Goal: Task Accomplishment & Management: Use online tool/utility

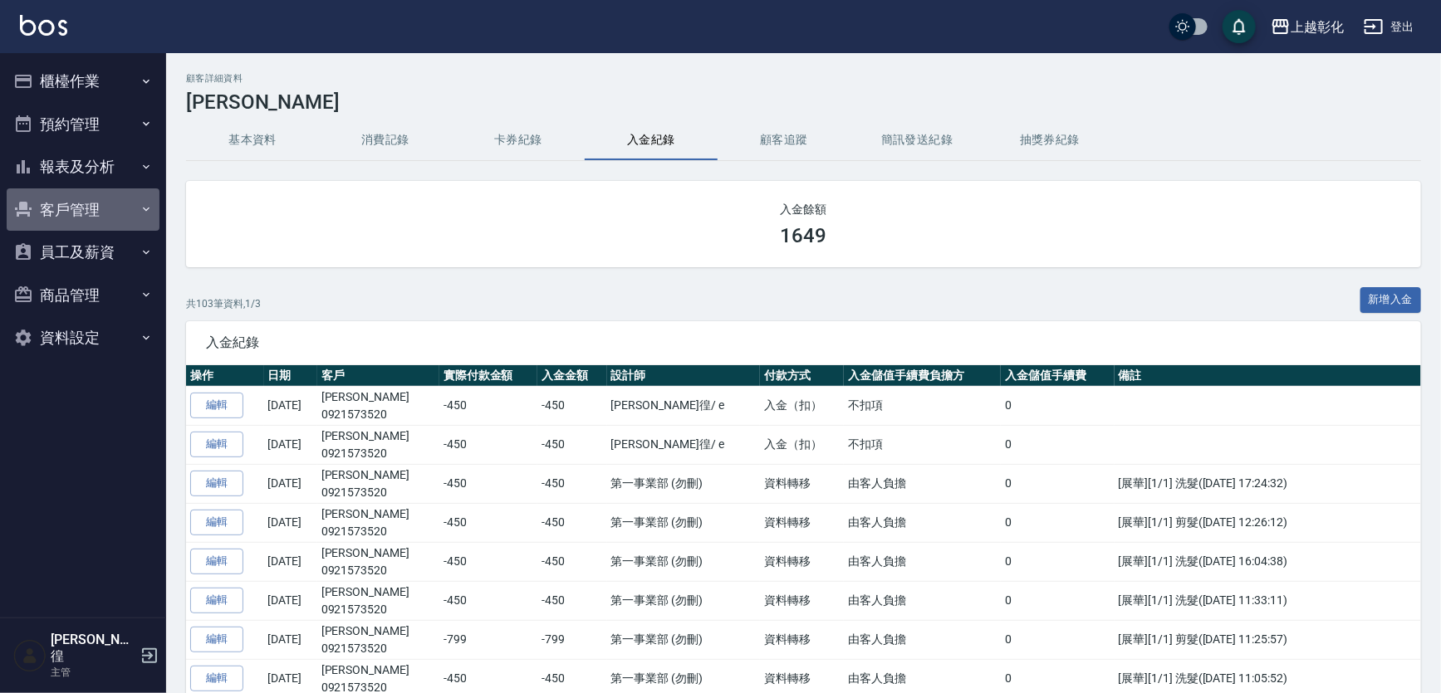
click at [55, 211] on button "客戶管理" at bounding box center [83, 209] width 153 height 43
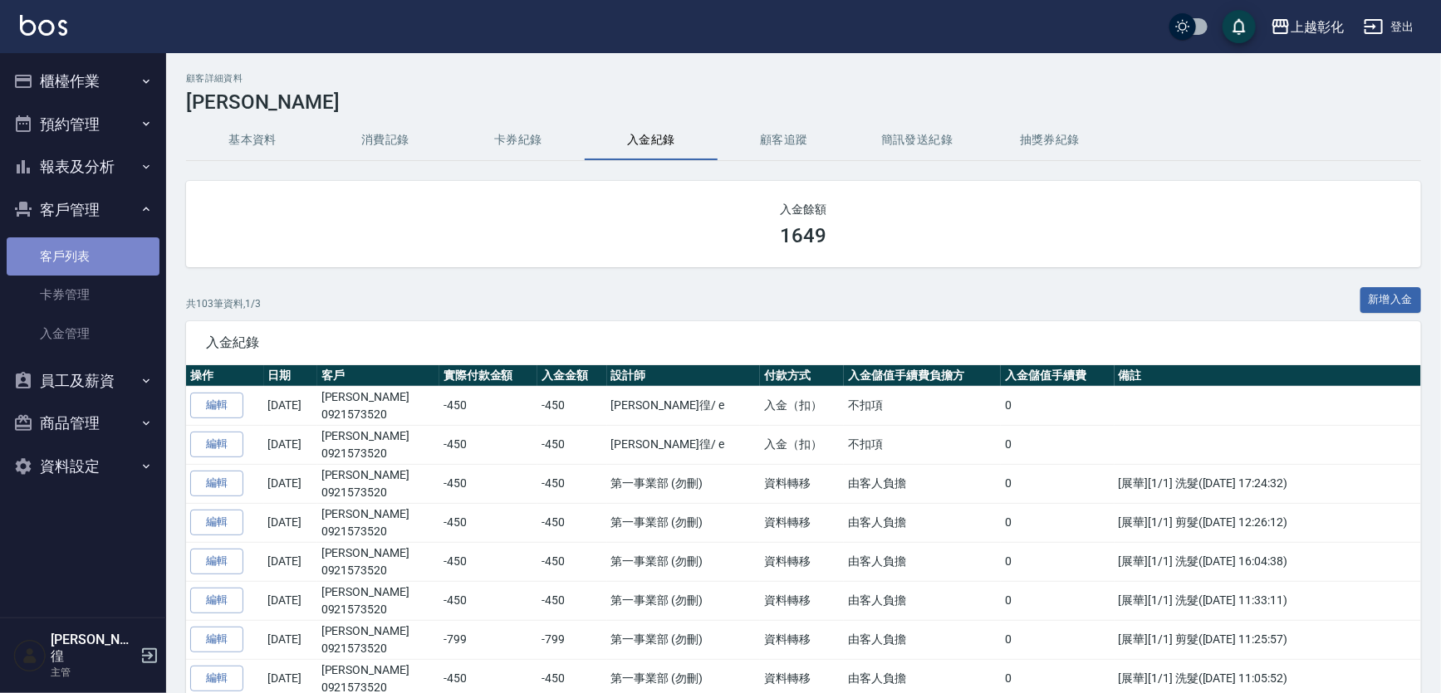
click at [57, 257] on link "客戶列表" at bounding box center [83, 256] width 153 height 38
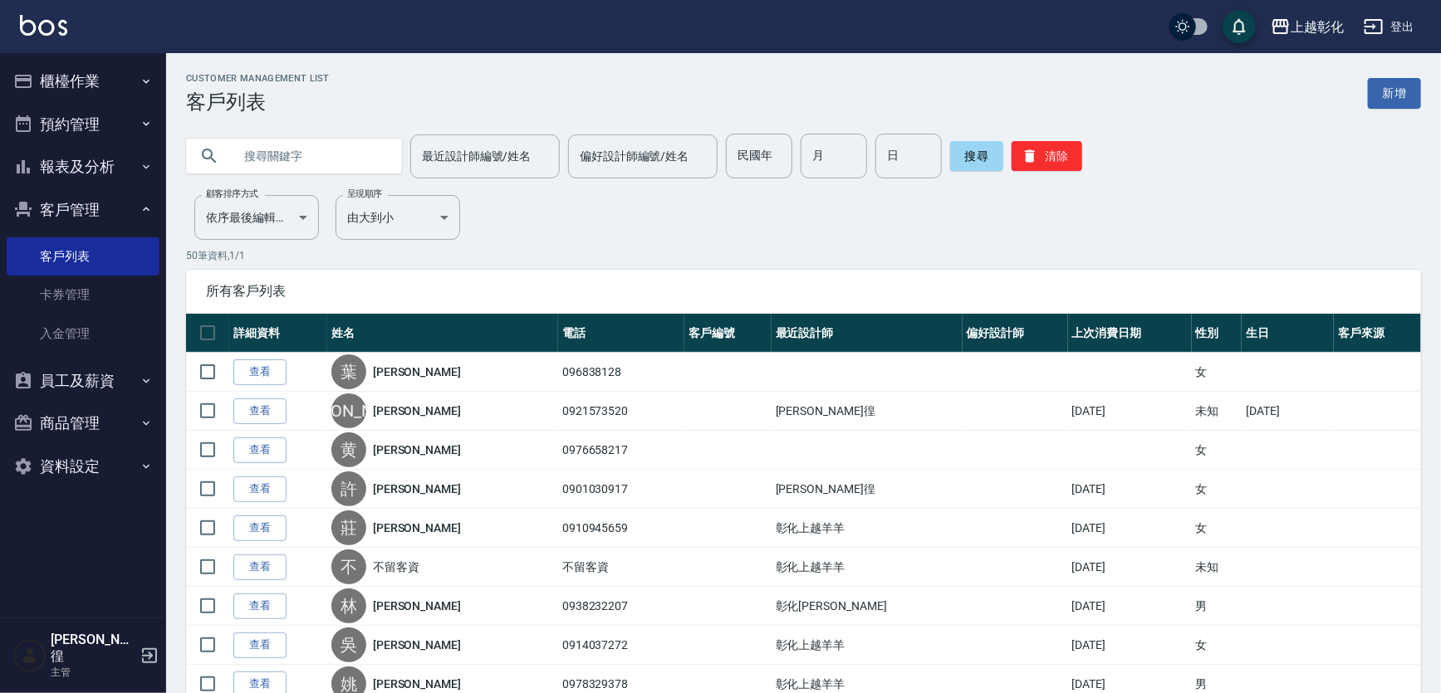
click at [272, 158] on input "text" at bounding box center [310, 156] width 156 height 45
type input "0975388690"
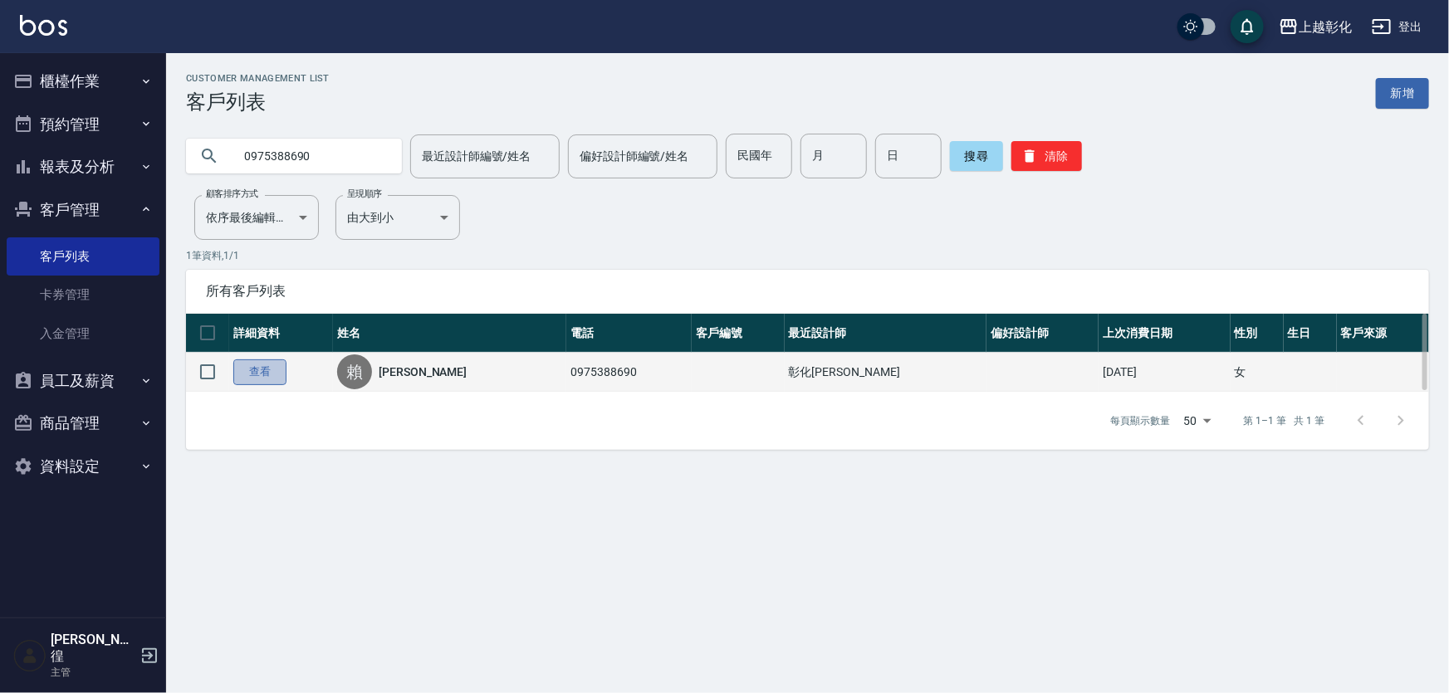
click at [274, 367] on link "查看" at bounding box center [259, 373] width 53 height 26
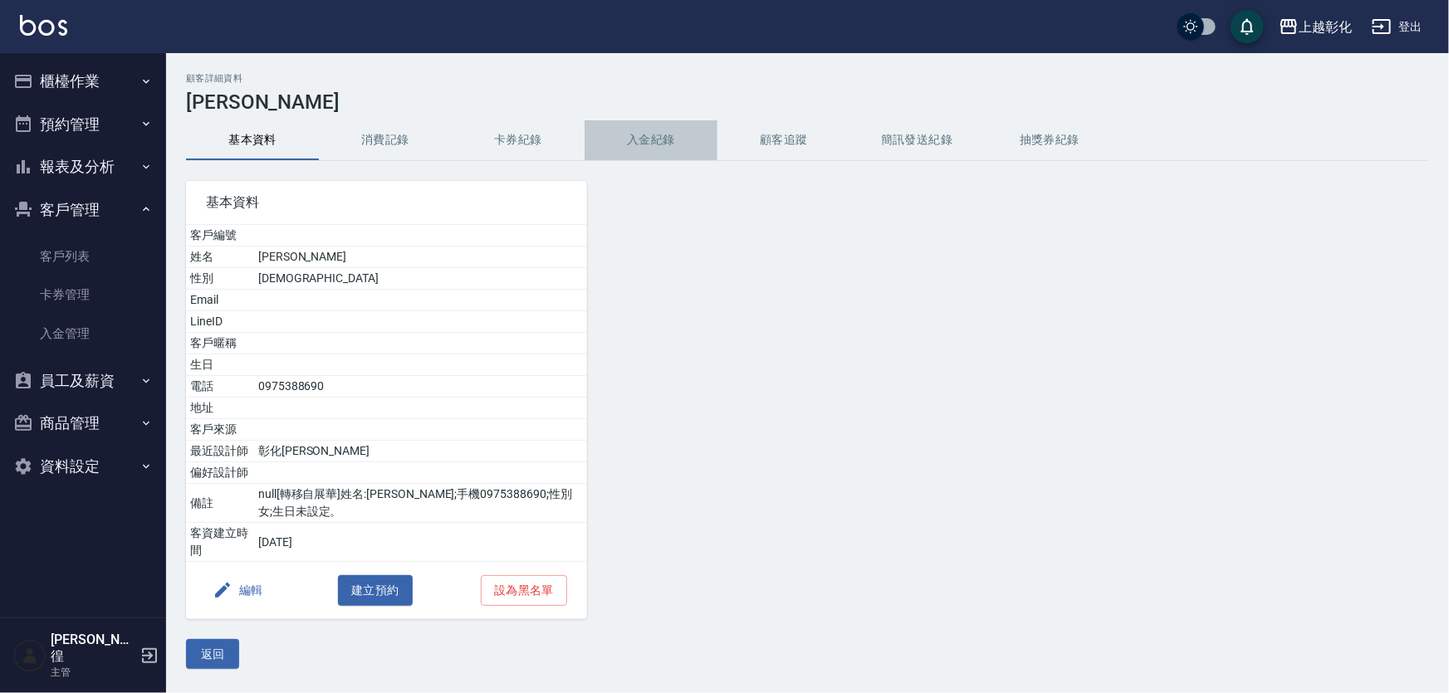
click at [642, 128] on button "入金紀錄" at bounding box center [651, 140] width 133 height 40
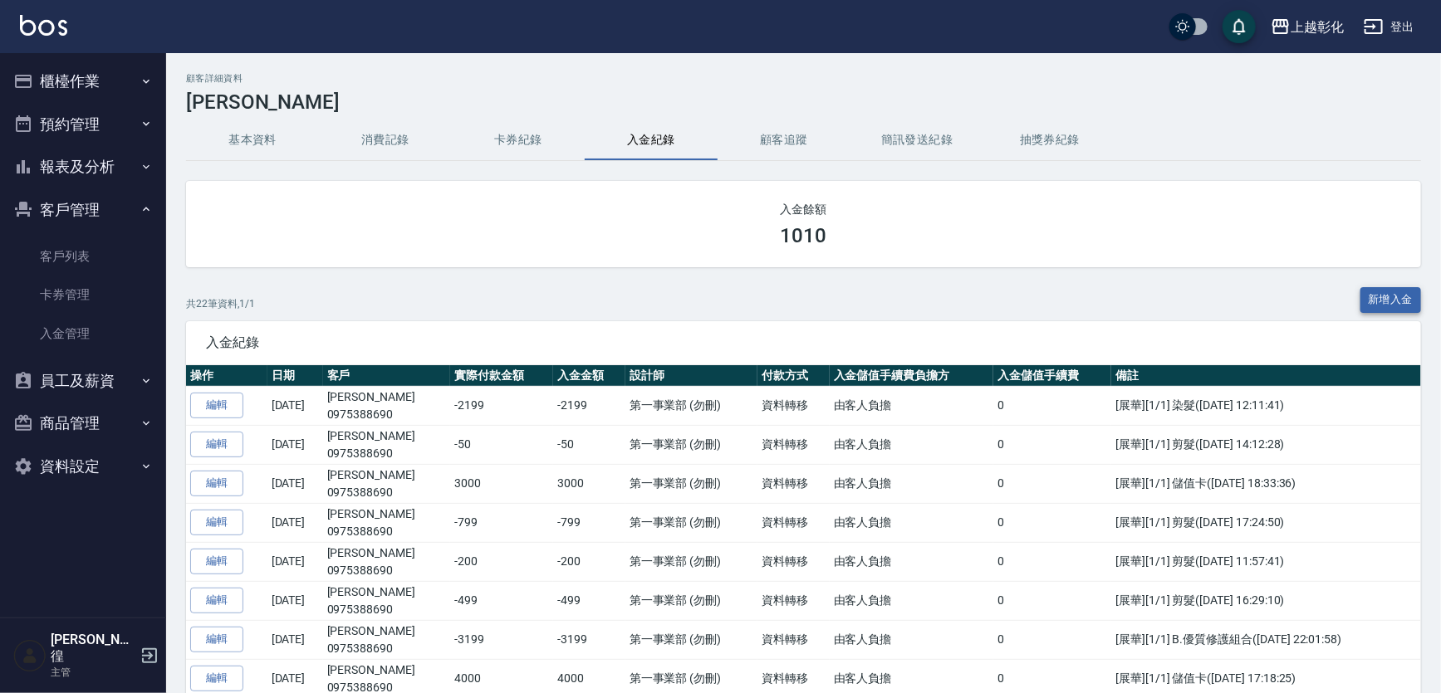
click at [1411, 289] on button "新增入金" at bounding box center [1390, 300] width 61 height 26
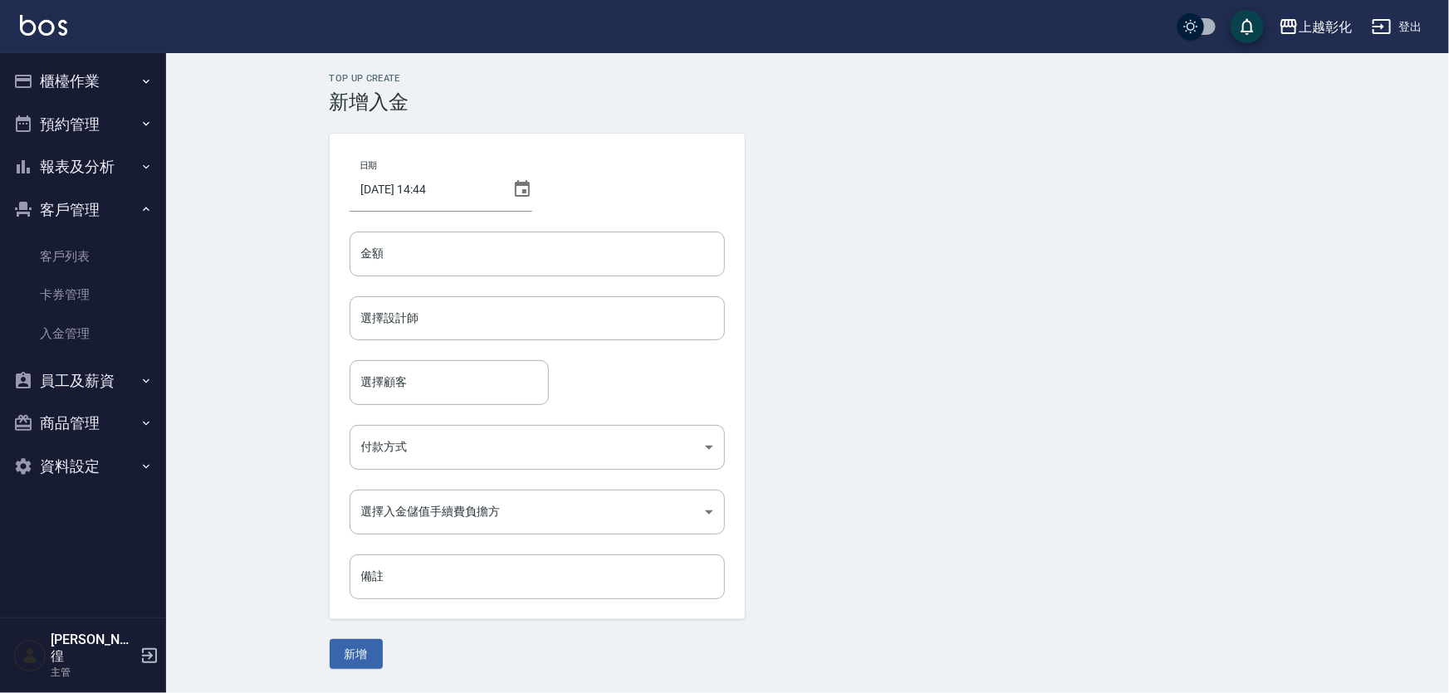
click at [432, 279] on div "日期 2025/09/17 14:44 金額 金額 選擇設計師 選擇設計師 選擇顧客 選擇顧客 付款方式 ​ 付款方式 選擇入金儲值手續費負擔方 ​ 選擇入金…" at bounding box center [537, 377] width 415 height 486
click at [423, 249] on input "金額" at bounding box center [537, 254] width 375 height 45
type input "-700"
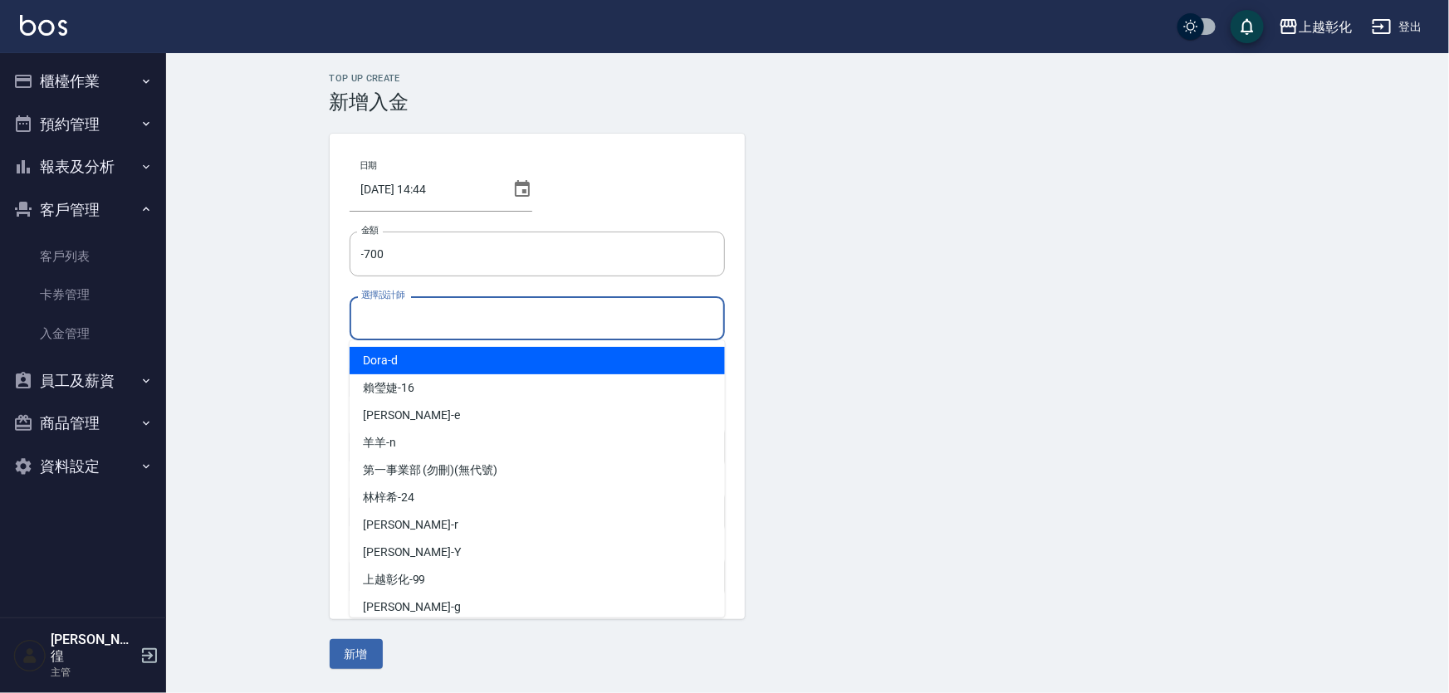
click at [483, 324] on input "選擇設計師" at bounding box center [537, 318] width 360 height 29
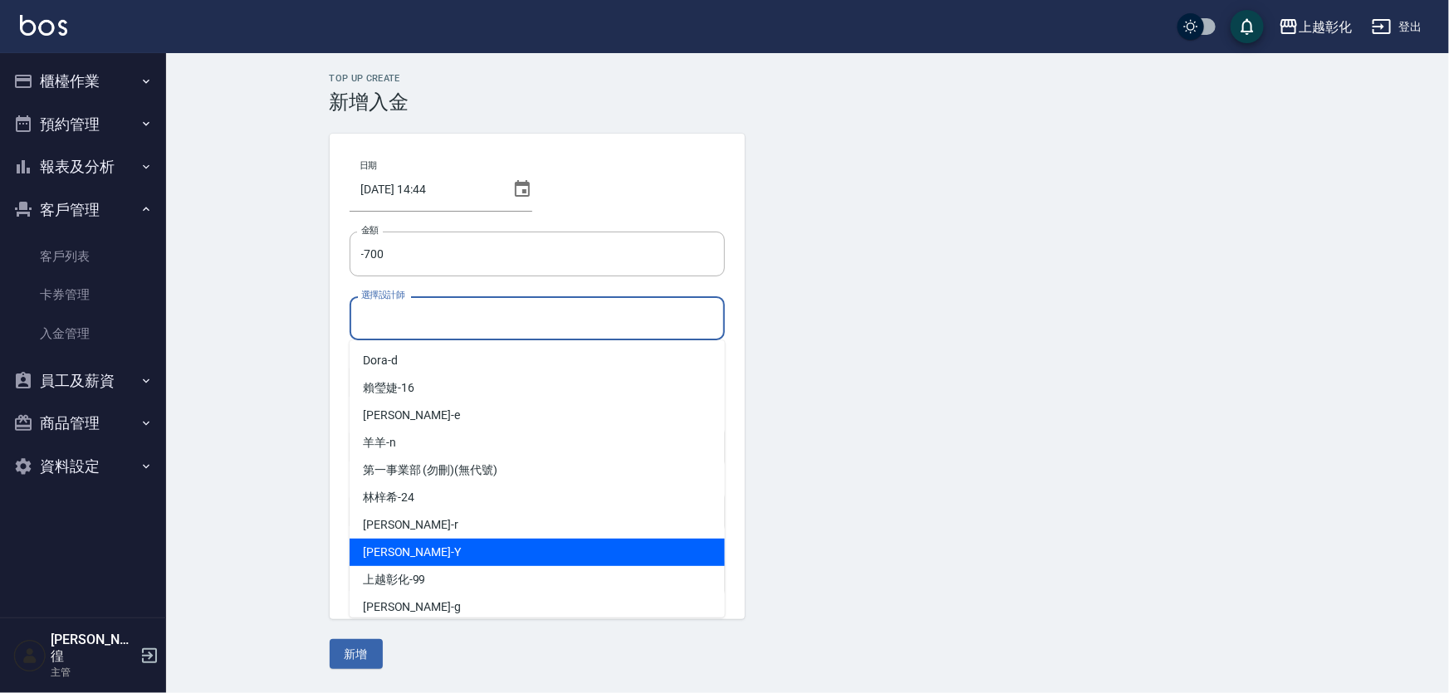
click at [389, 551] on span "YURI -Y" at bounding box center [412, 552] width 98 height 17
type input "[PERSON_NAME]"
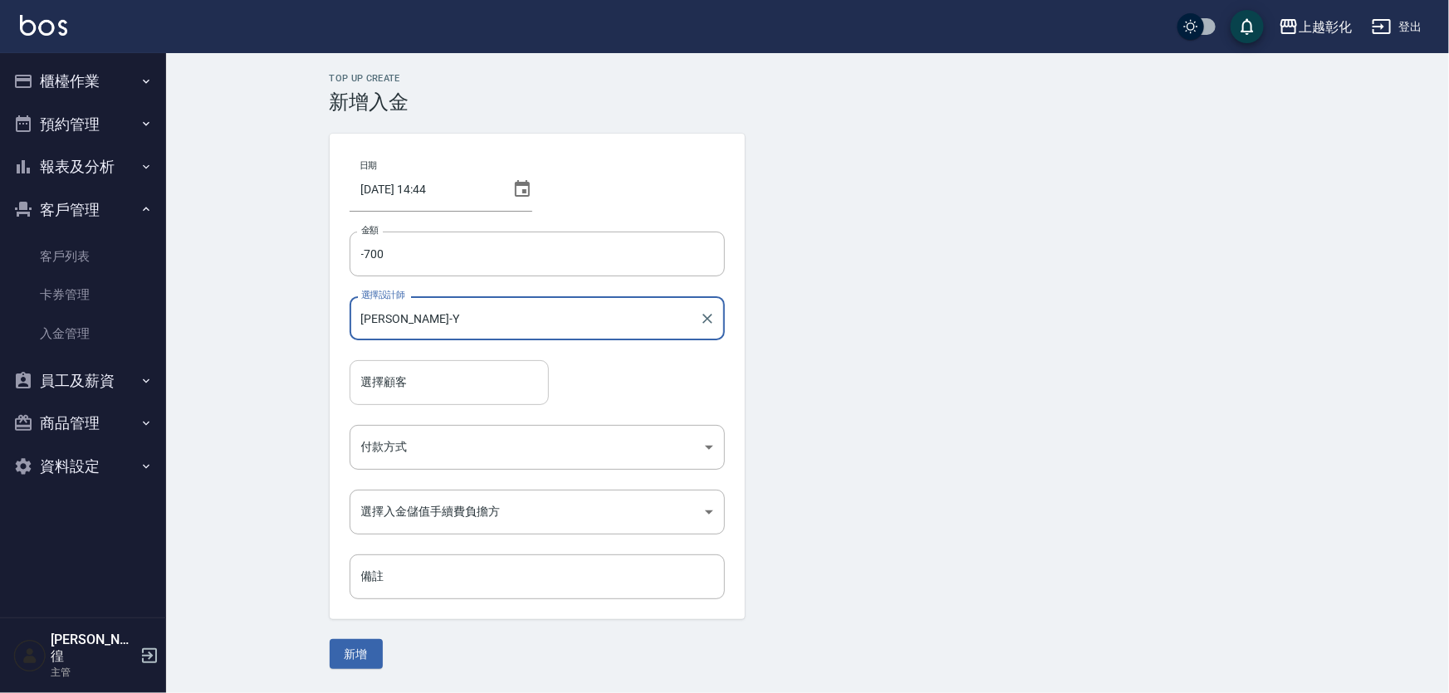
click at [397, 392] on input "選擇顧客" at bounding box center [449, 382] width 184 height 29
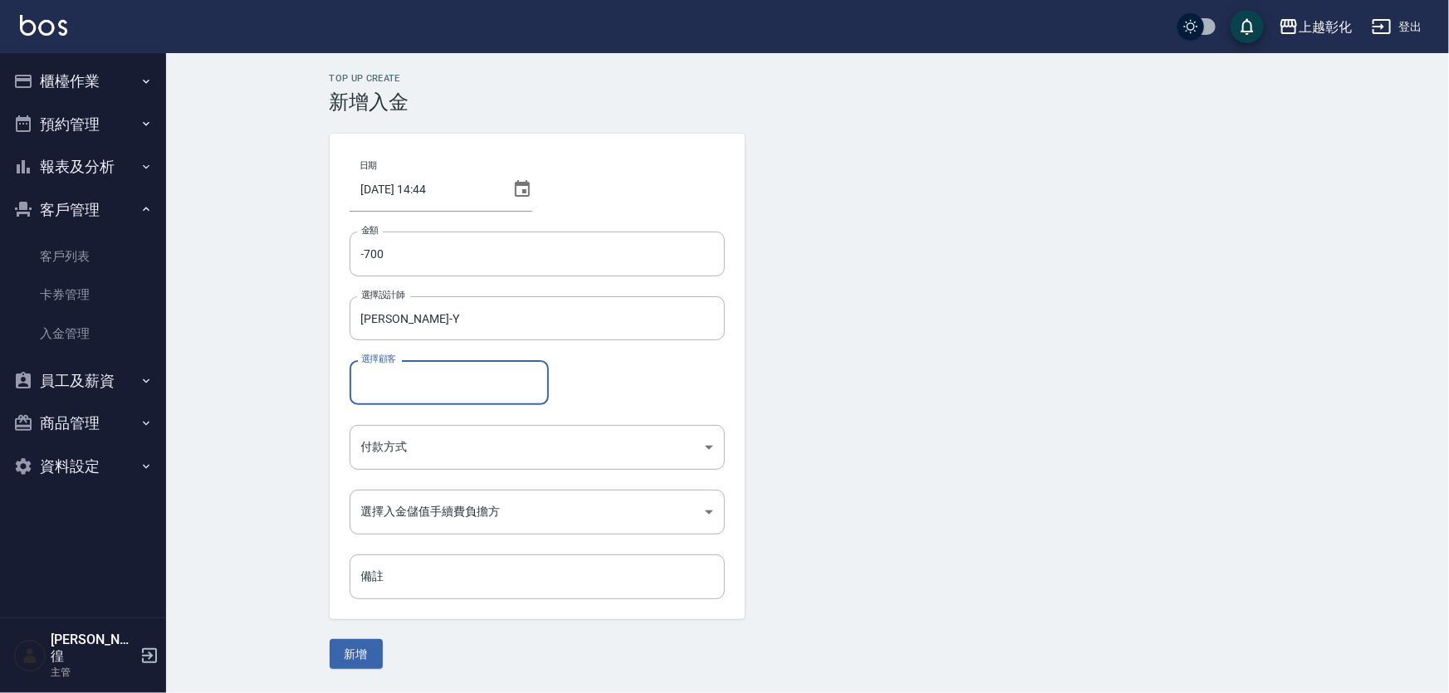
click at [402, 388] on input "選擇顧客" at bounding box center [449, 382] width 184 height 29
type input "賴秀燕/0975388690"
click at [604, 448] on body "上越彰化 登出 櫃檯作業 打帳單 帳單列表 現金收支登錄 材料自購登錄 每日結帳 排班表 現場電腦打卡 預約管理 預約管理 單日預約紀錄 單週預約紀錄 報表及…" at bounding box center [724, 346] width 1449 height 693
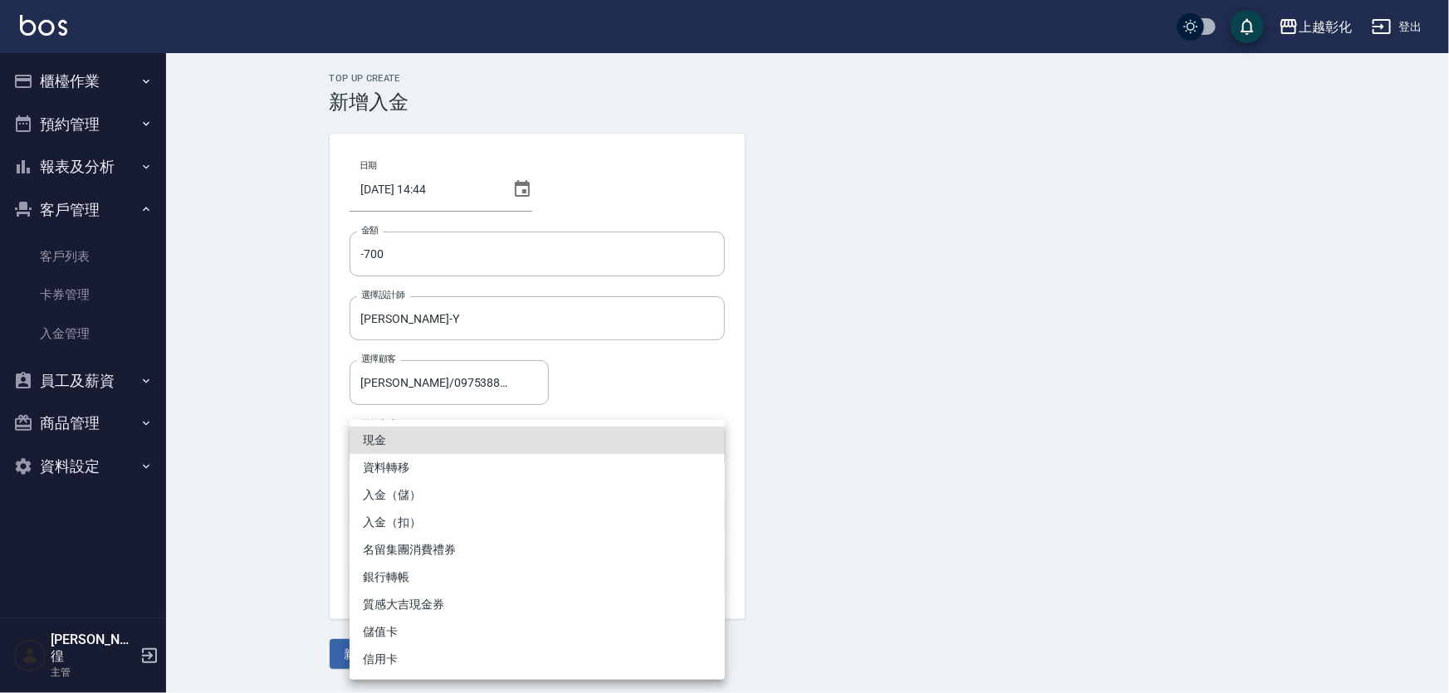
click at [418, 517] on li "入金（扣）" at bounding box center [537, 522] width 375 height 27
type input "入金（扣）"
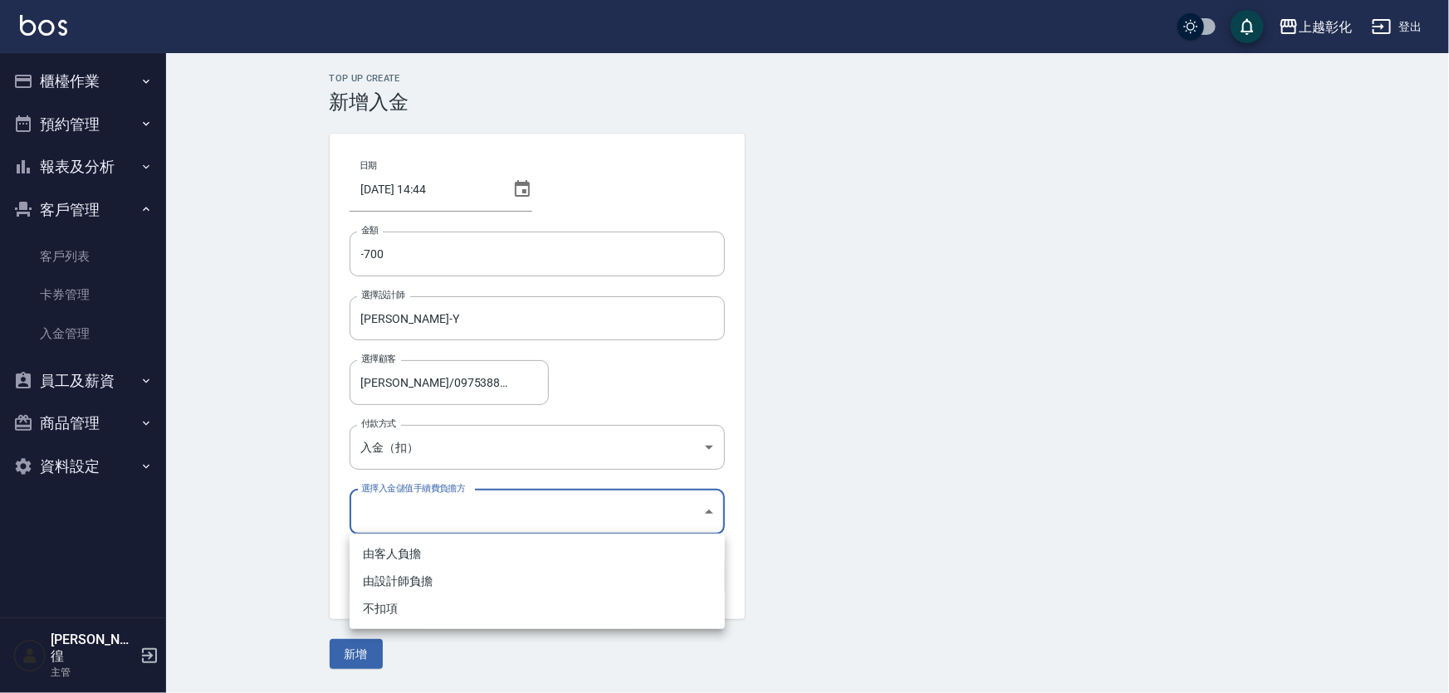
click at [428, 518] on body "上越彰化 登出 櫃檯作業 打帳單 帳單列表 現金收支登錄 材料自購登錄 每日結帳 排班表 現場電腦打卡 預約管理 預約管理 單日預約紀錄 單週預約紀錄 報表及…" at bounding box center [724, 346] width 1449 height 693
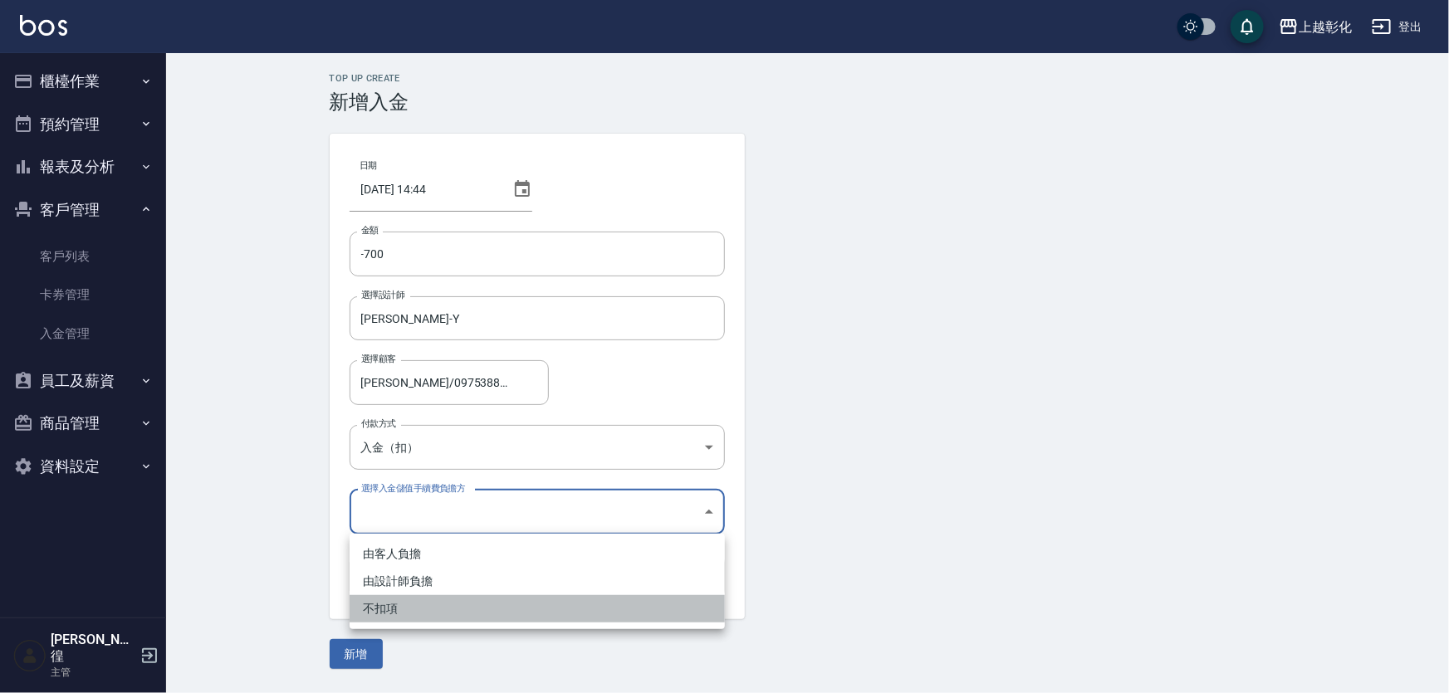
click at [374, 613] on li "不扣項" at bounding box center [537, 608] width 375 height 27
type input "WITHOUTHANDLINGFEE"
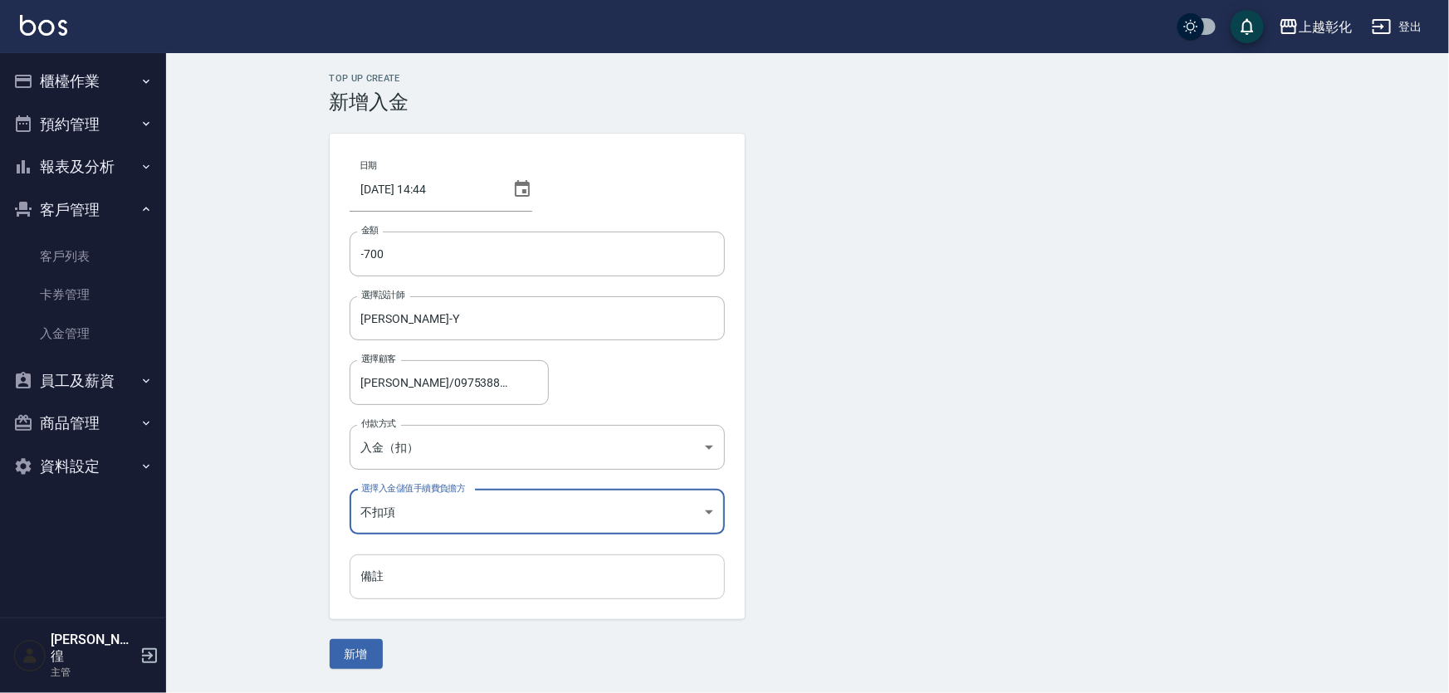
click at [379, 583] on input "備註" at bounding box center [537, 577] width 375 height 45
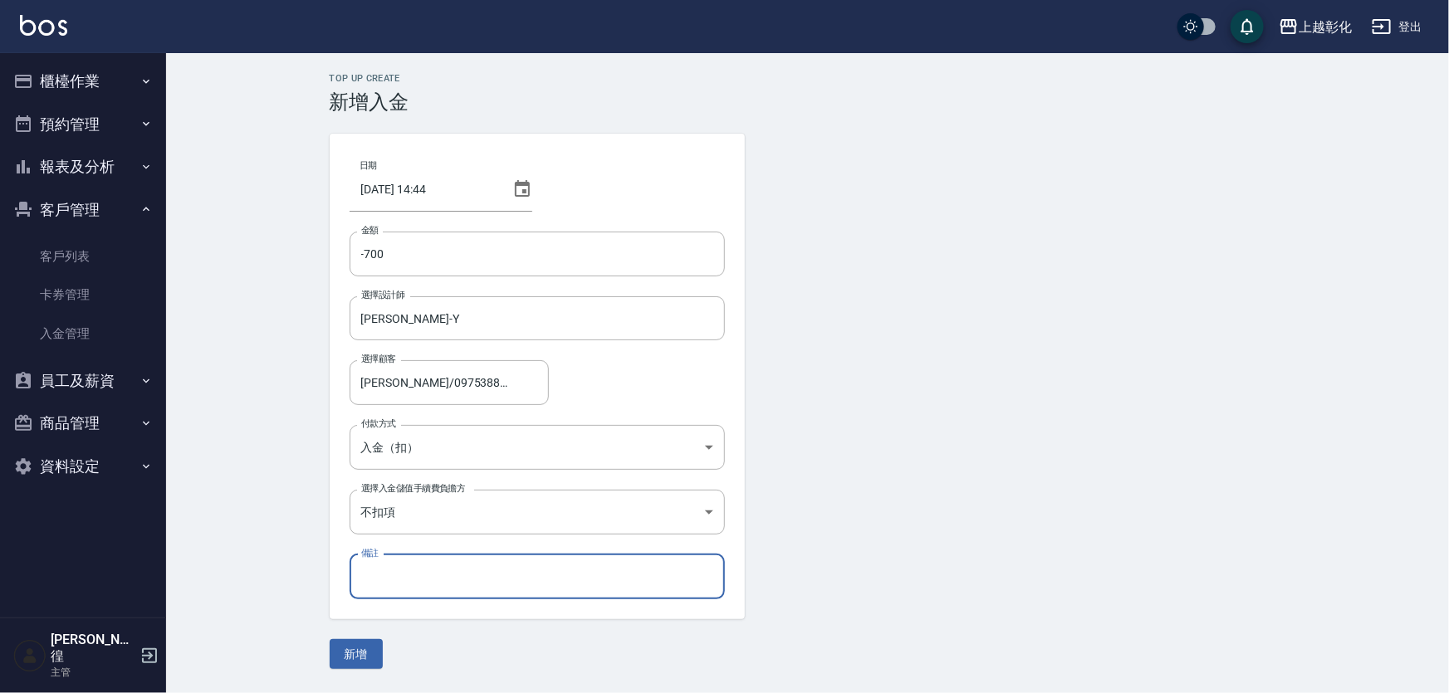
type input "b"
type input "B"
type input "b"
type input "B餐"
click at [356, 652] on button "新增" at bounding box center [356, 654] width 53 height 31
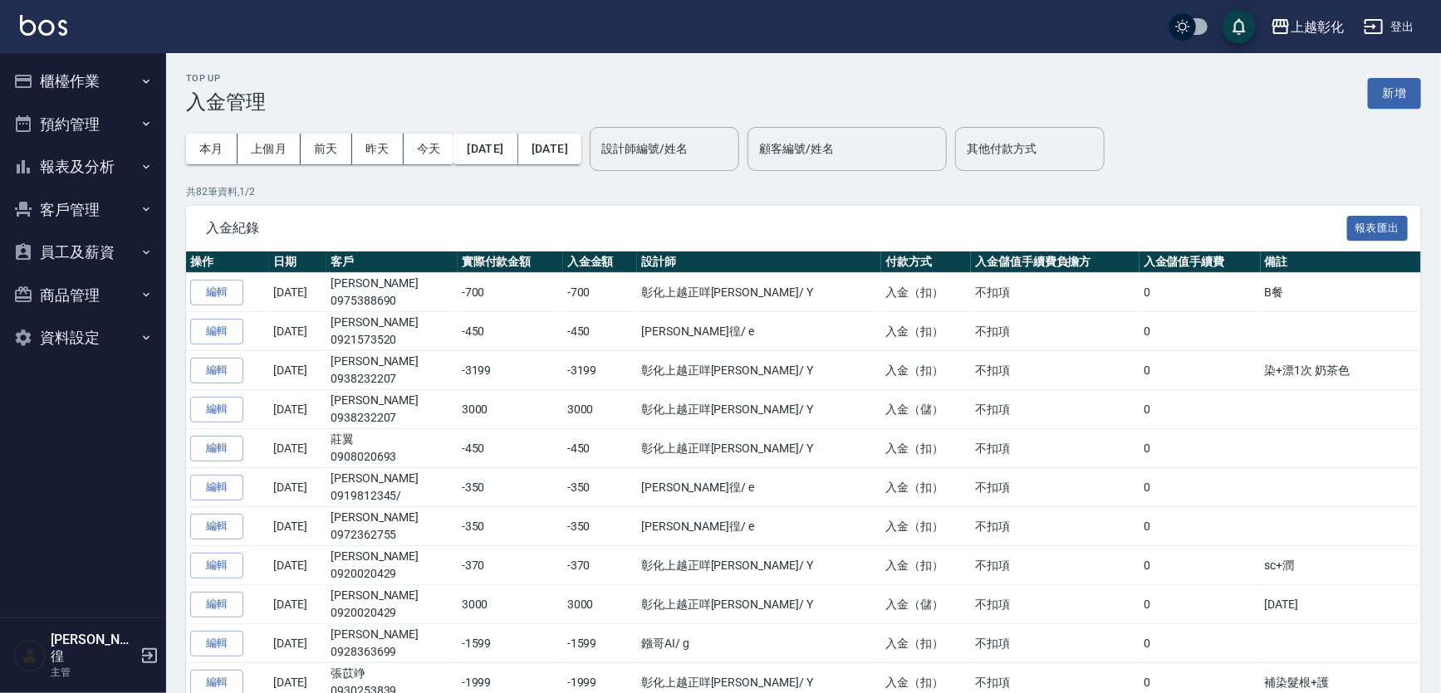
click at [59, 208] on button "客戶管理" at bounding box center [83, 209] width 153 height 43
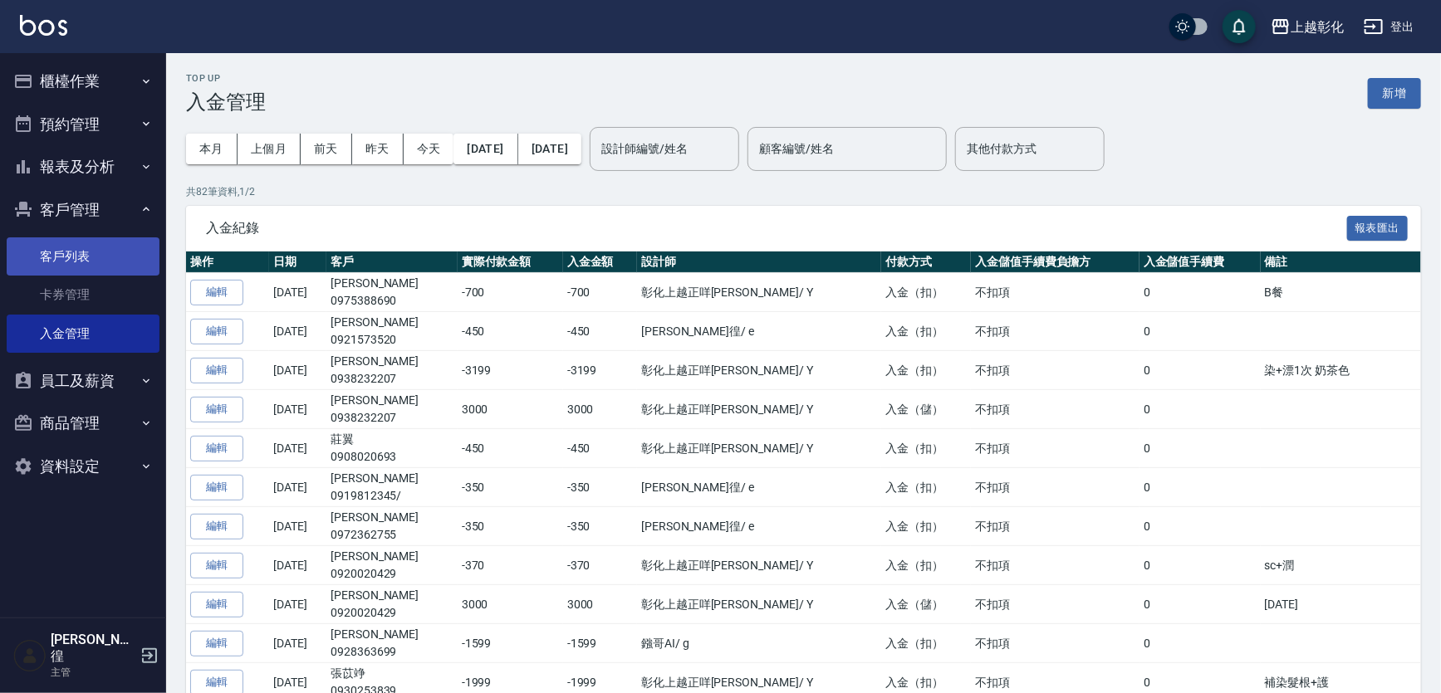
drag, startPoint x: 89, startPoint y: 260, endPoint x: 104, endPoint y: 254, distance: 16.0
click at [88, 260] on link "客戶列表" at bounding box center [83, 256] width 153 height 38
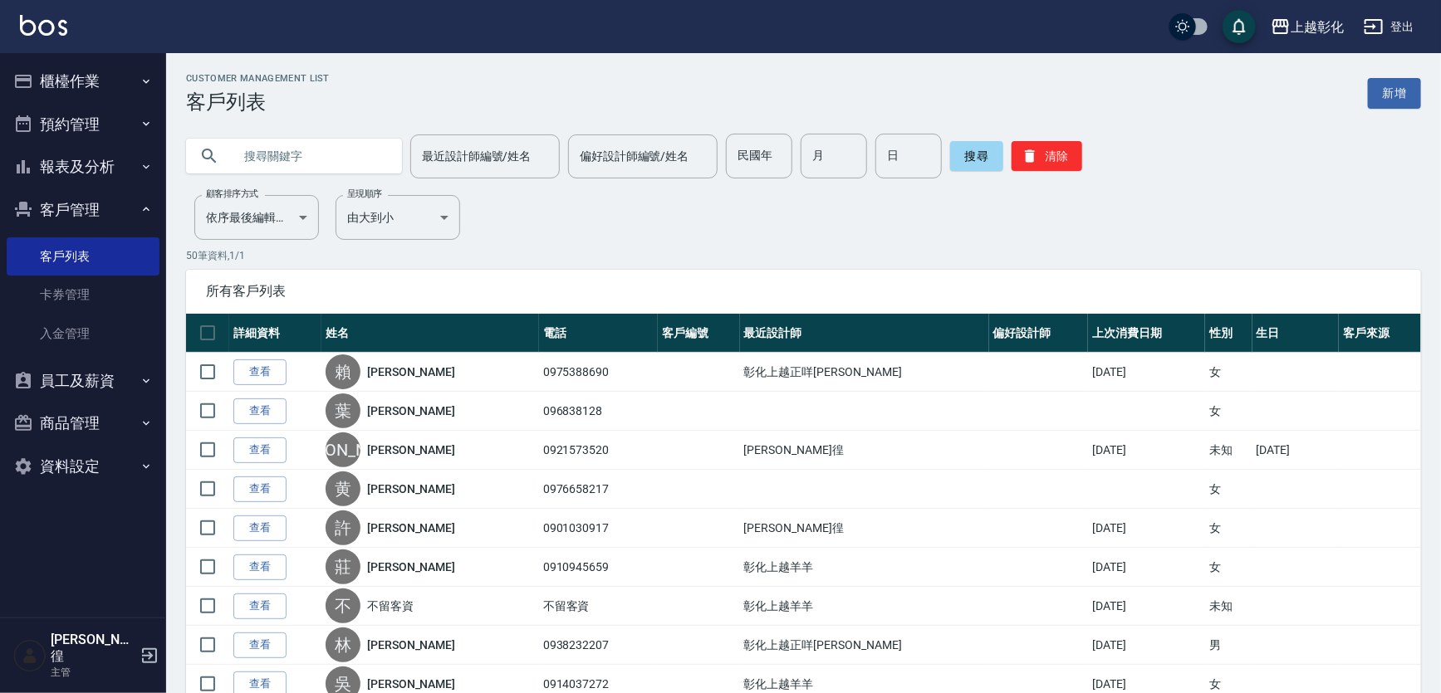
click at [98, 192] on button "客戶管理" at bounding box center [83, 209] width 153 height 43
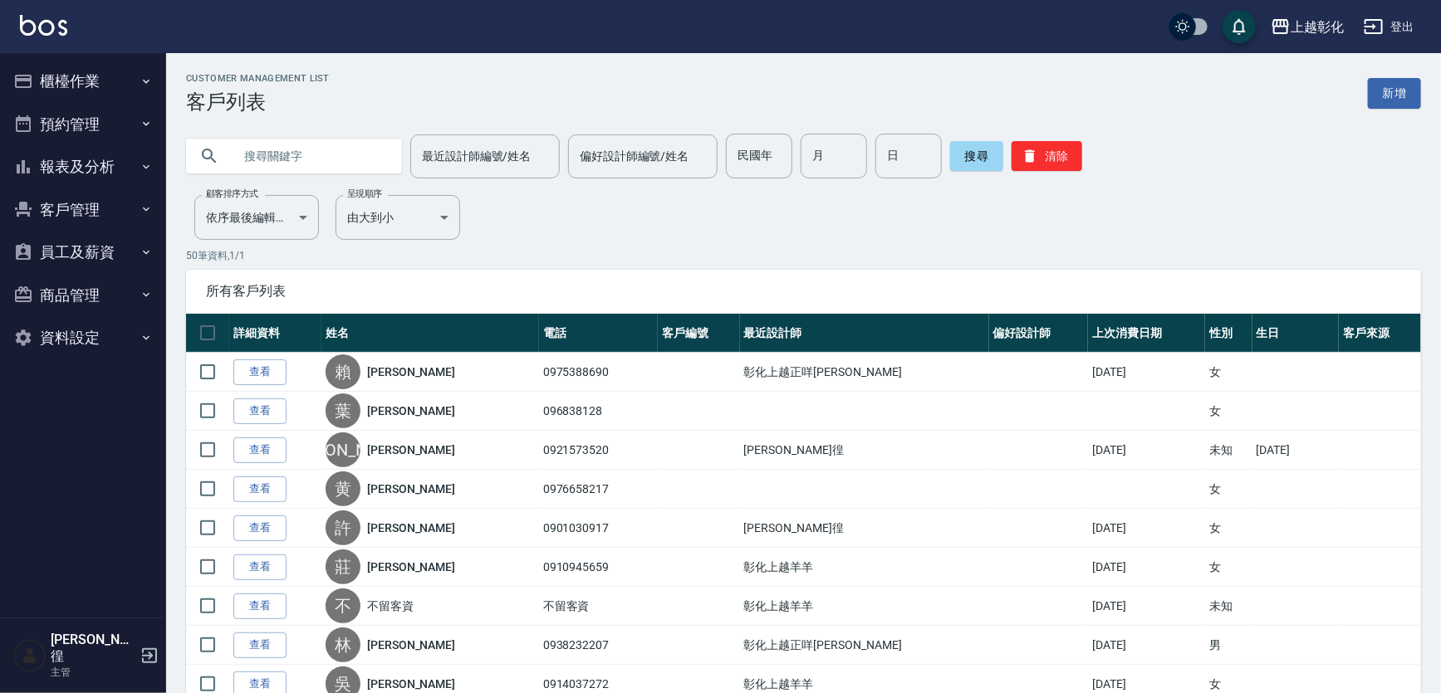
click at [94, 166] on button "報表及分析" at bounding box center [83, 166] width 153 height 43
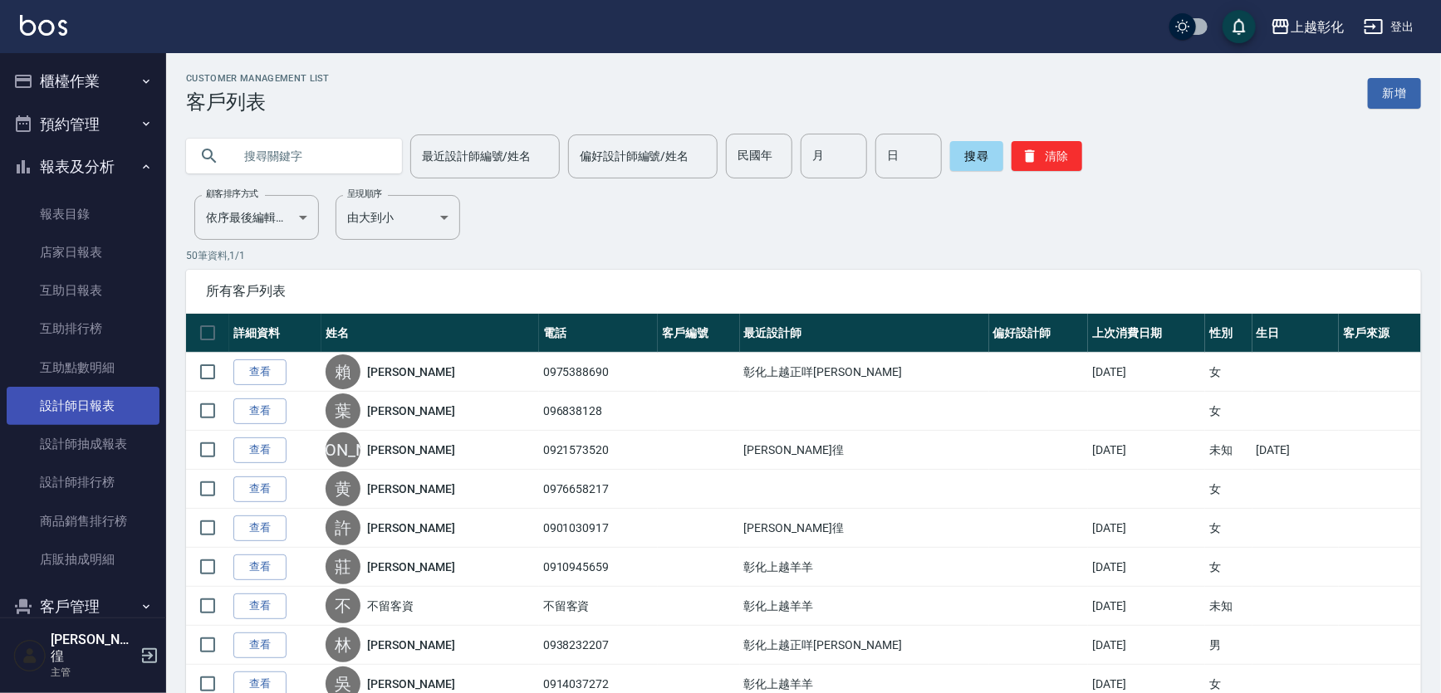
click at [87, 408] on link "設計師日報表" at bounding box center [83, 406] width 153 height 38
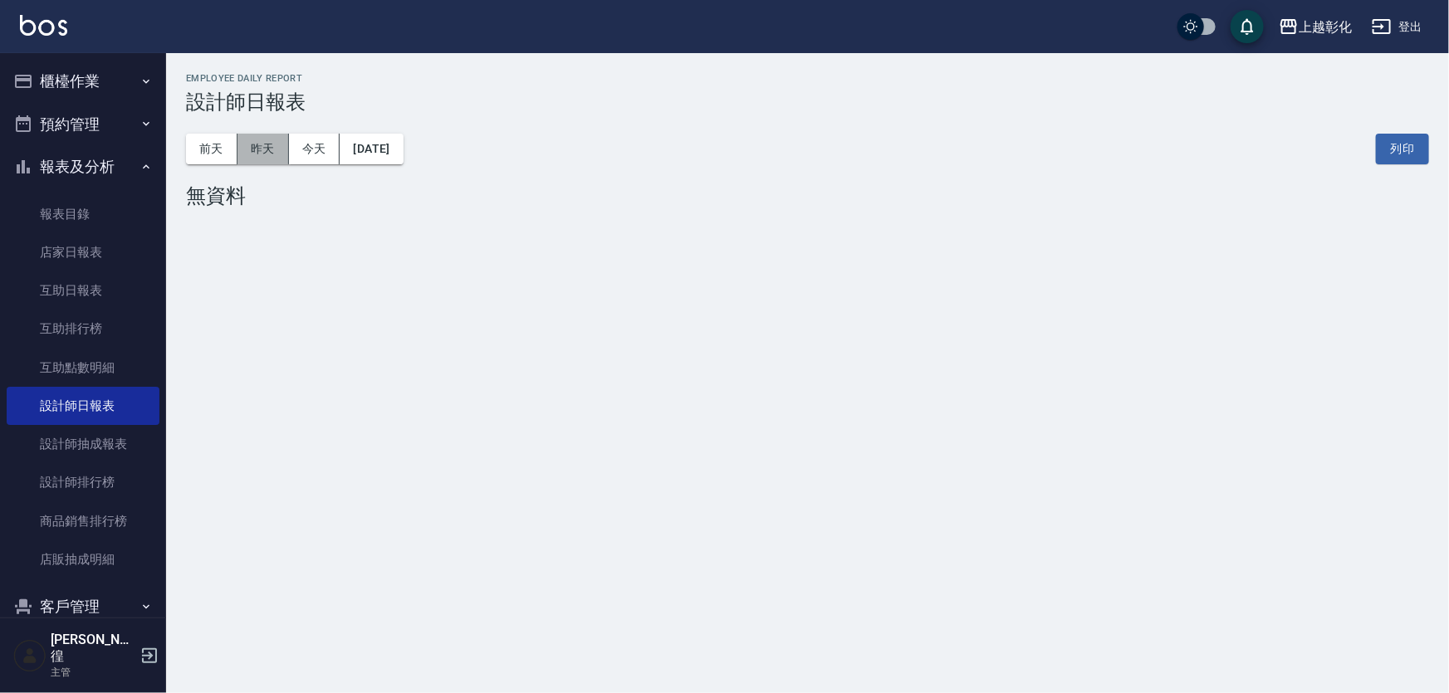
drag, startPoint x: 264, startPoint y: 155, endPoint x: 434, endPoint y: 176, distance: 171.5
click at [267, 155] on button "昨天" at bounding box center [262, 149] width 51 height 31
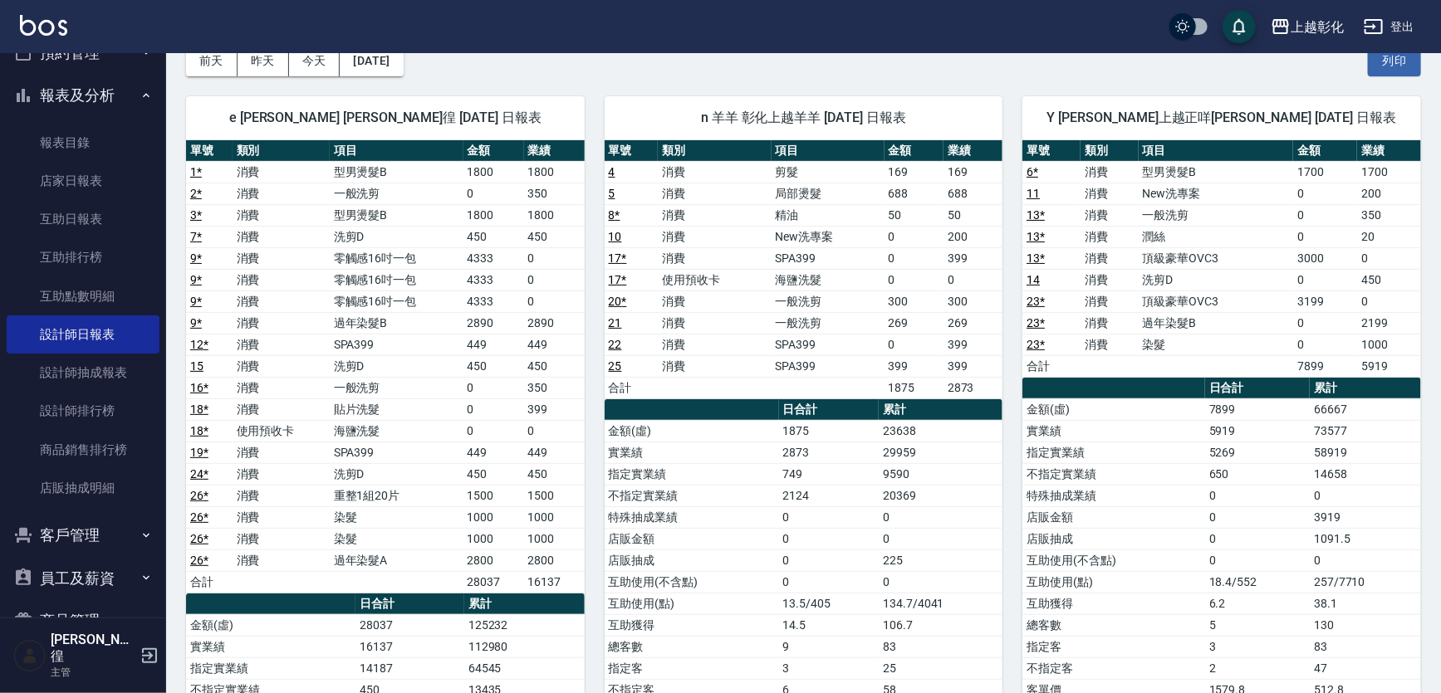
scroll to position [142, 0]
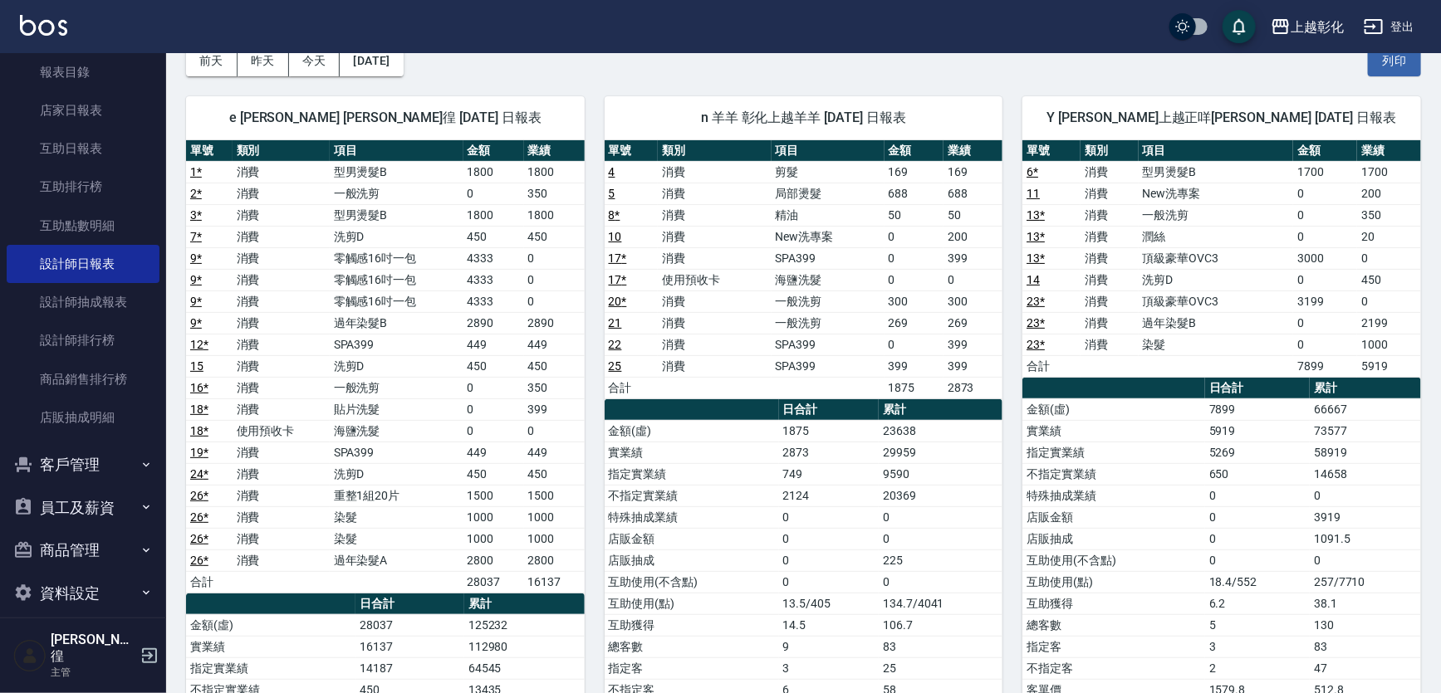
click at [104, 460] on button "客戶管理" at bounding box center [83, 464] width 153 height 43
click at [66, 509] on link "客戶列表" at bounding box center [83, 512] width 153 height 38
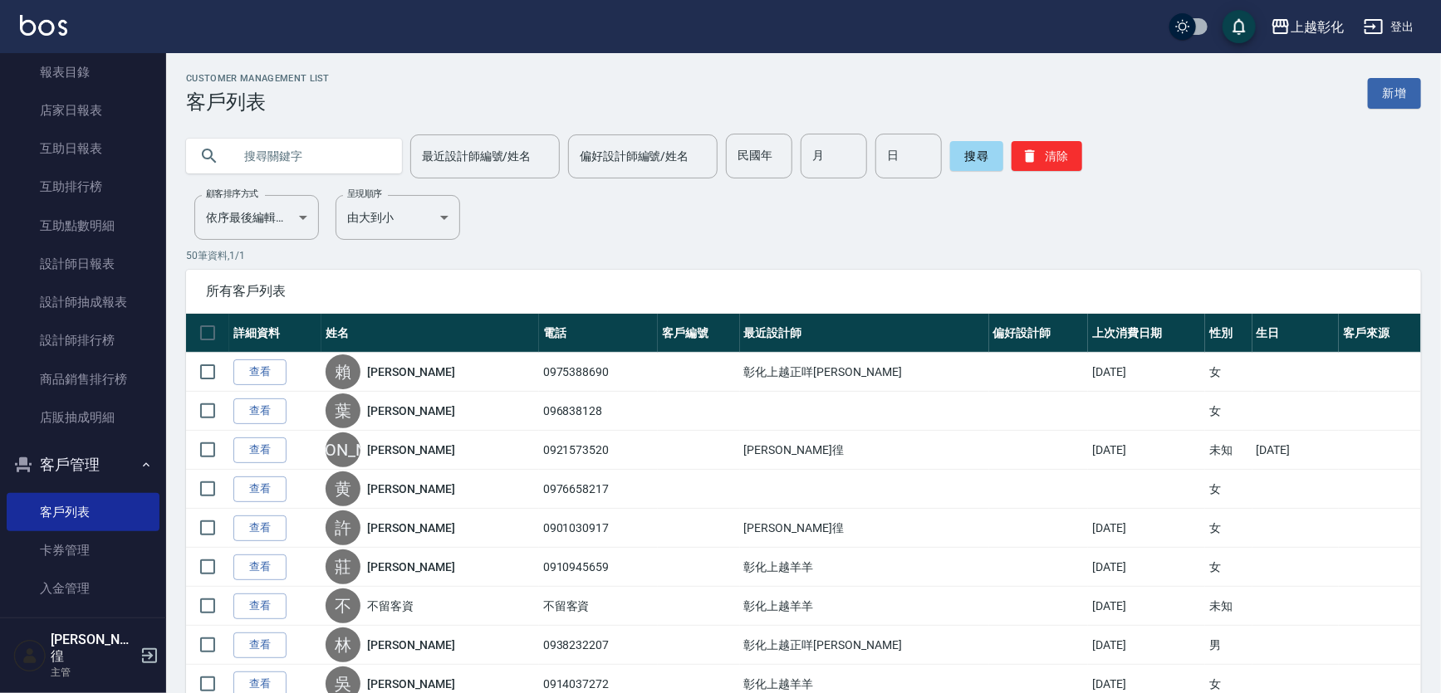
click at [266, 154] on input "text" at bounding box center [310, 156] width 156 height 45
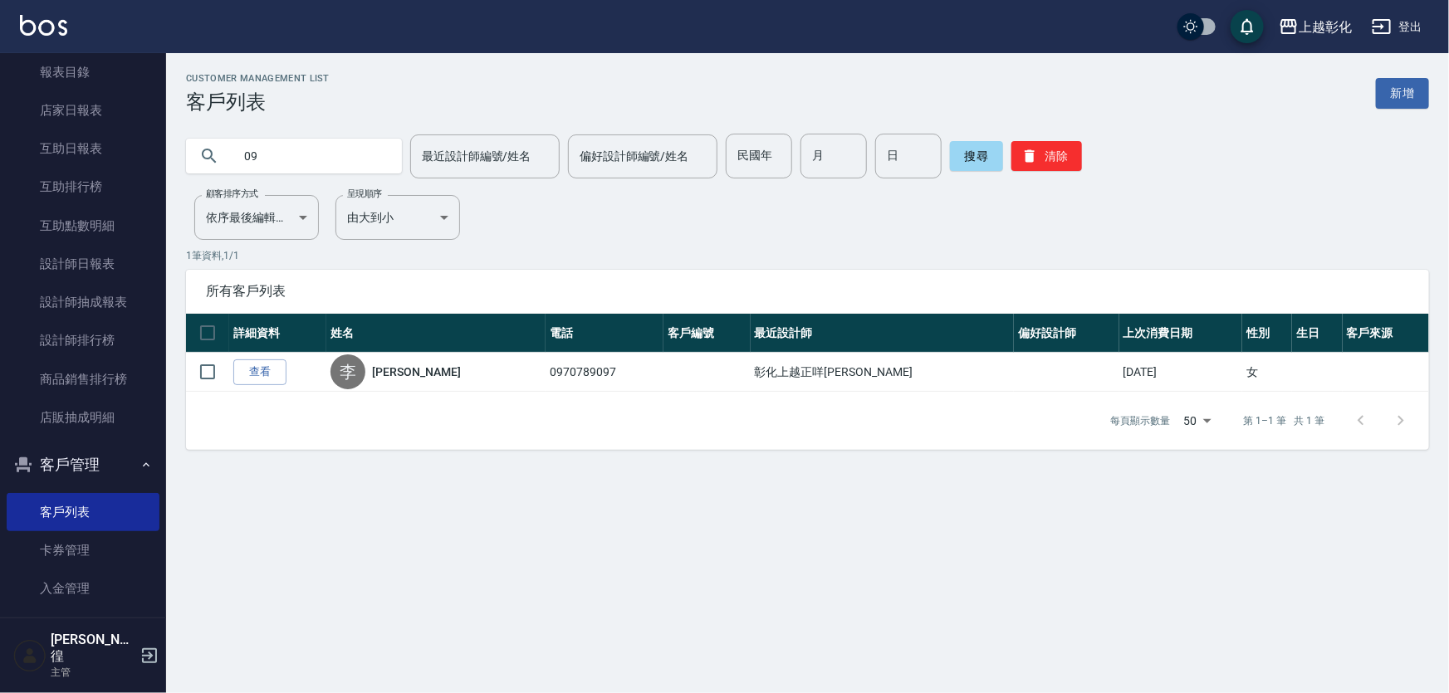
type input "0"
type input "[PERSON_NAME]"
drag, startPoint x: 248, startPoint y: 379, endPoint x: 255, endPoint y: 369, distance: 11.3
click at [248, 378] on link "查看" at bounding box center [259, 373] width 53 height 26
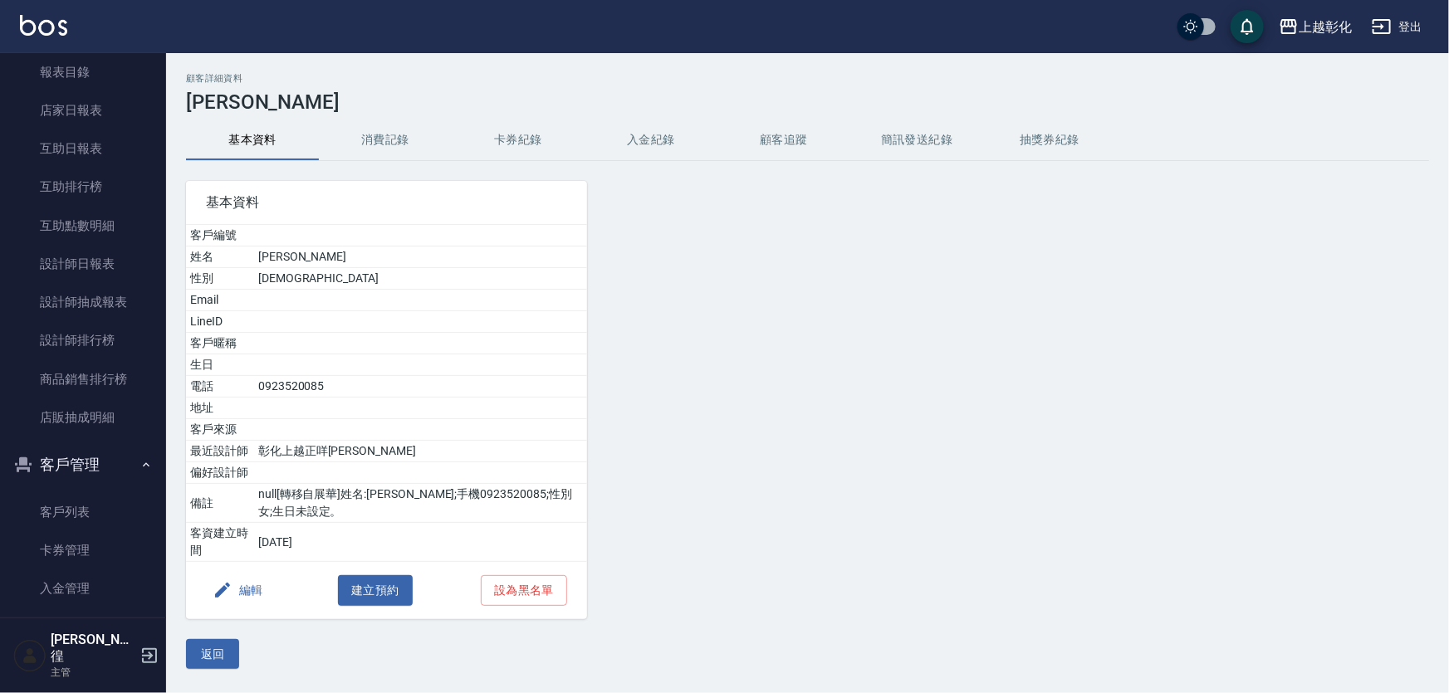
click at [652, 146] on button "入金紀錄" at bounding box center [651, 140] width 133 height 40
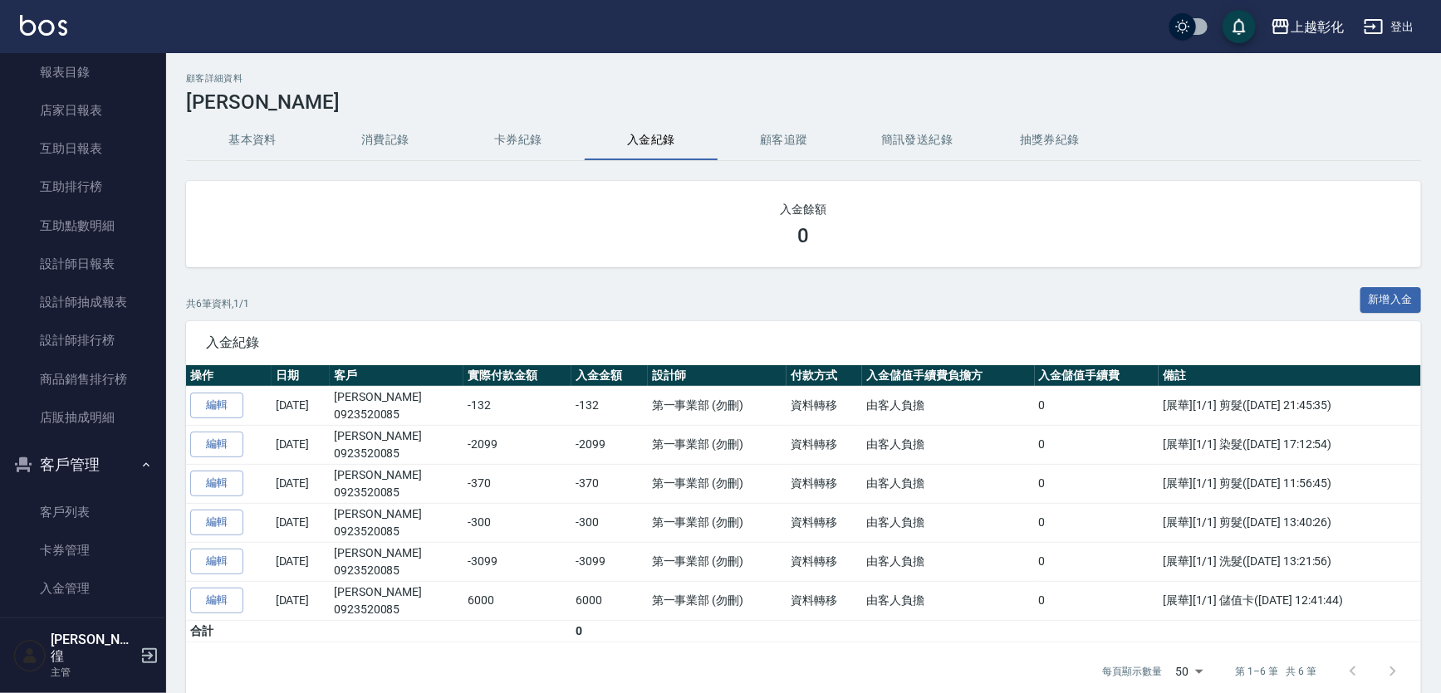
click at [390, 131] on button "消費記錄" at bounding box center [385, 140] width 133 height 40
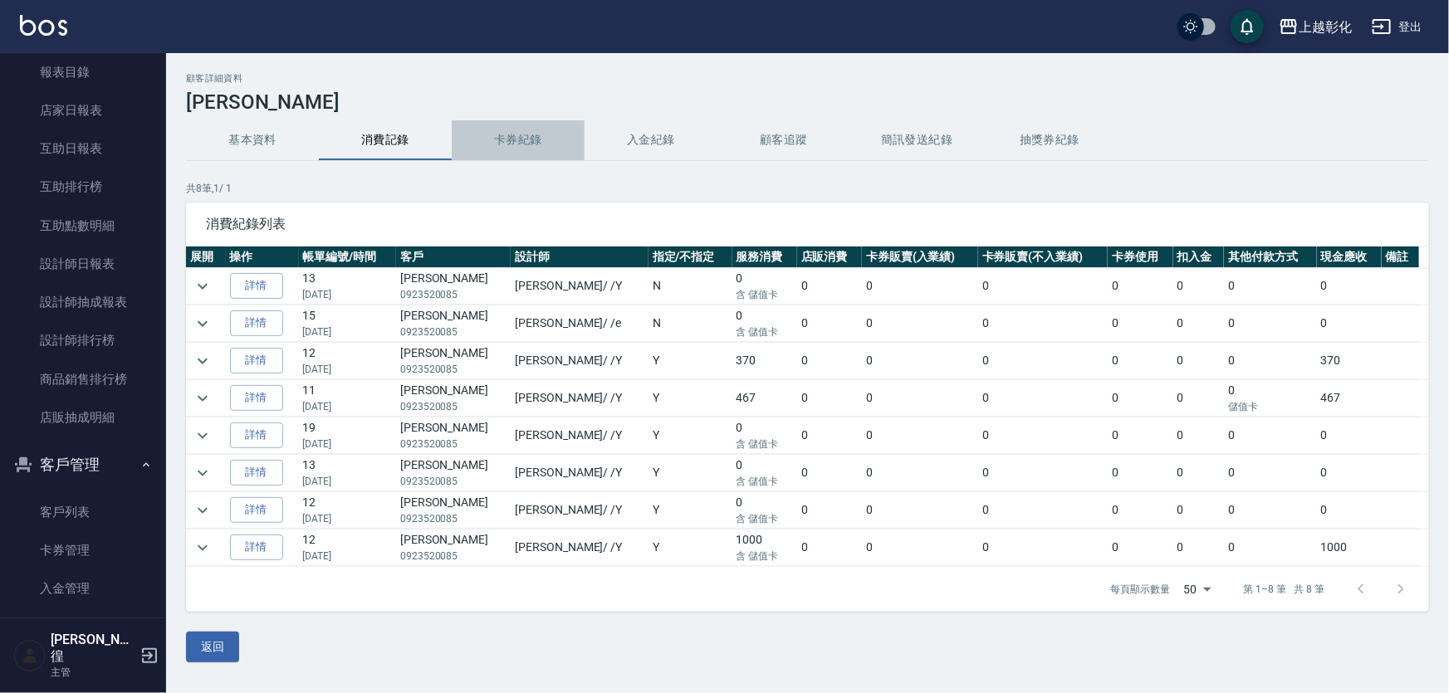
click at [538, 133] on button "卡券紀錄" at bounding box center [518, 140] width 133 height 40
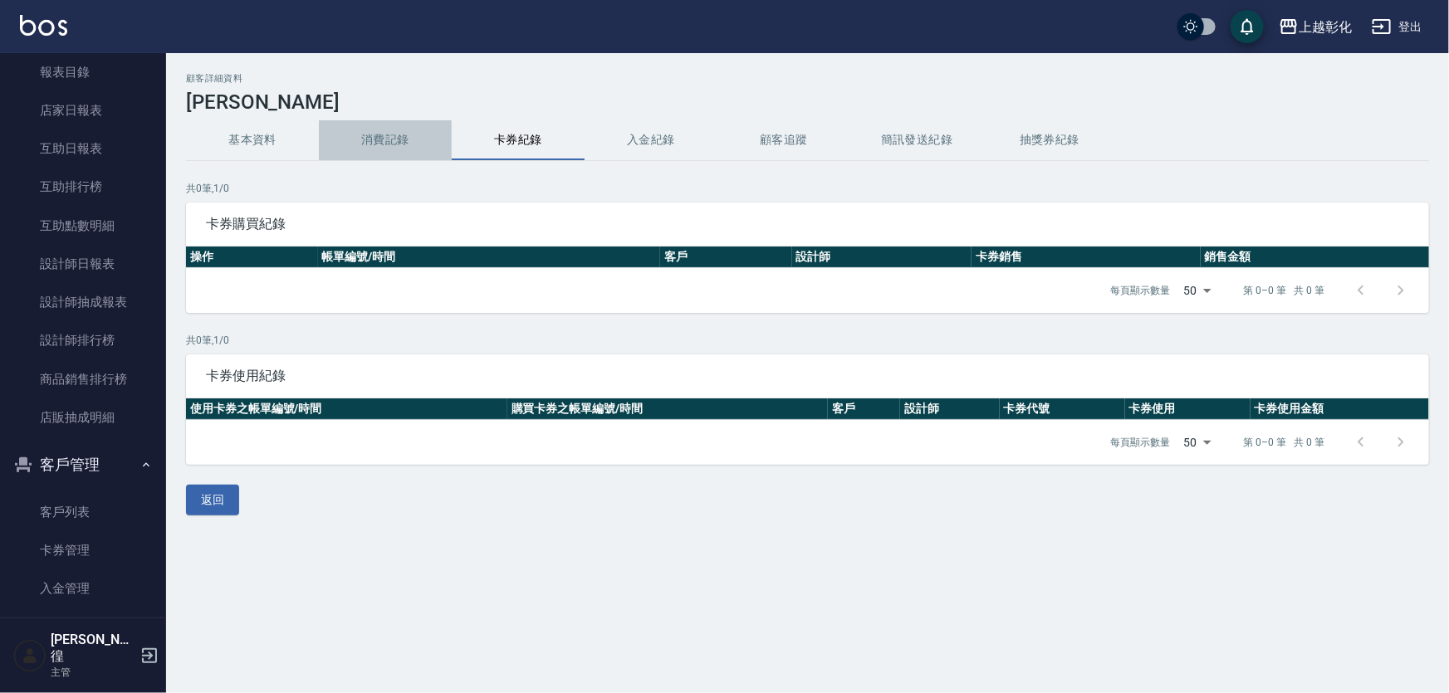
click at [388, 139] on button "消費記錄" at bounding box center [385, 140] width 133 height 40
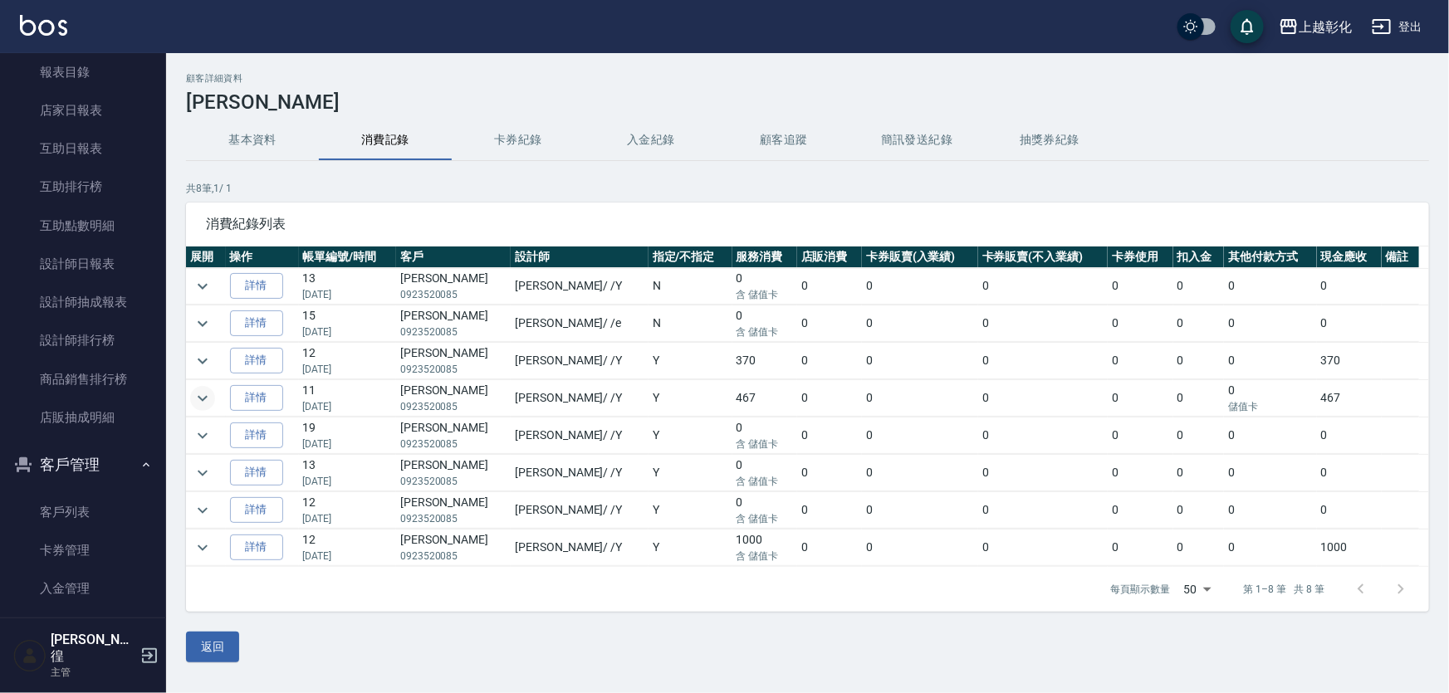
click at [198, 399] on icon "expand row" at bounding box center [203, 399] width 20 height 20
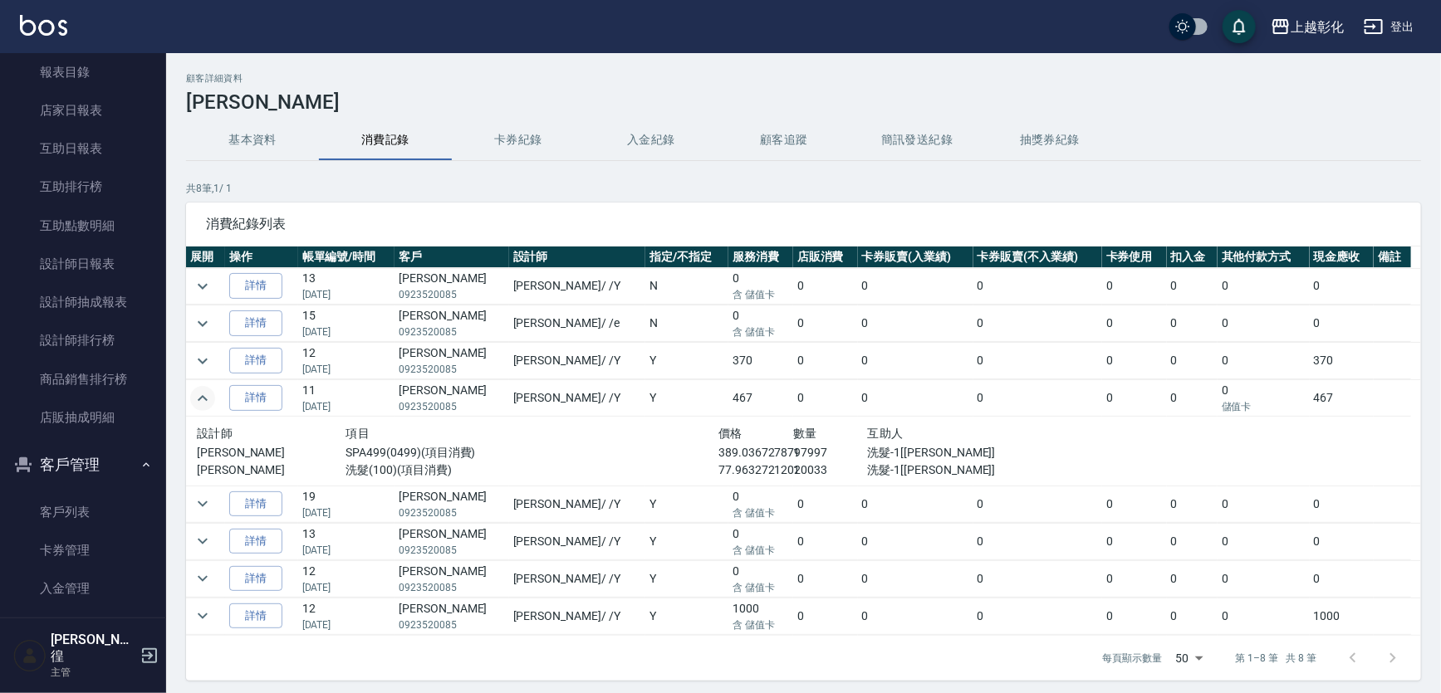
click at [198, 399] on icon "expand row" at bounding box center [203, 398] width 10 height 6
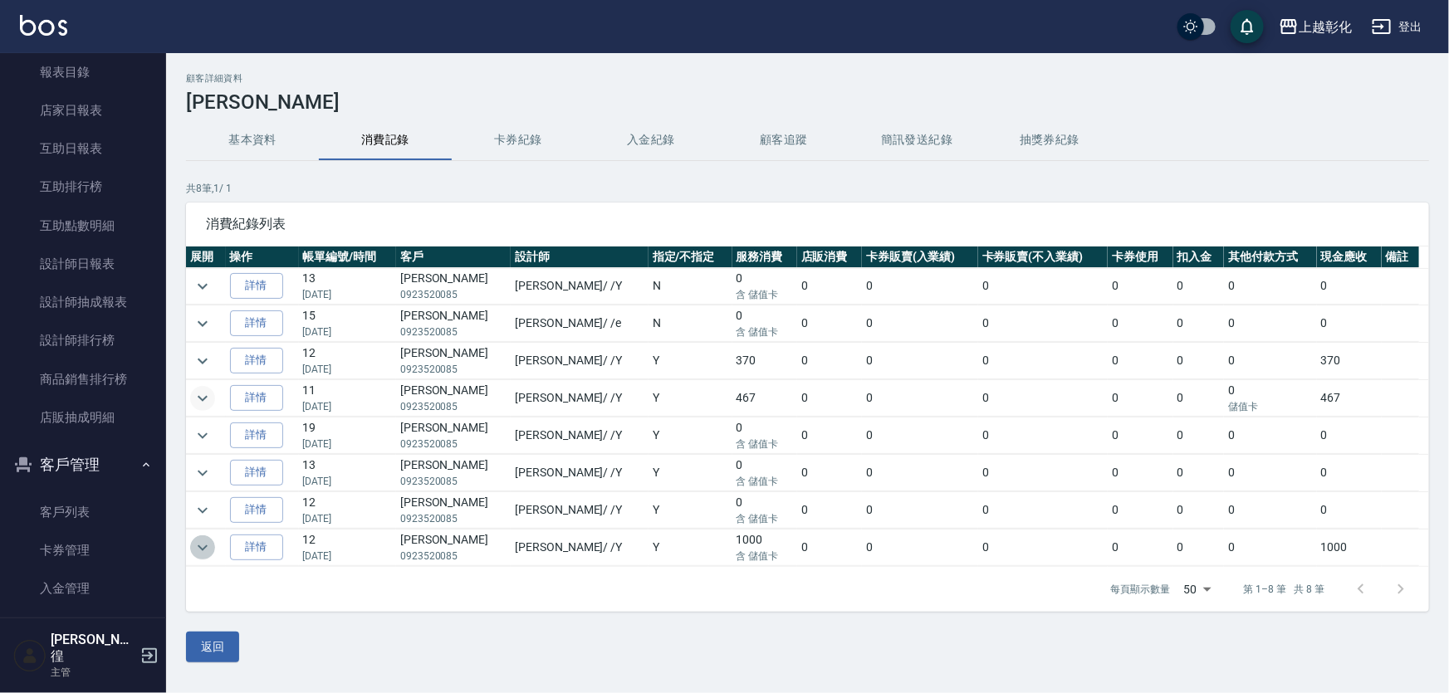
click at [196, 548] on icon "expand row" at bounding box center [203, 548] width 20 height 20
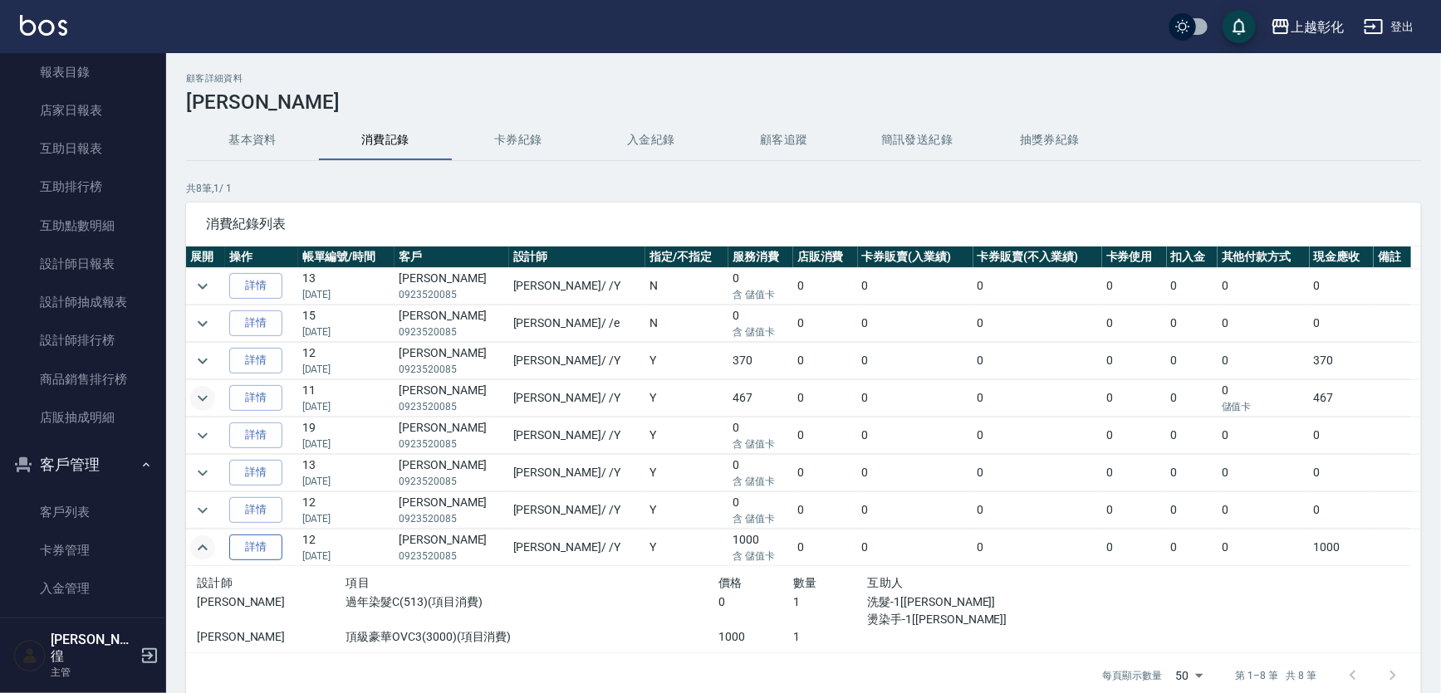
click at [242, 550] on link "詳情" at bounding box center [255, 548] width 53 height 26
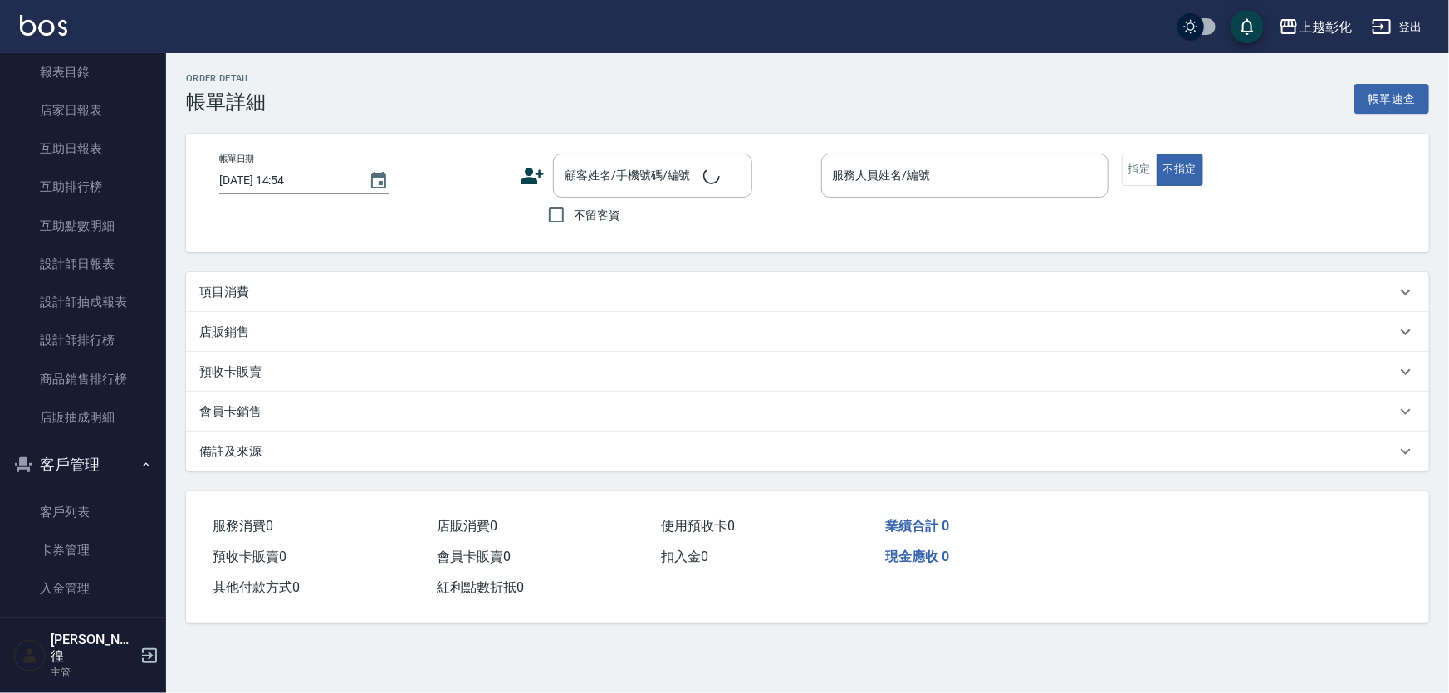
type input "[DATE] 17:18"
type input "[PERSON_NAME]"
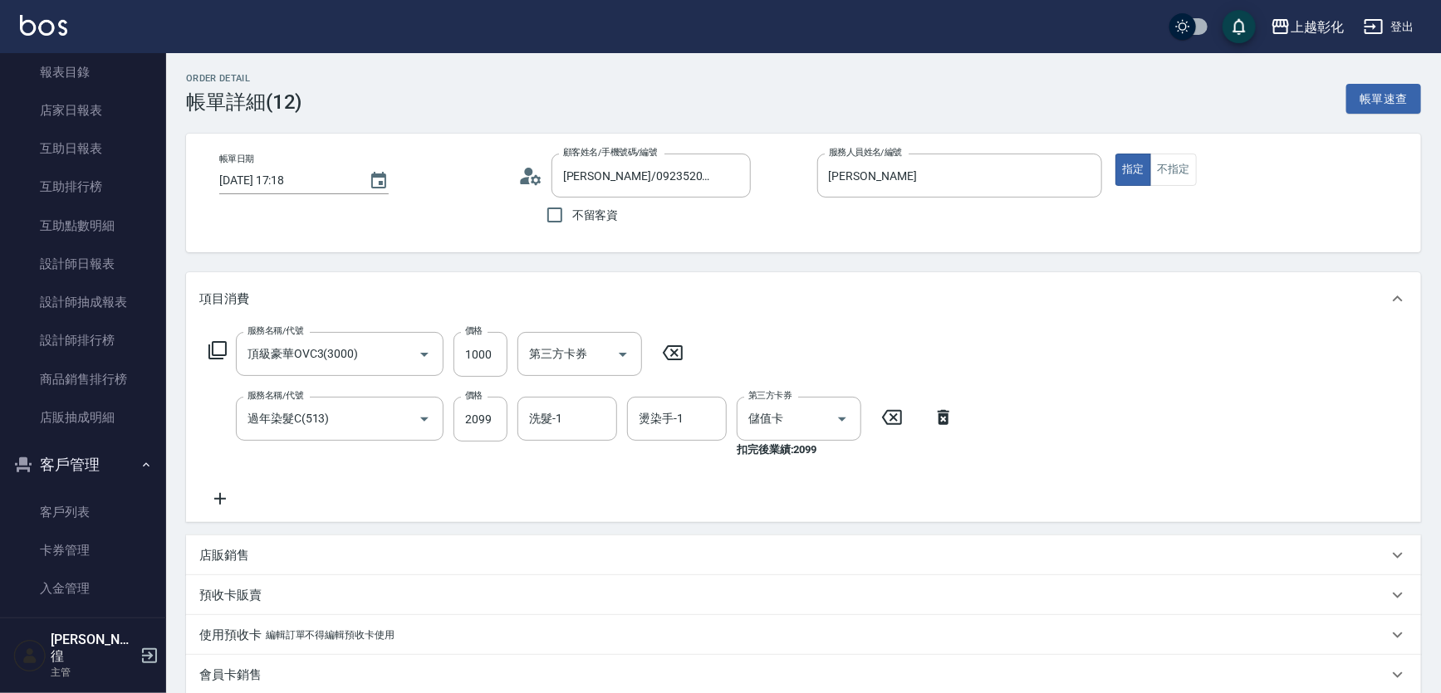
type input "[PERSON_NAME]/0923520085/null"
type input "頂級豪華OVC3(3000)"
type input "過年染髮C(513)"
click at [89, 522] on link "客戶列表" at bounding box center [83, 512] width 153 height 38
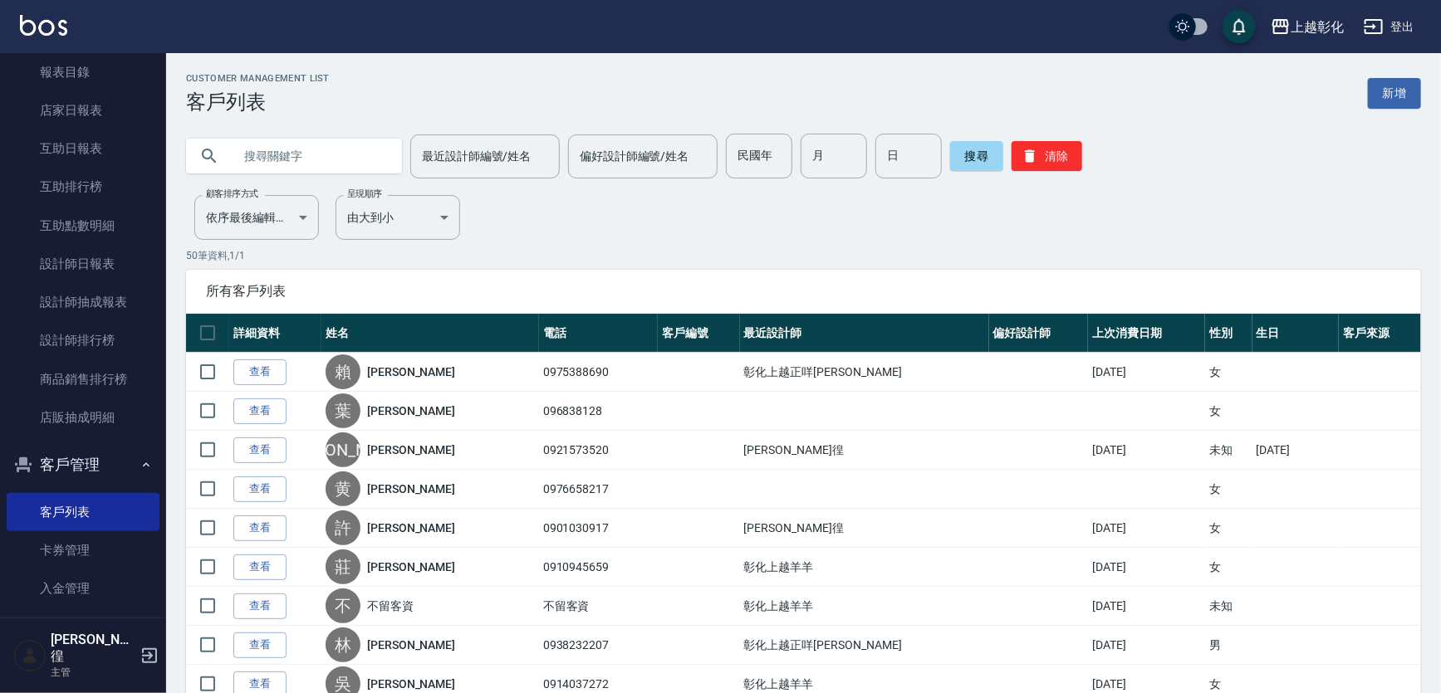
click at [304, 155] on input "text" at bounding box center [310, 156] width 156 height 45
type input "[PERSON_NAME]"
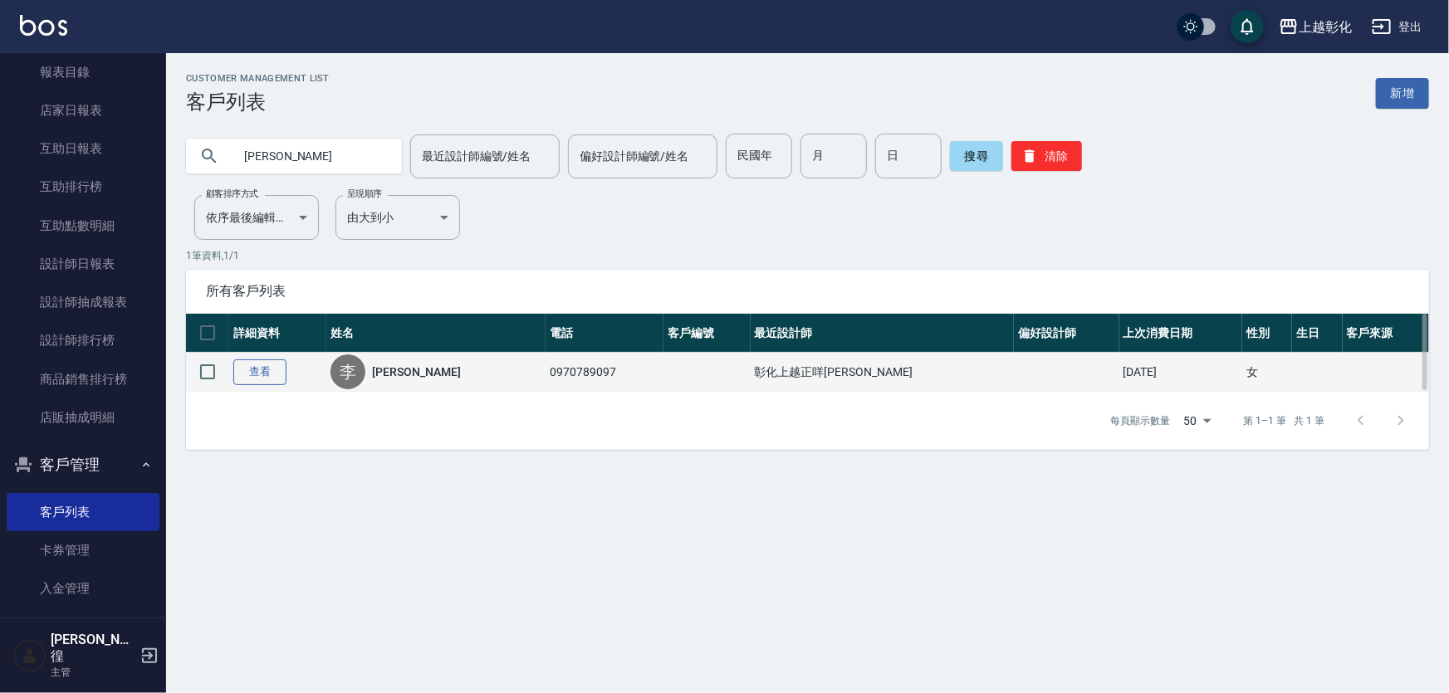
click at [272, 367] on link "查看" at bounding box center [259, 373] width 53 height 26
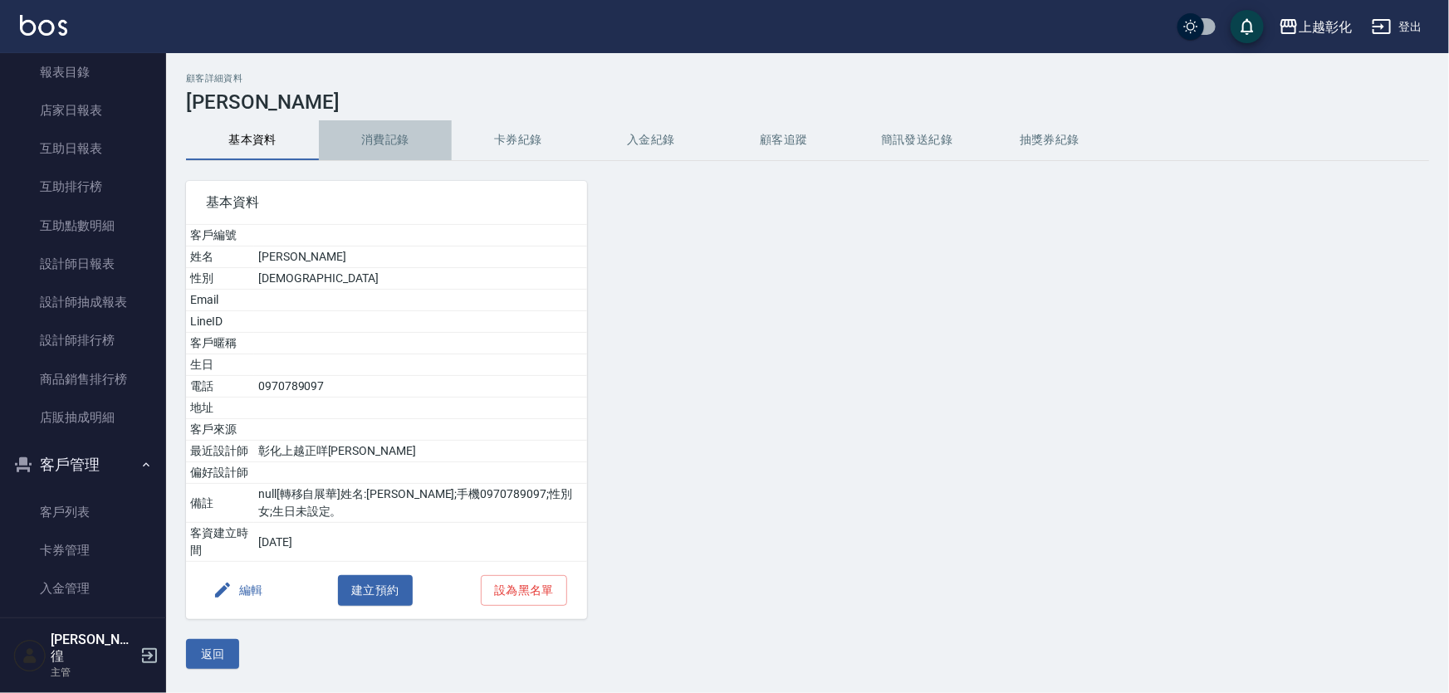
drag, startPoint x: 404, startPoint y: 140, endPoint x: 398, endPoint y: 177, distance: 37.1
click at [404, 140] on button "消費記錄" at bounding box center [385, 140] width 133 height 40
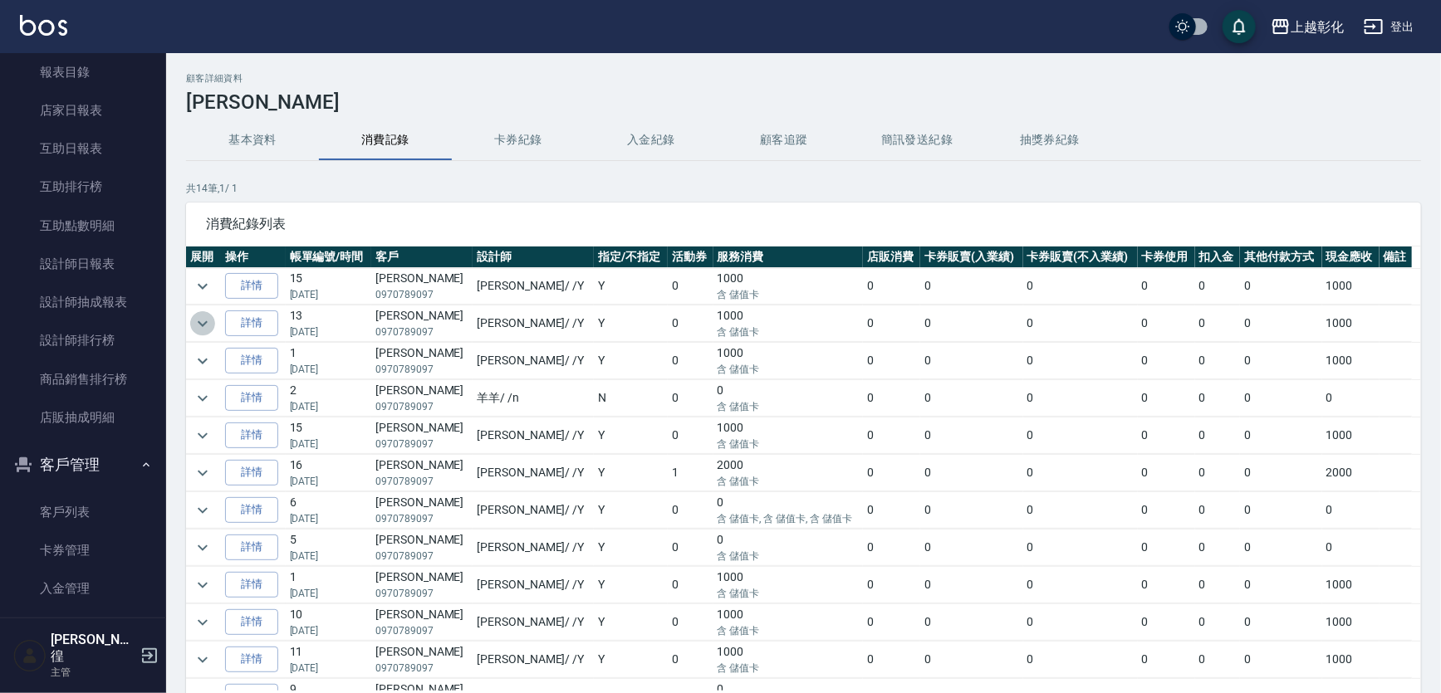
click at [198, 321] on icon "expand row" at bounding box center [203, 324] width 20 height 20
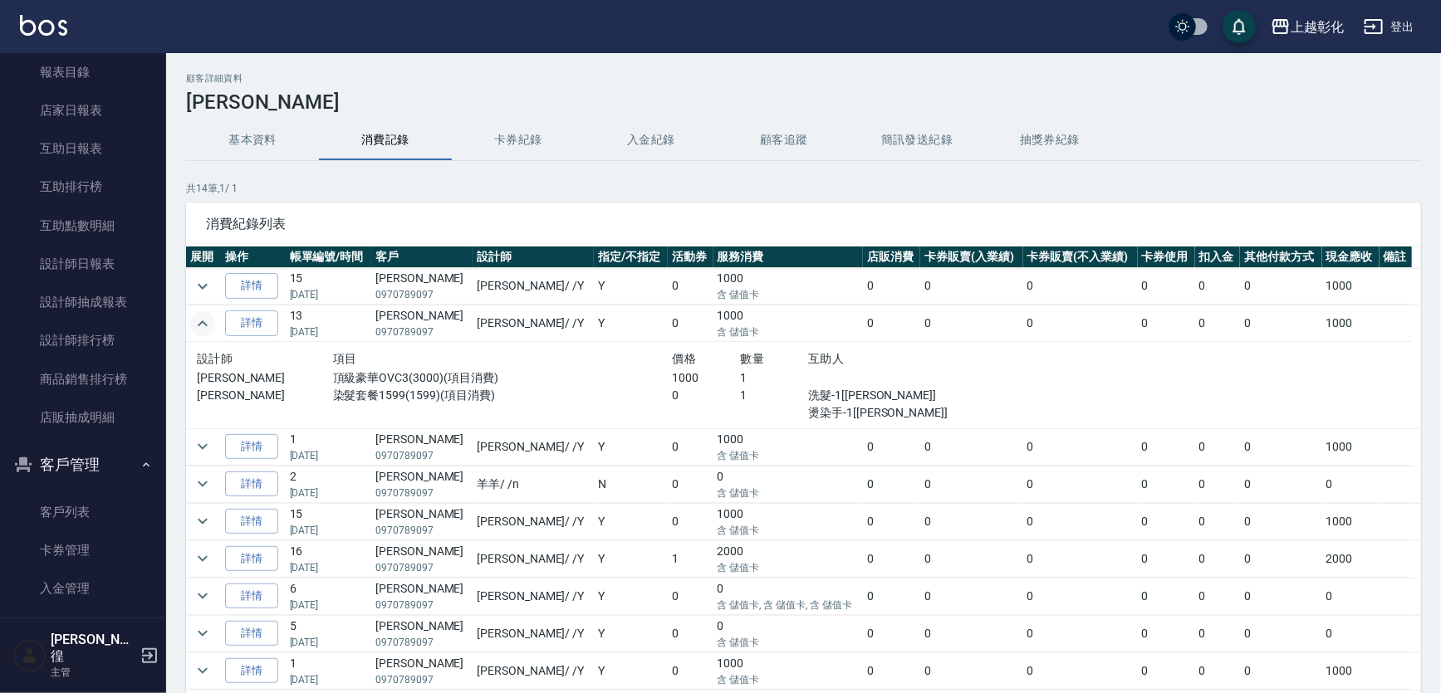
click at [209, 274] on td at bounding box center [203, 286] width 35 height 37
click at [202, 289] on icon "expand row" at bounding box center [203, 286] width 20 height 20
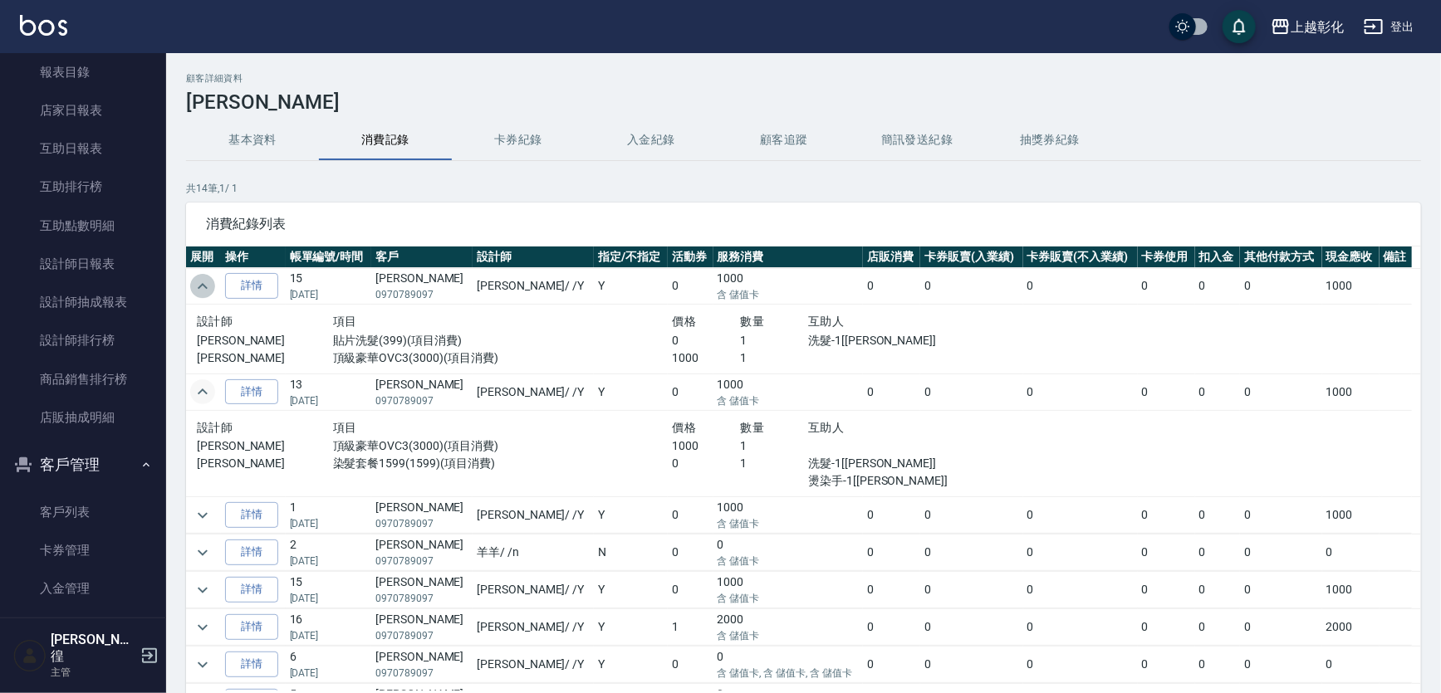
click at [202, 289] on icon "expand row" at bounding box center [203, 286] width 20 height 20
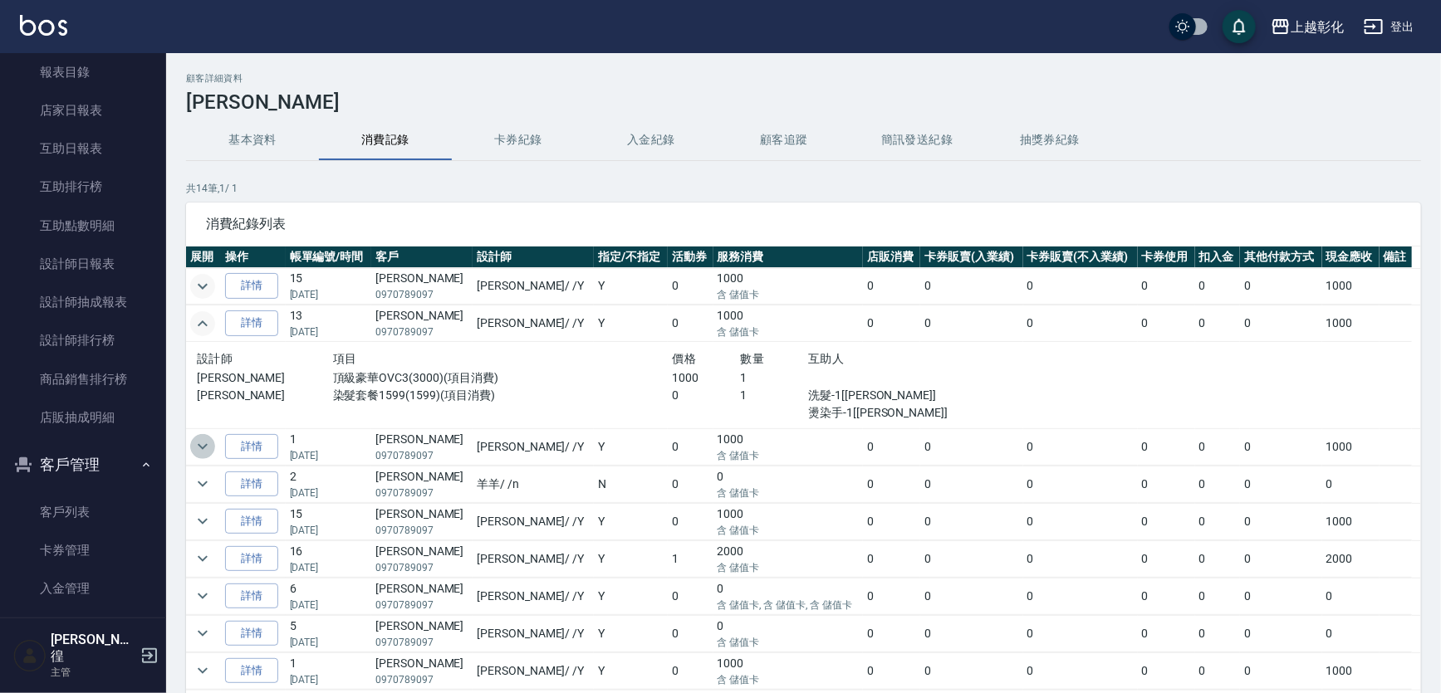
click at [205, 446] on icon "expand row" at bounding box center [203, 447] width 10 height 6
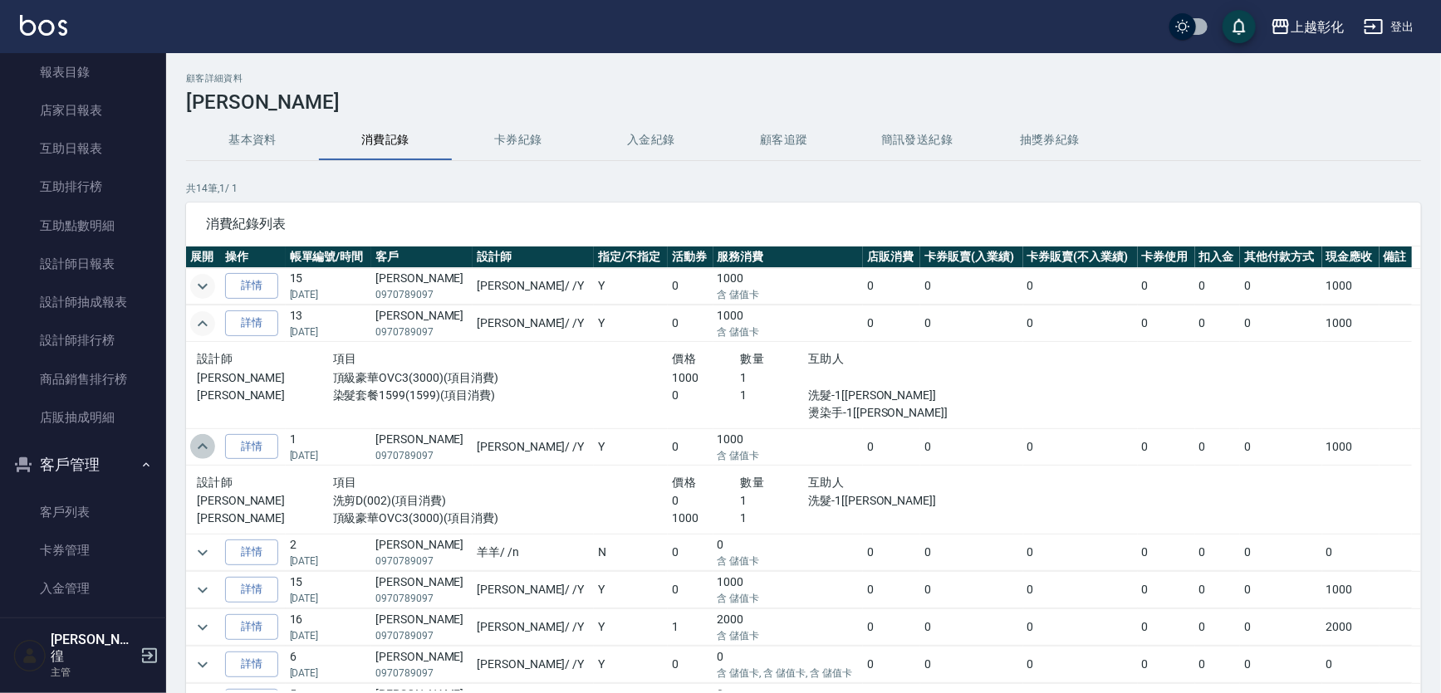
click at [205, 446] on icon "expand row" at bounding box center [203, 446] width 10 height 6
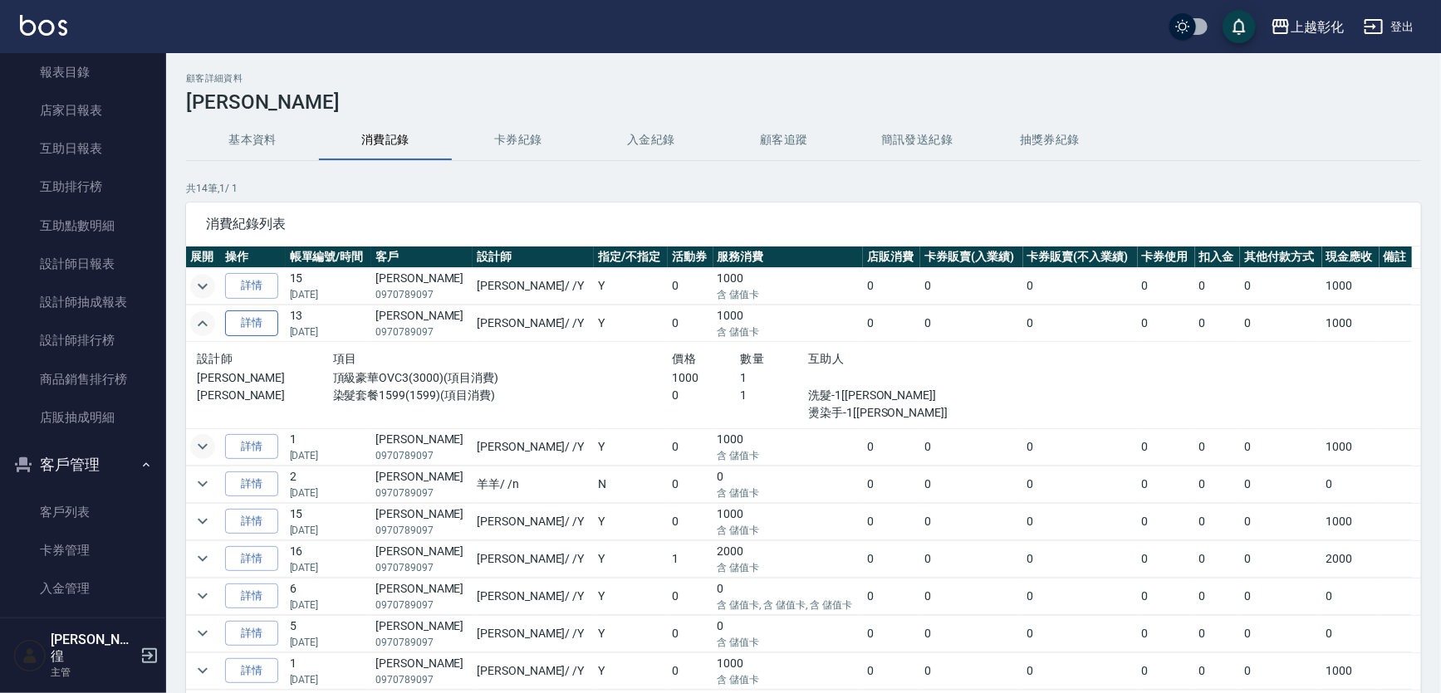
click at [251, 320] on link "詳情" at bounding box center [251, 324] width 53 height 26
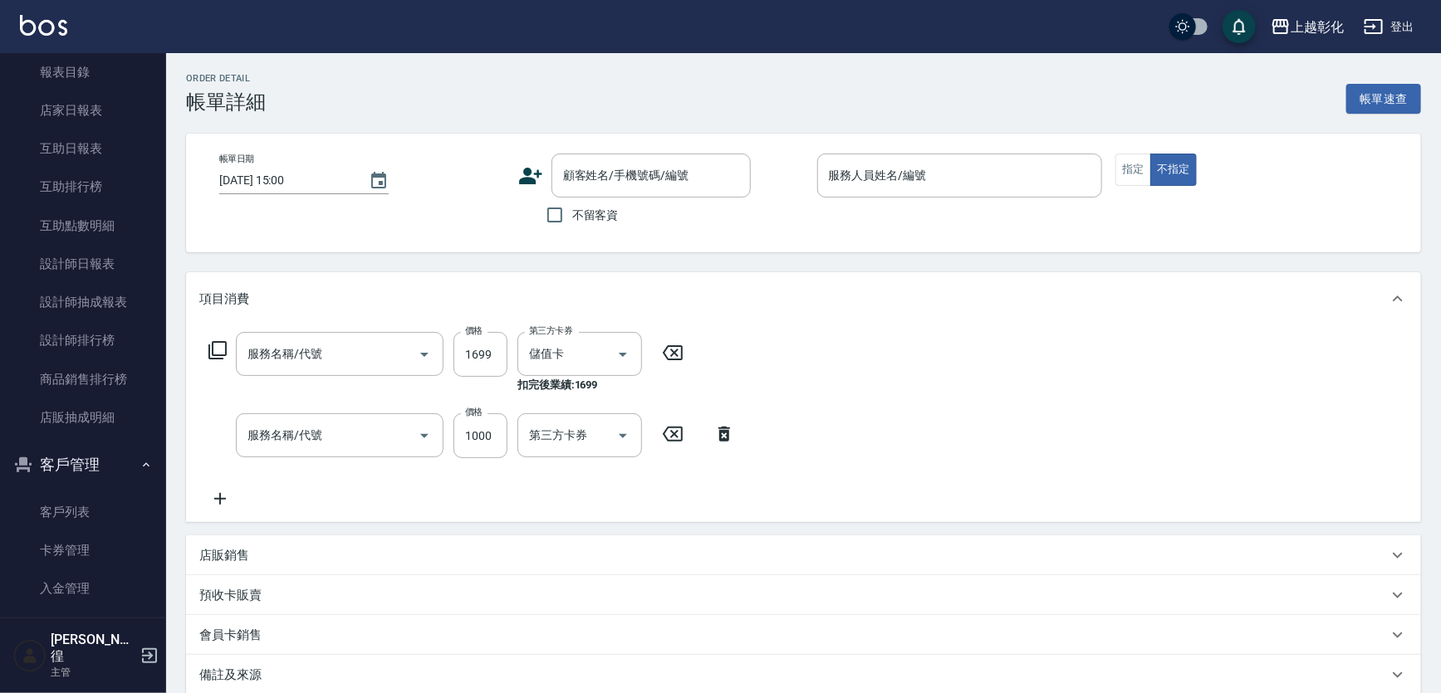
type input "[DATE] 18:49"
type input "[PERSON_NAME]"
type input "染髮套餐1599(1599)"
type input "頂級豪華OVC3(3000)"
type input "[PERSON_NAME]/0970789097/null"
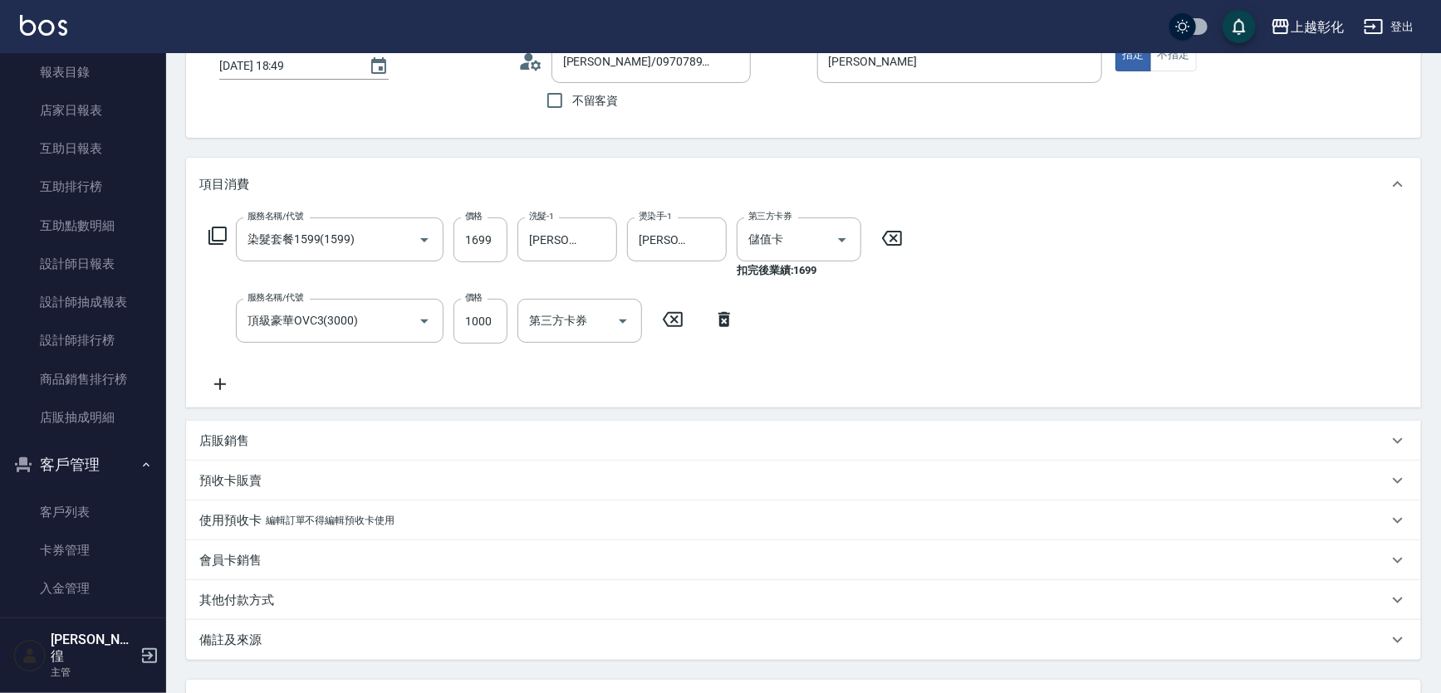
scroll to position [257, 0]
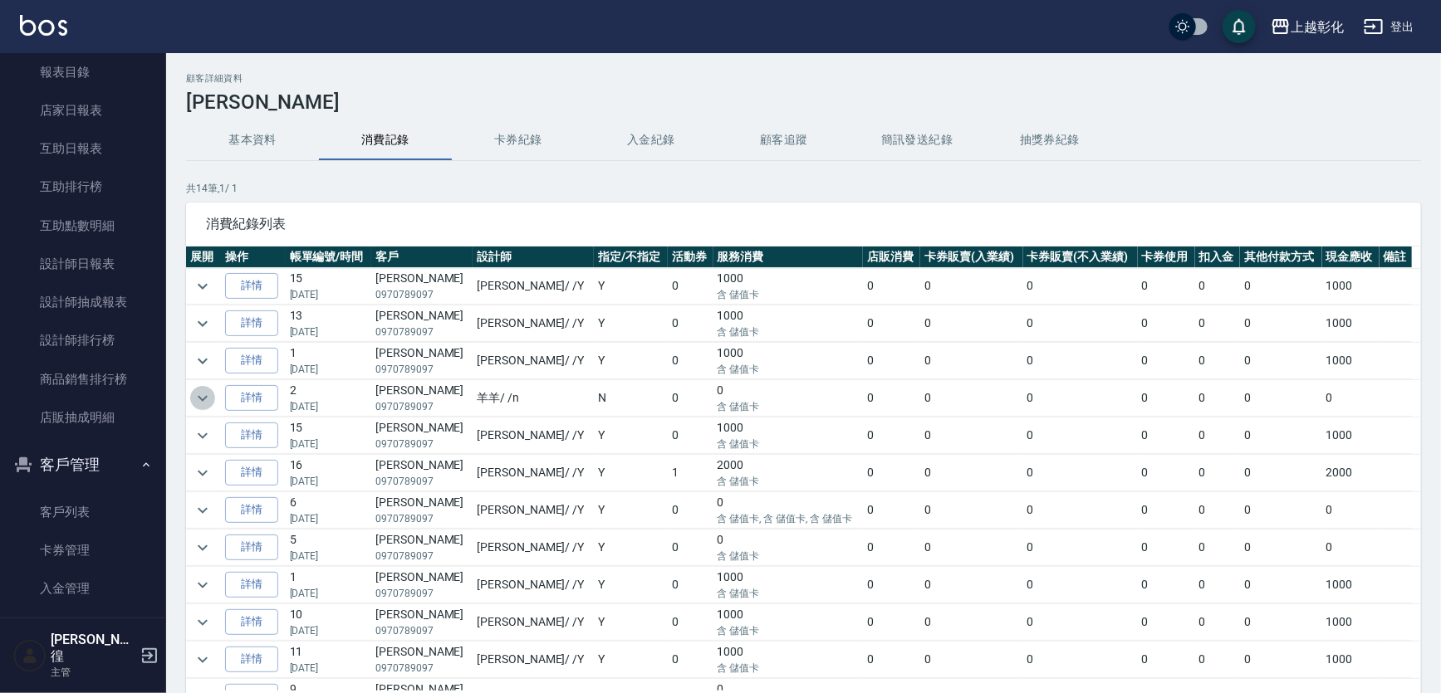
click at [199, 398] on icon "expand row" at bounding box center [203, 399] width 20 height 20
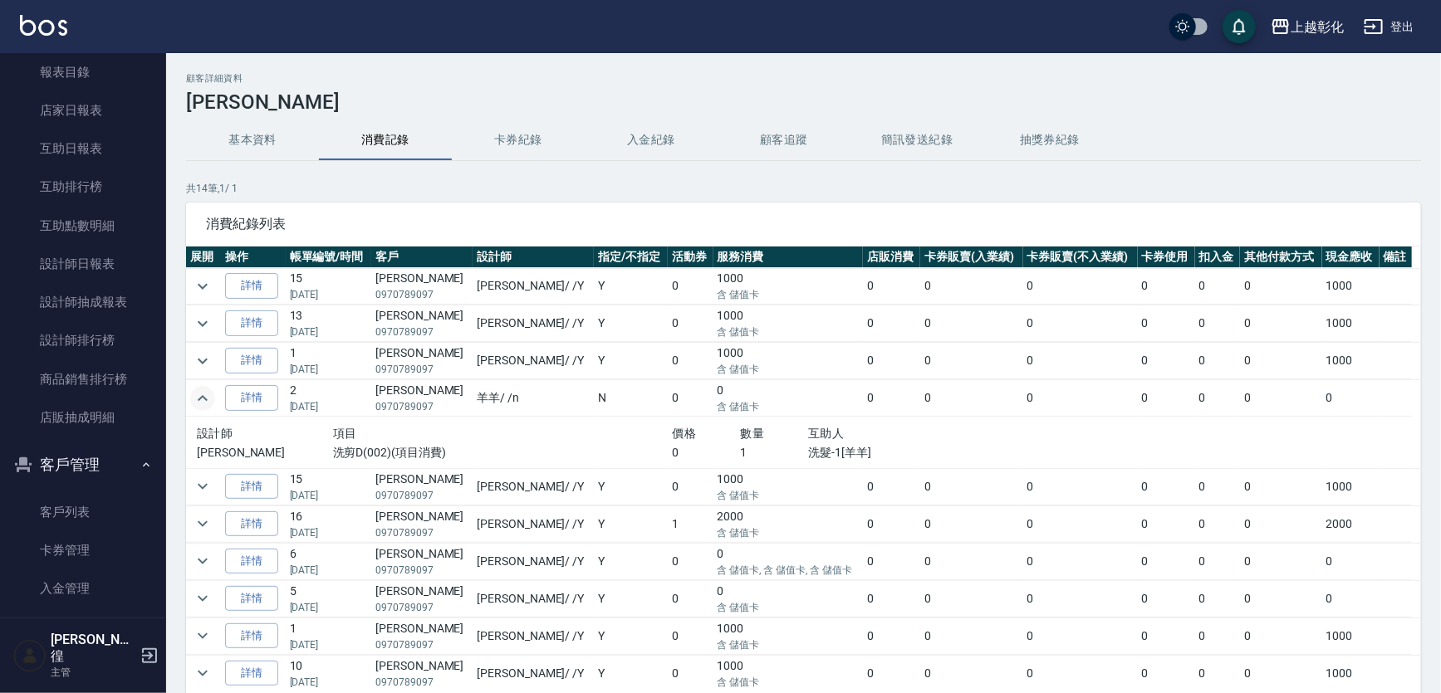
click at [194, 389] on icon "expand row" at bounding box center [203, 399] width 20 height 20
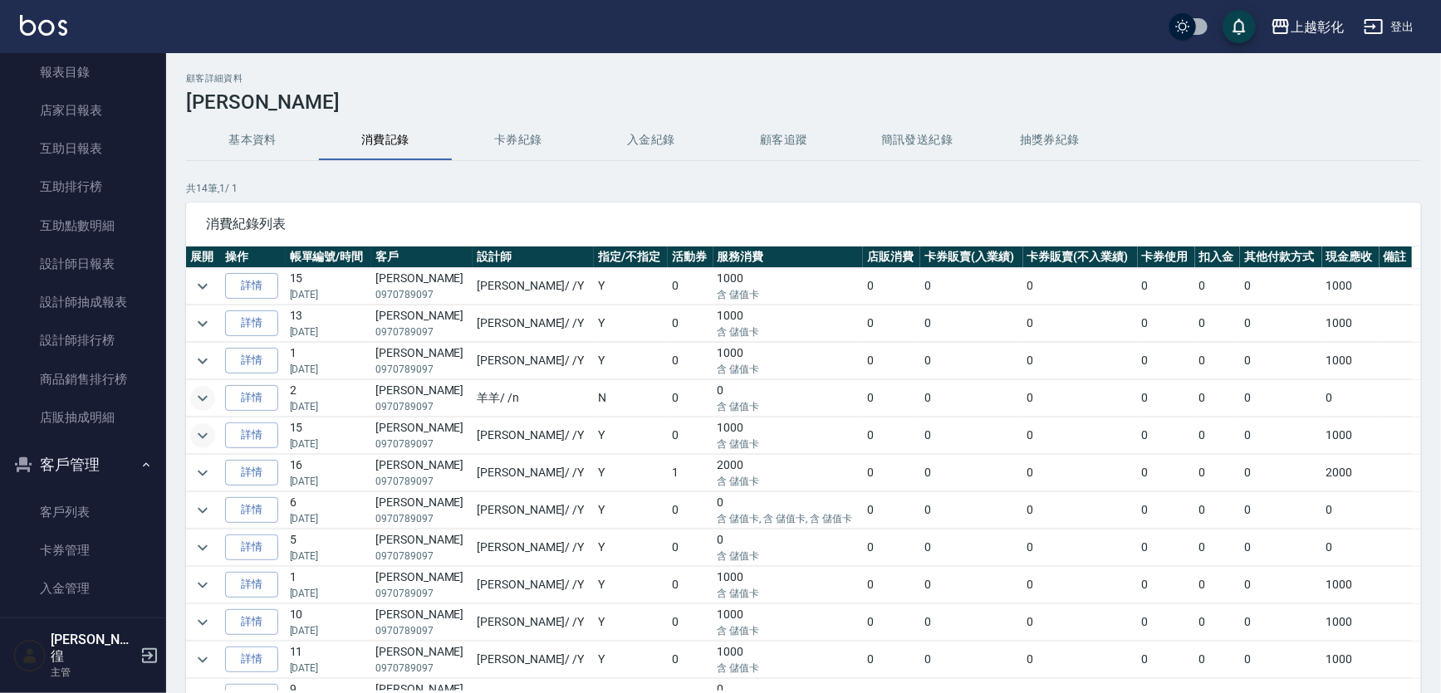
click at [198, 433] on icon "expand row" at bounding box center [203, 436] width 20 height 20
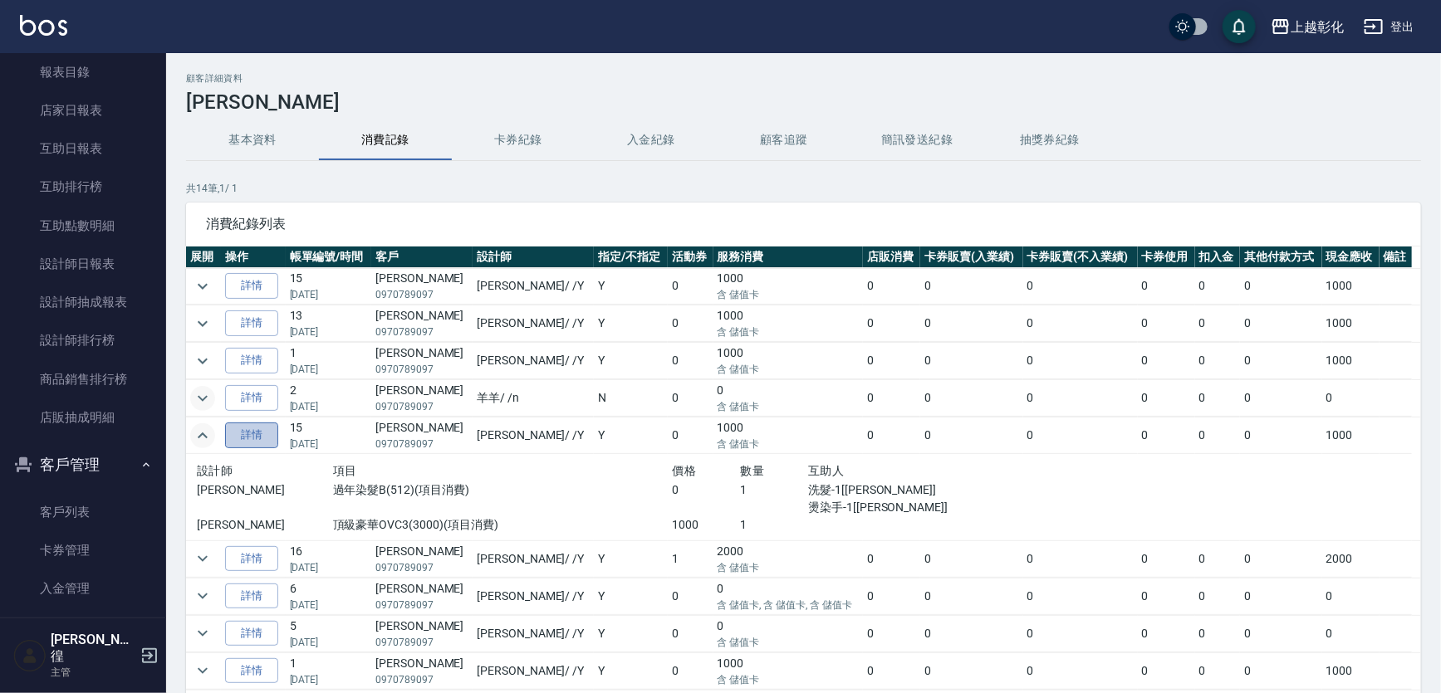
click at [250, 433] on link "詳情" at bounding box center [251, 436] width 53 height 26
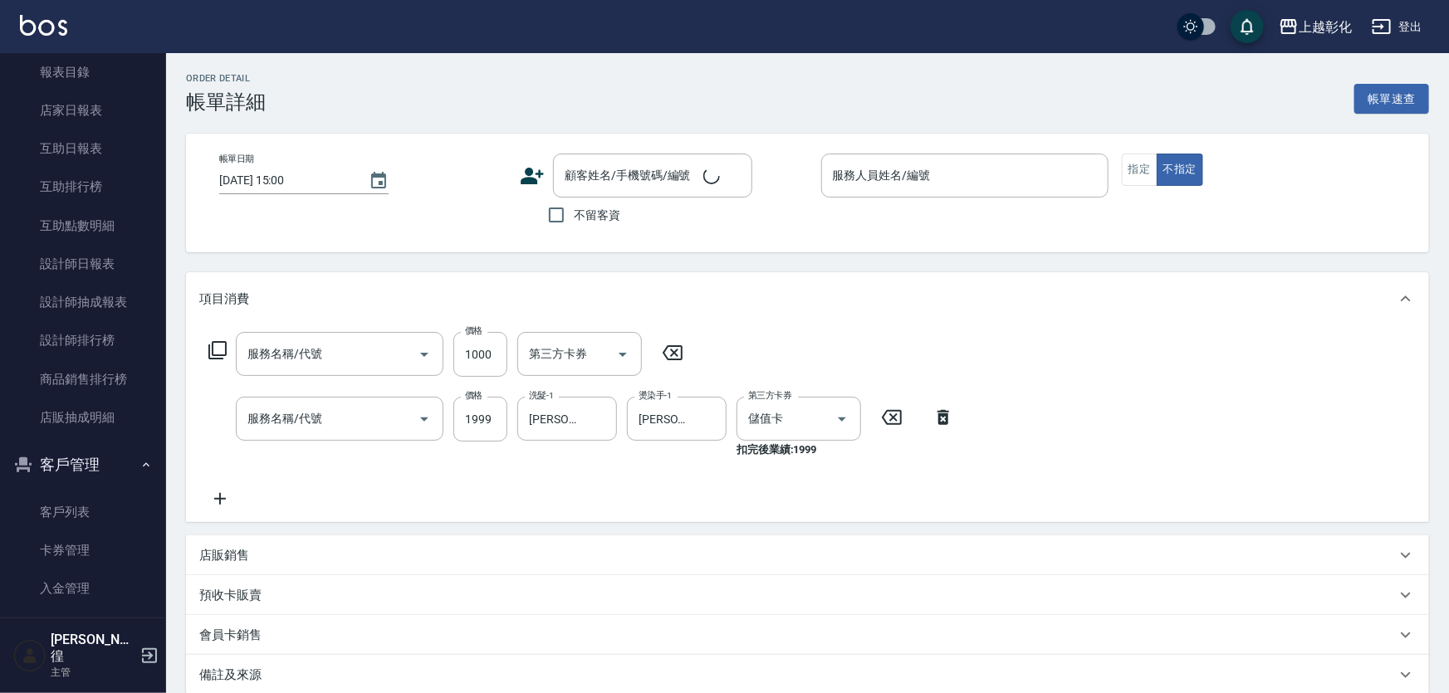
type input "[DATE] 21:15"
type input "[PERSON_NAME]"
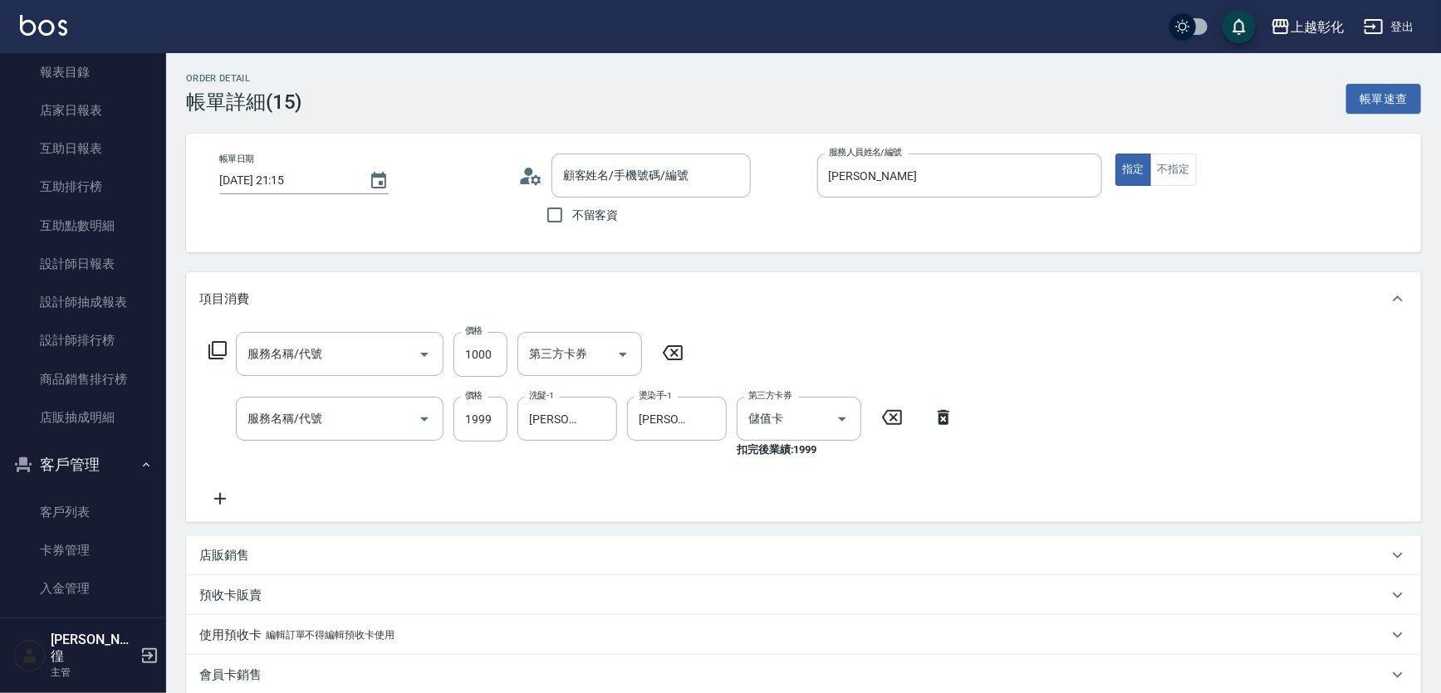
type input "頂級豪華OVC3(3000)"
type input "過年染髮B(512)"
type input "[PERSON_NAME]/0970789097/null"
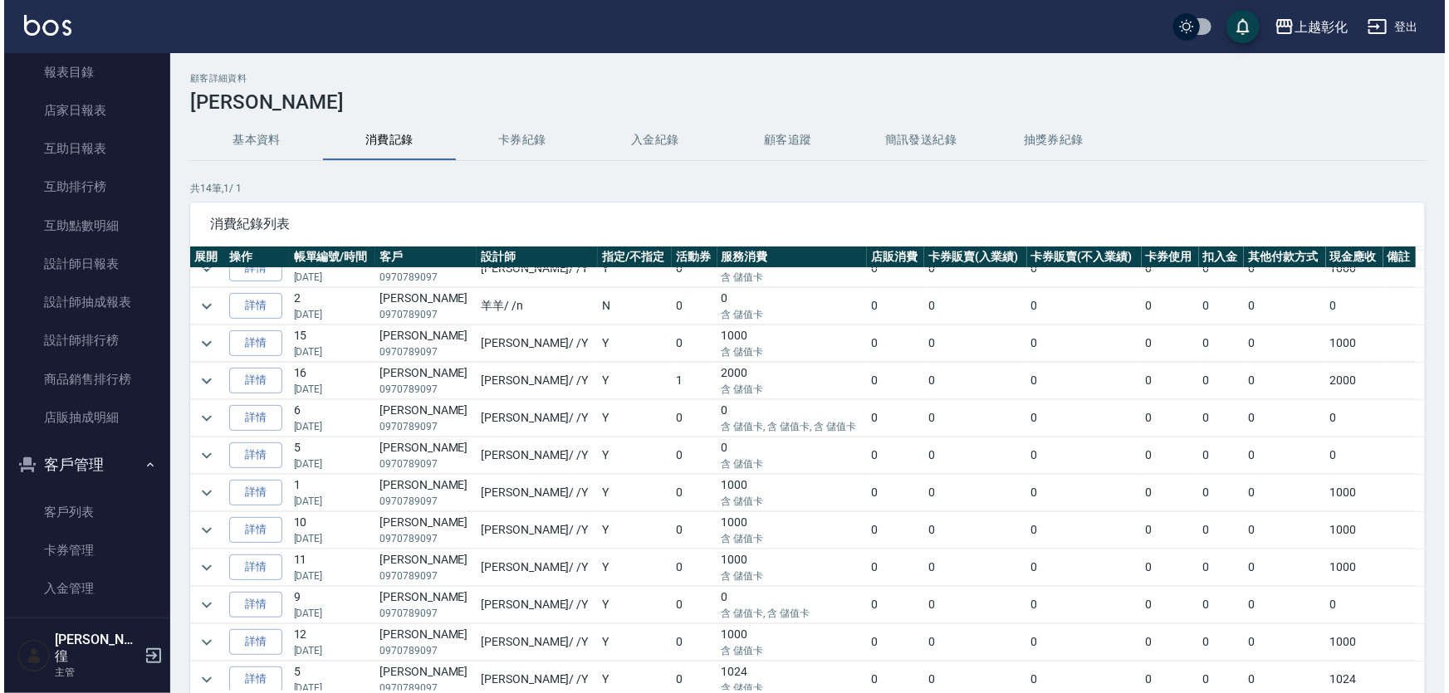
scroll to position [97, 0]
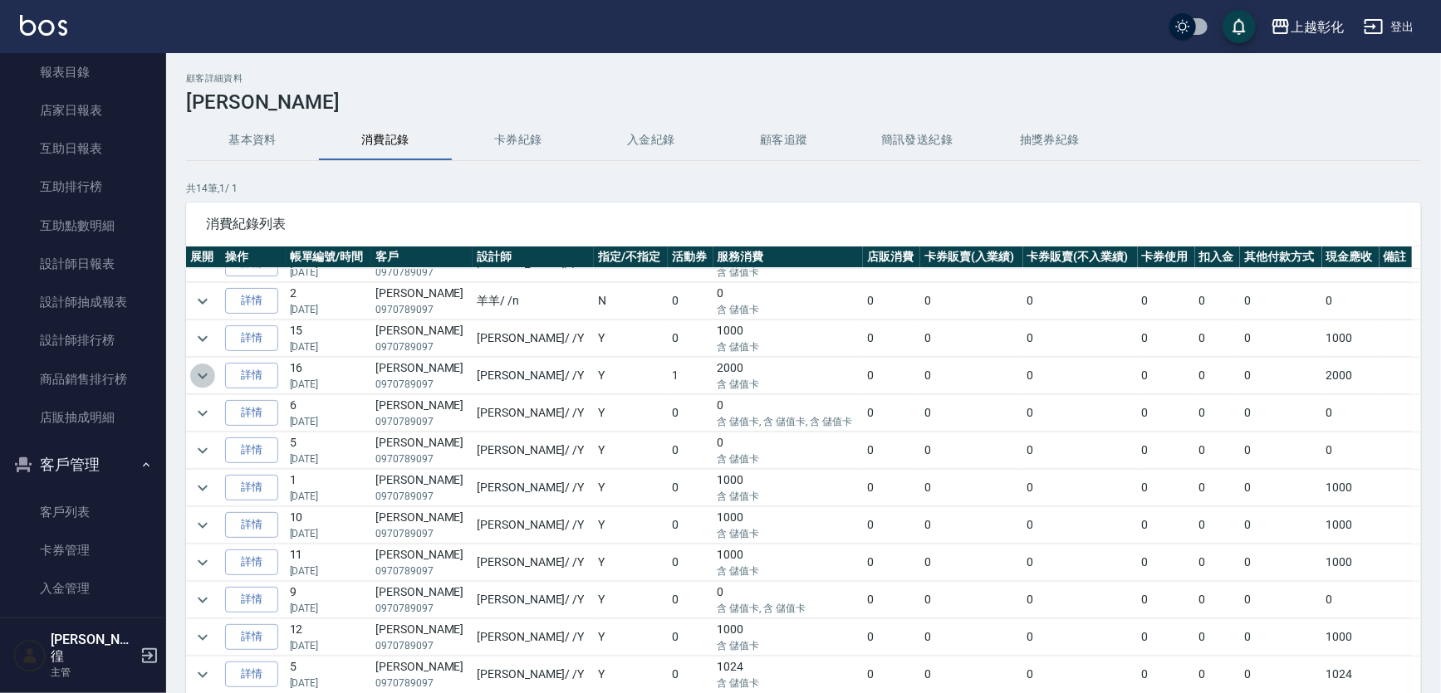
click at [198, 379] on icon "expand row" at bounding box center [203, 376] width 20 height 20
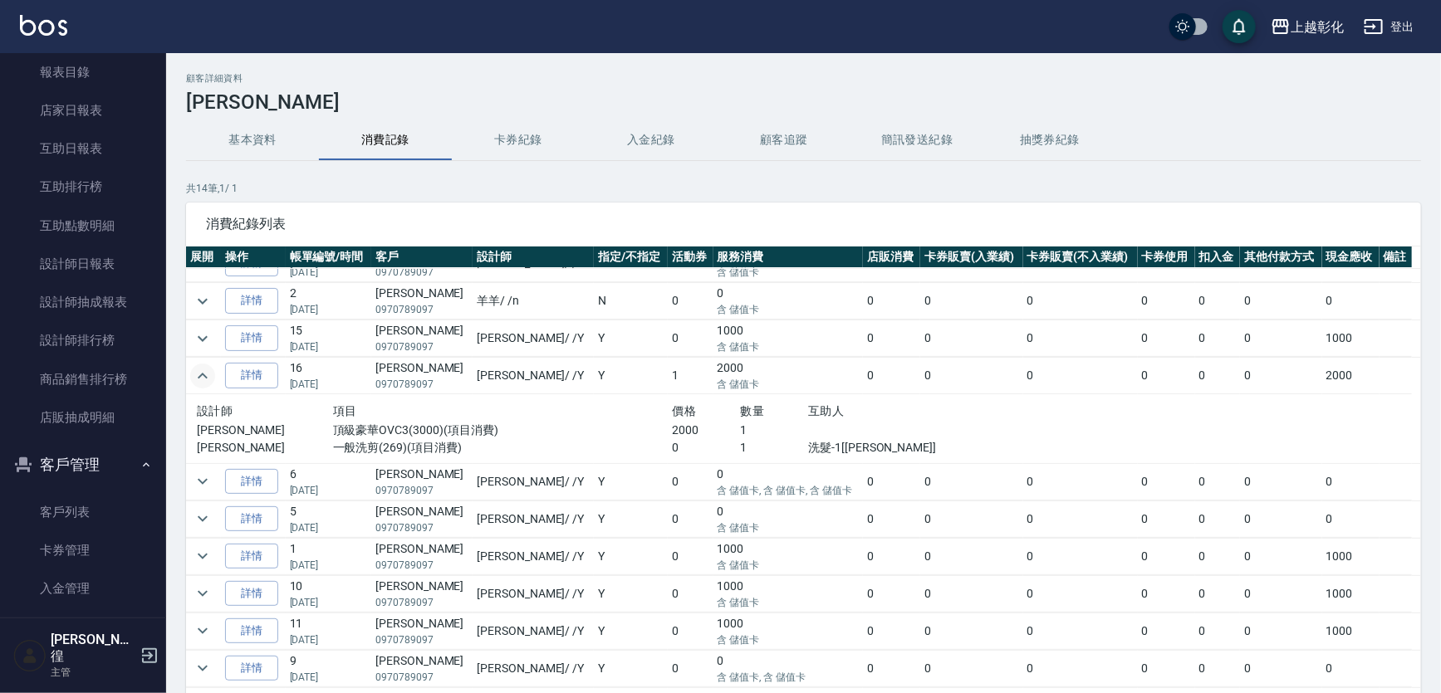
click at [198, 379] on icon "expand row" at bounding box center [203, 376] width 20 height 20
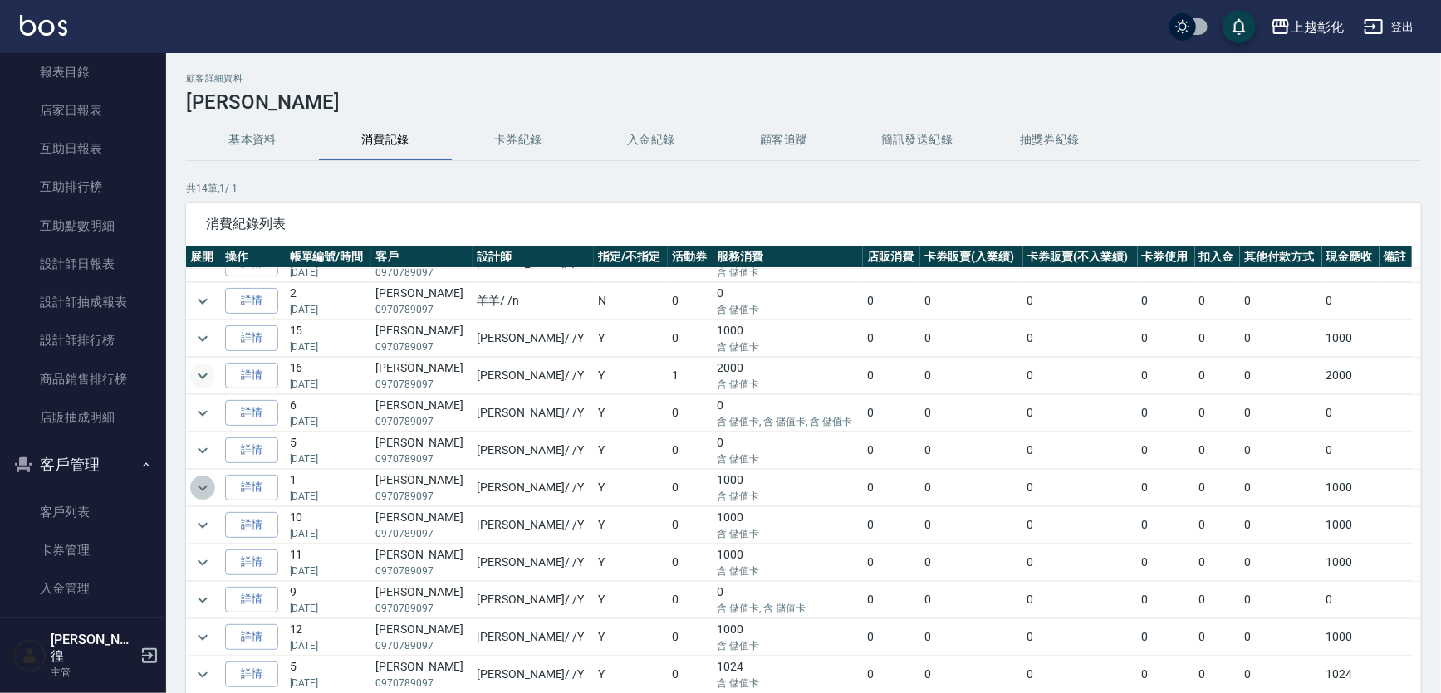
click at [203, 484] on icon "expand row" at bounding box center [203, 488] width 20 height 20
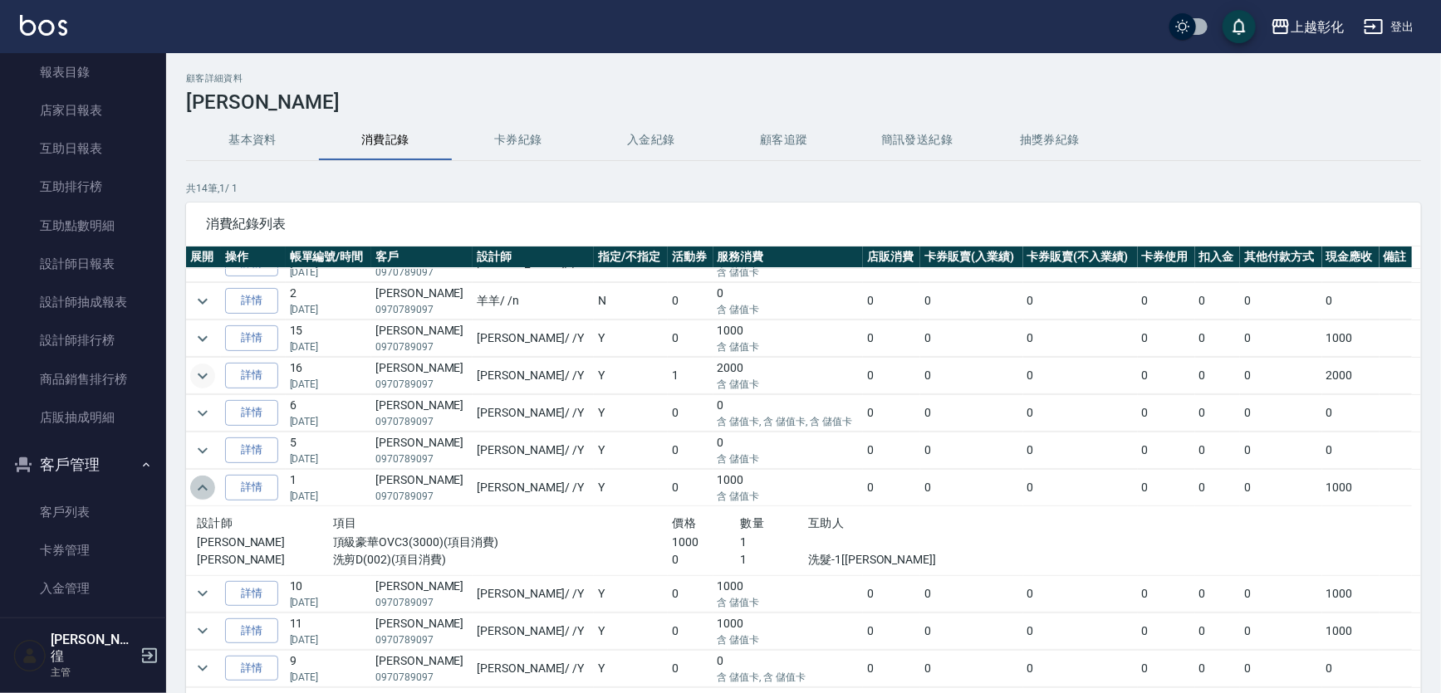
click at [203, 485] on icon "expand row" at bounding box center [203, 488] width 10 height 6
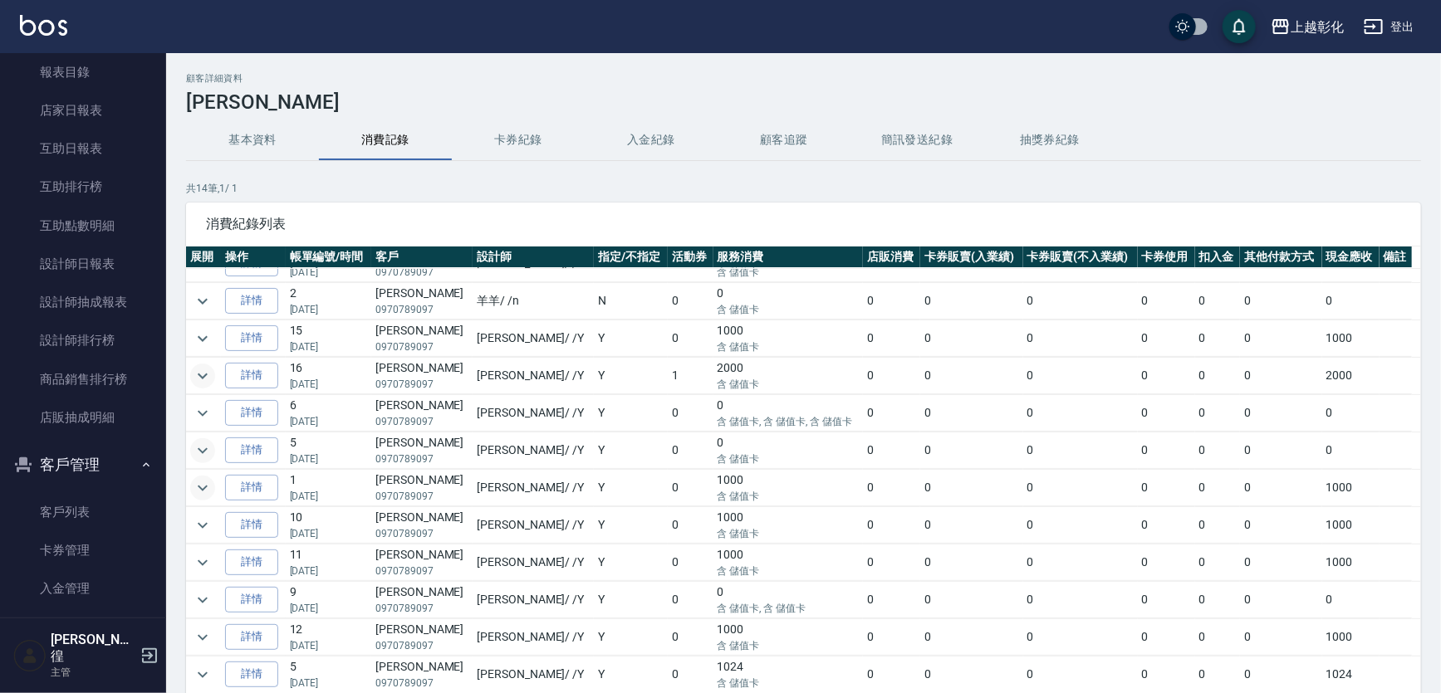
click at [201, 448] on icon "expand row" at bounding box center [203, 451] width 10 height 6
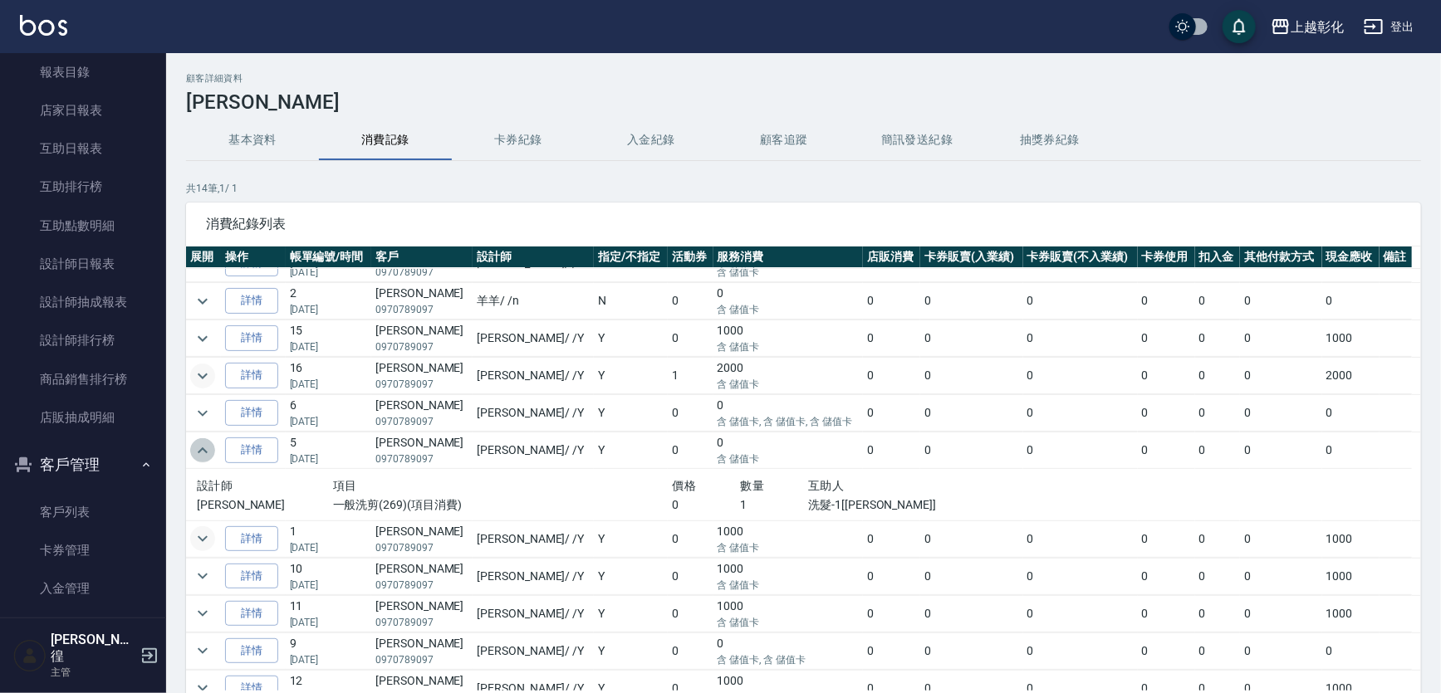
click at [201, 448] on icon "expand row" at bounding box center [203, 451] width 20 height 20
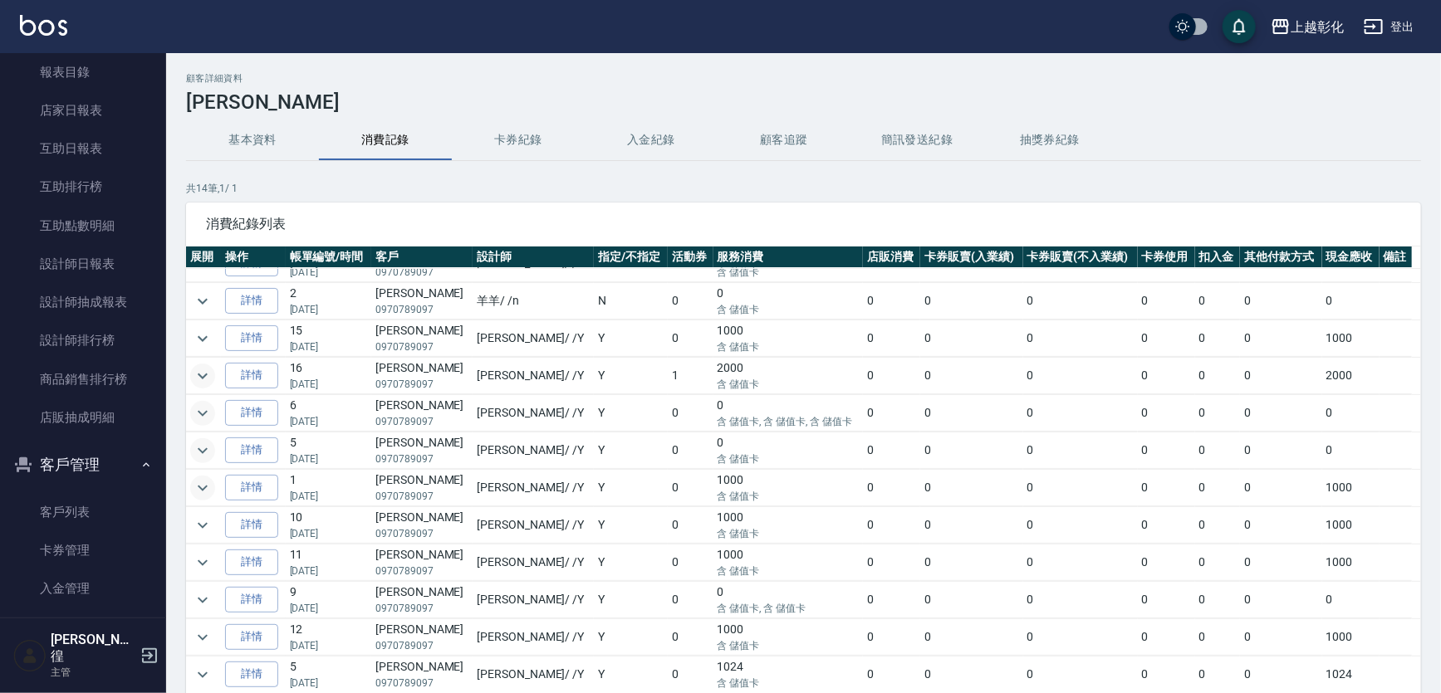
click at [203, 404] on icon "expand row" at bounding box center [203, 414] width 20 height 20
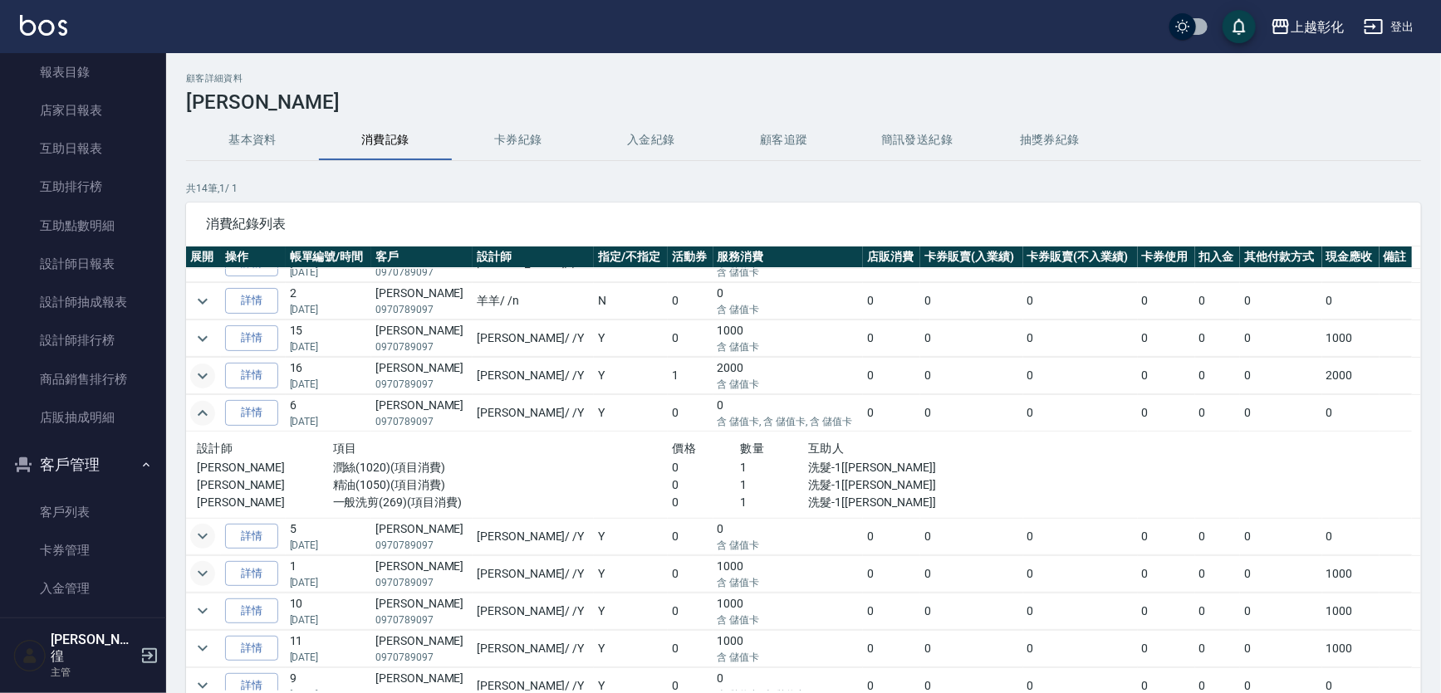
click at [203, 404] on icon "expand row" at bounding box center [203, 414] width 20 height 20
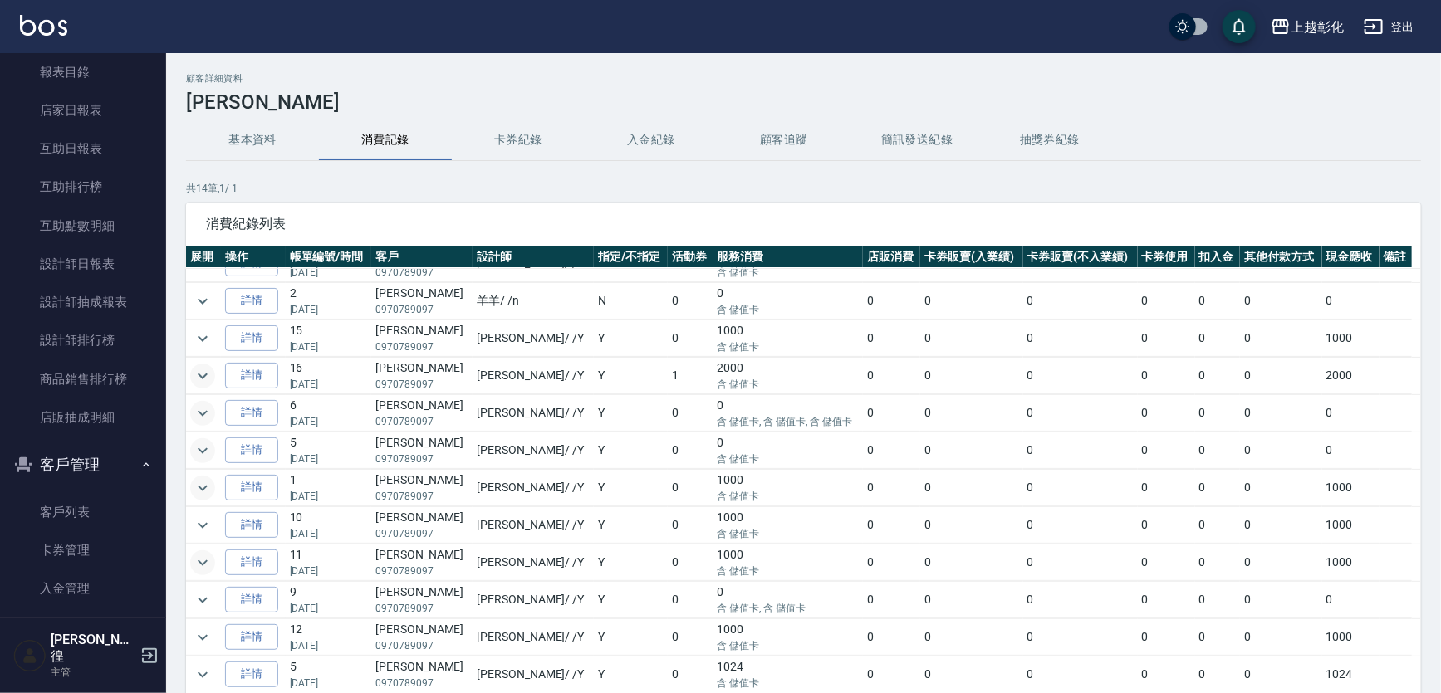
click at [194, 559] on icon "expand row" at bounding box center [203, 563] width 20 height 20
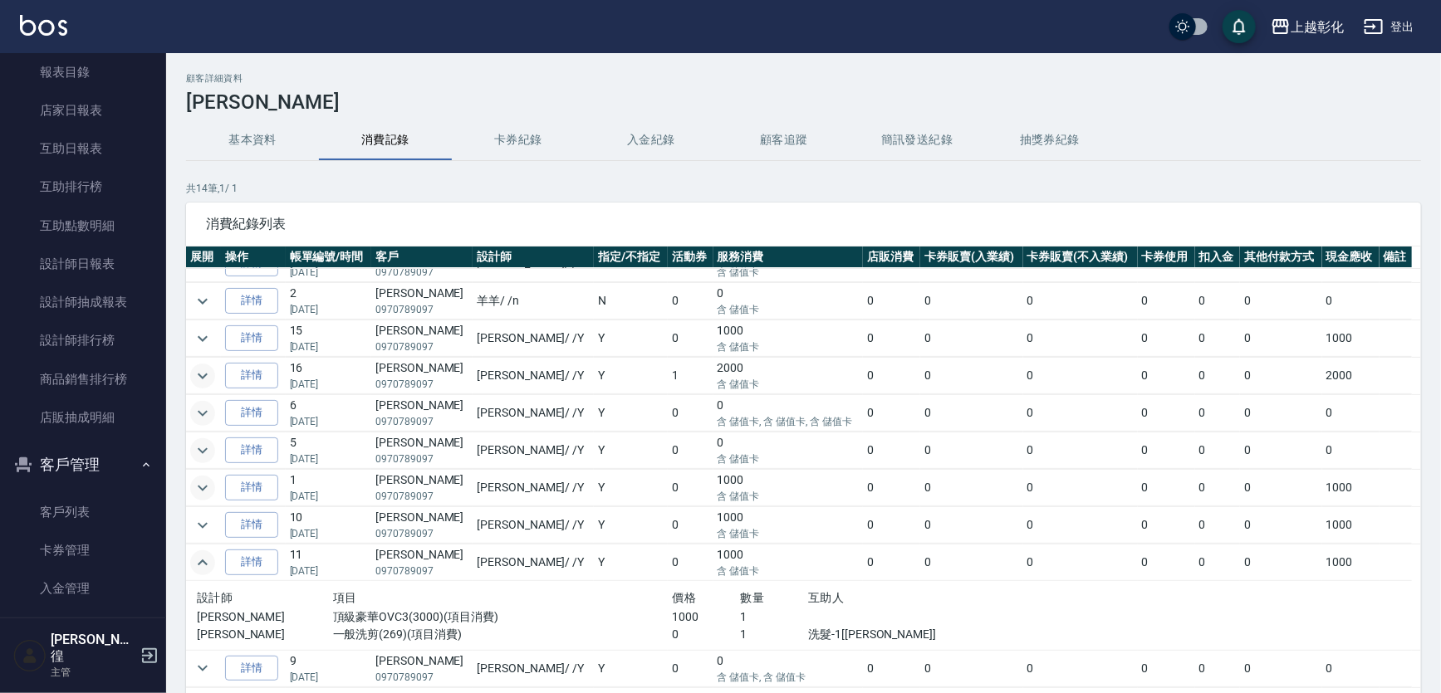
click at [194, 559] on icon "expand row" at bounding box center [203, 563] width 20 height 20
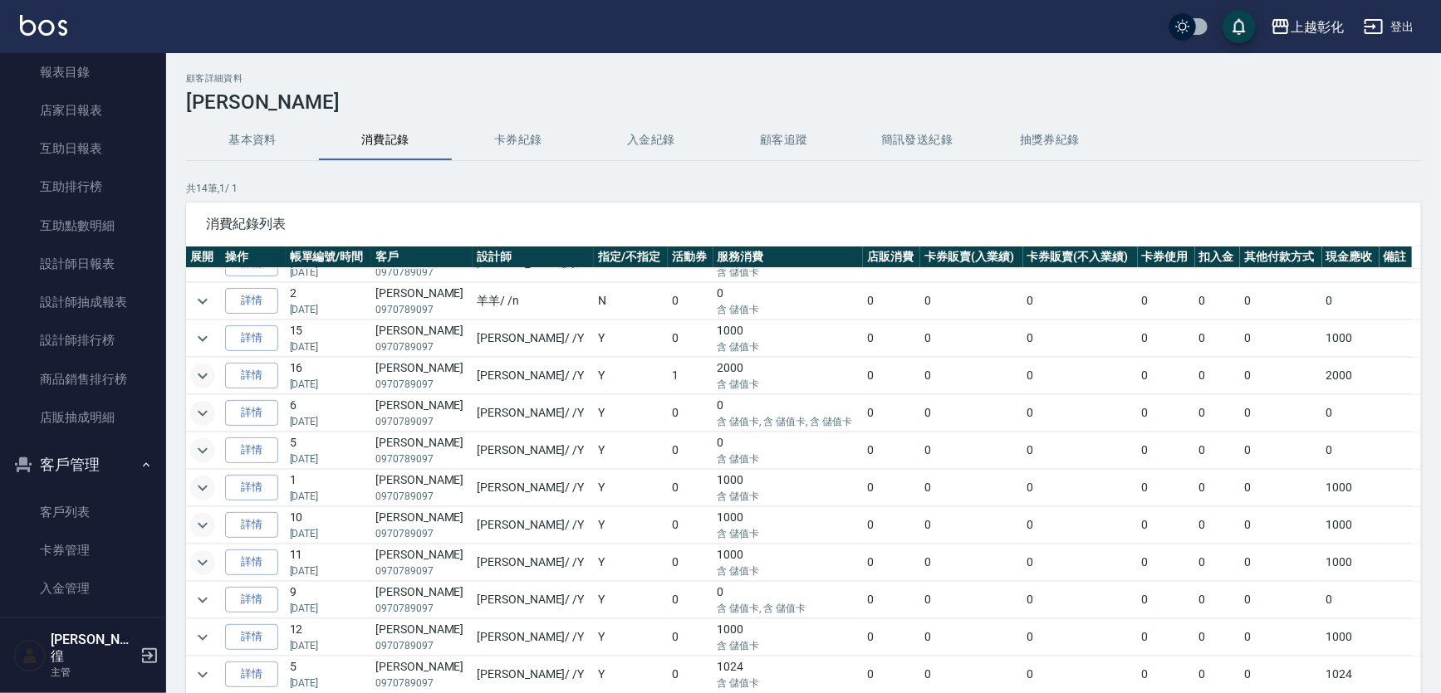
click at [201, 524] on icon "expand row" at bounding box center [203, 525] width 10 height 6
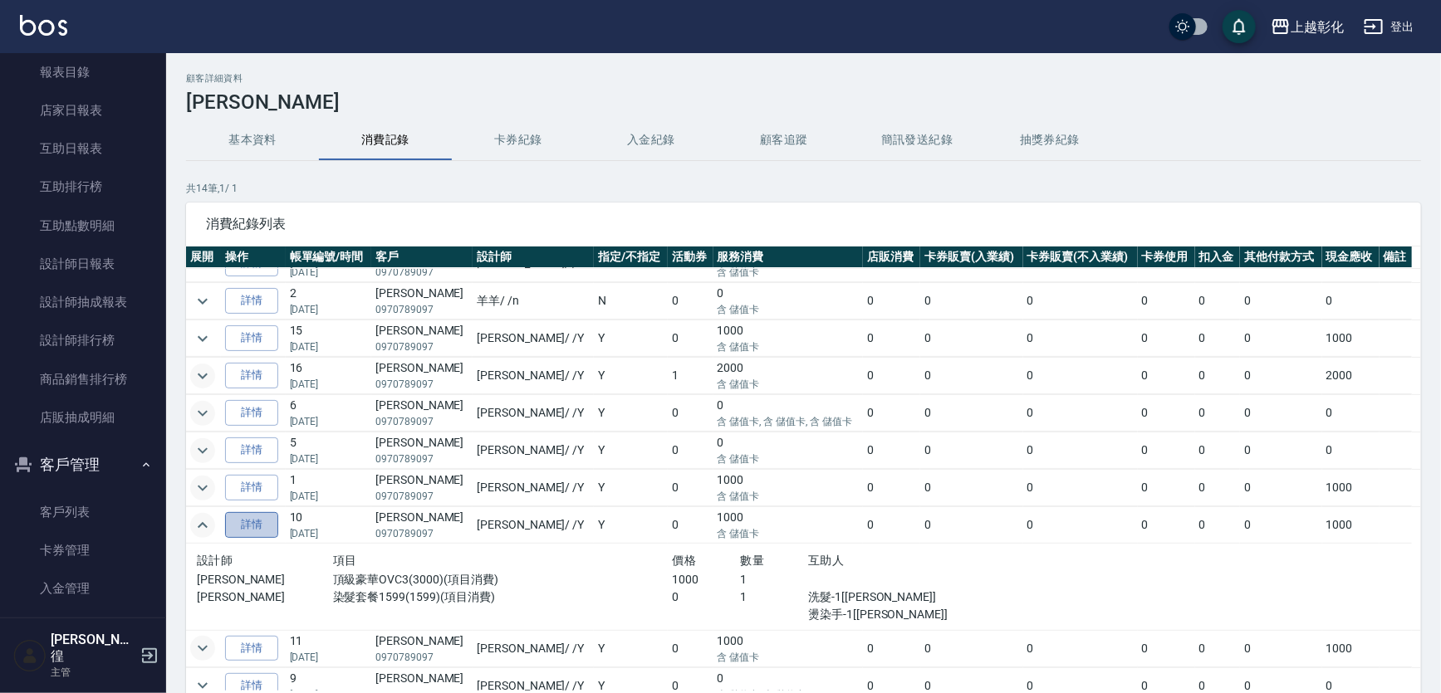
click at [273, 524] on link "詳情" at bounding box center [251, 525] width 53 height 26
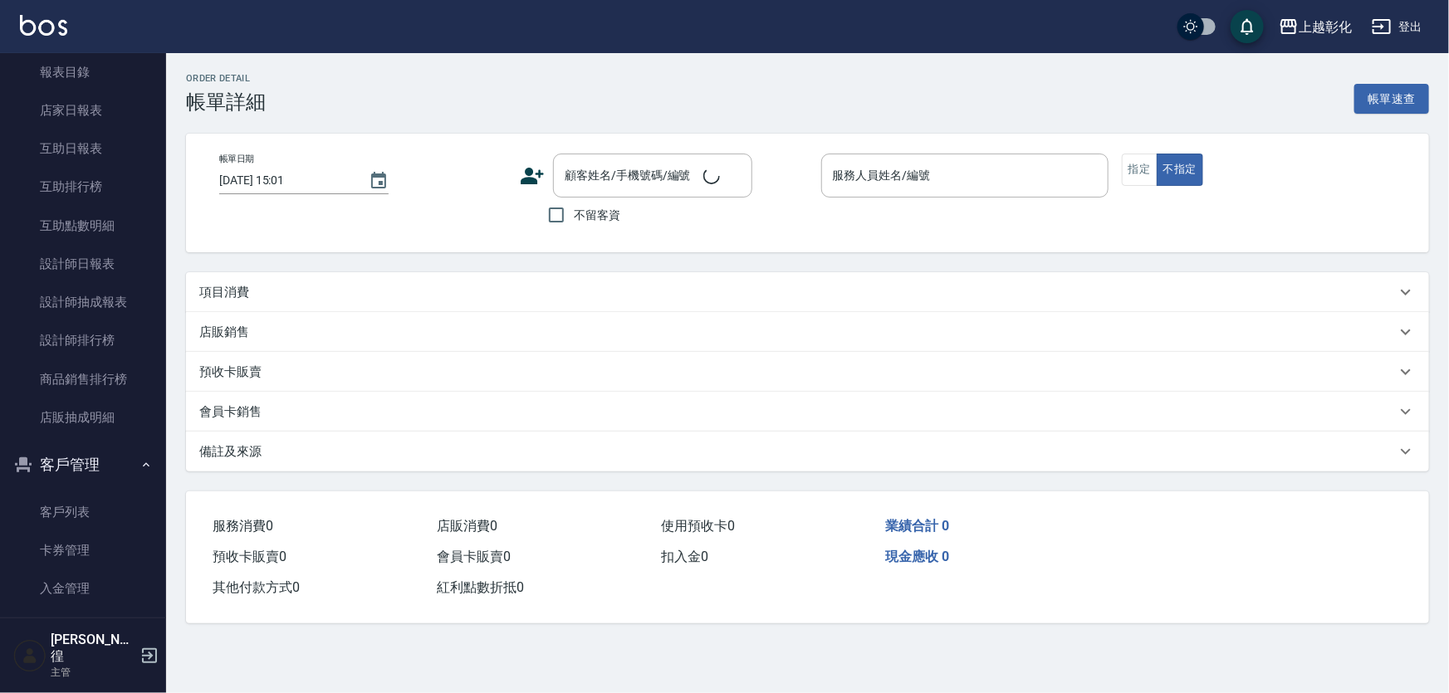
type input "[DATE] 19:41"
type input "[PERSON_NAME]"
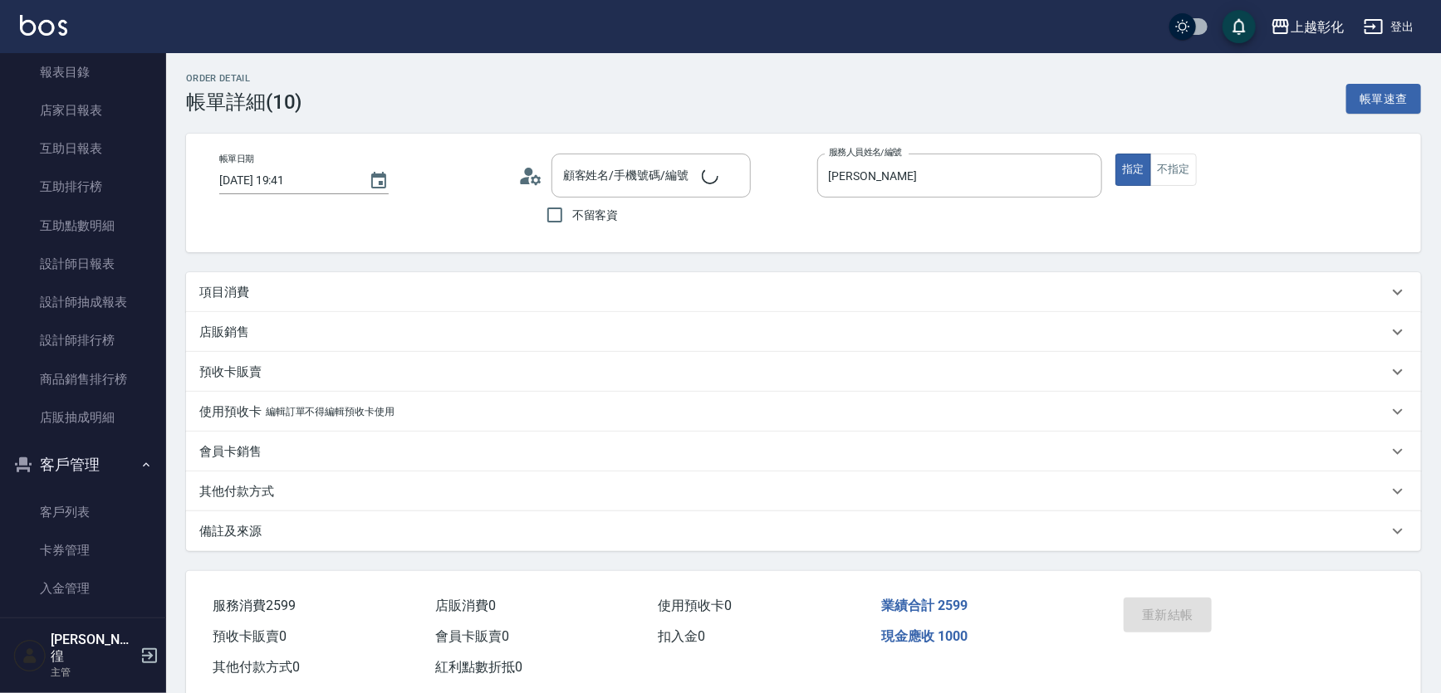
type input "[PERSON_NAME]/0970789097/null"
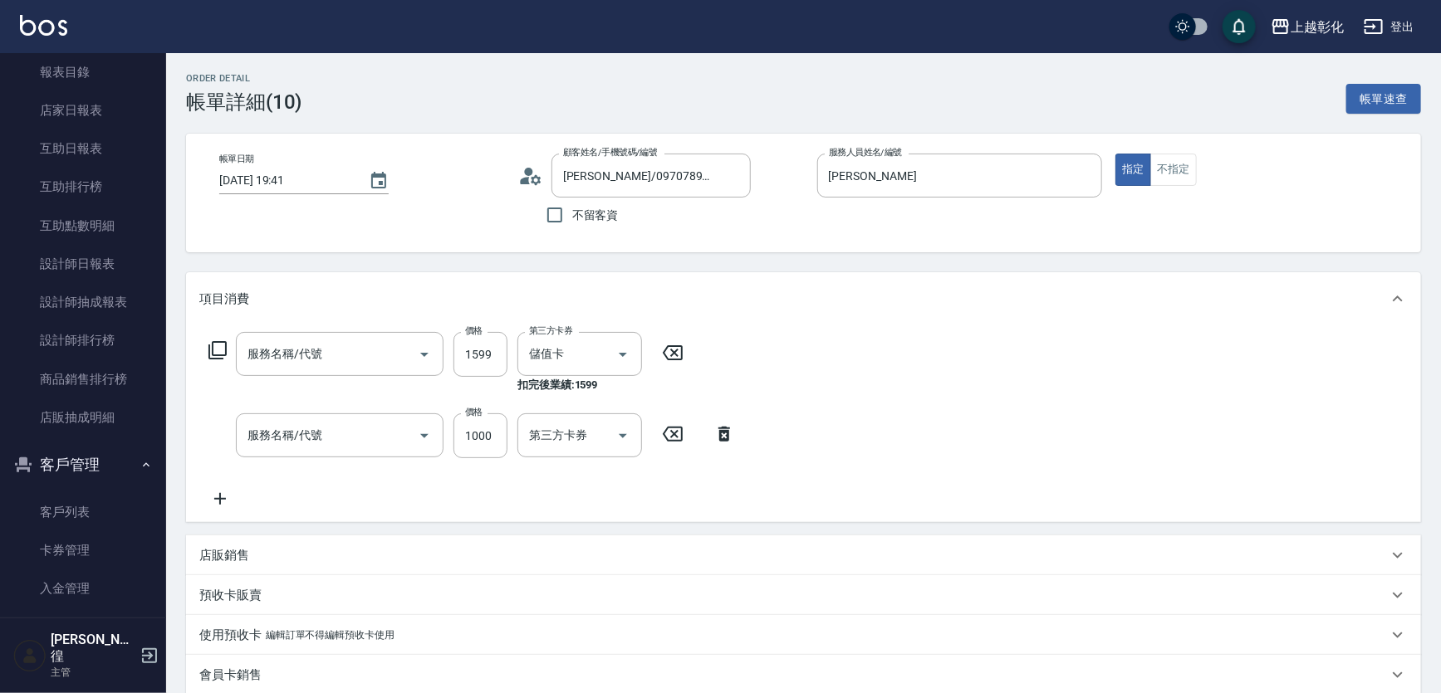
type input "染髮套餐1599(1599)"
type input "頂級豪華OVC3(3000)"
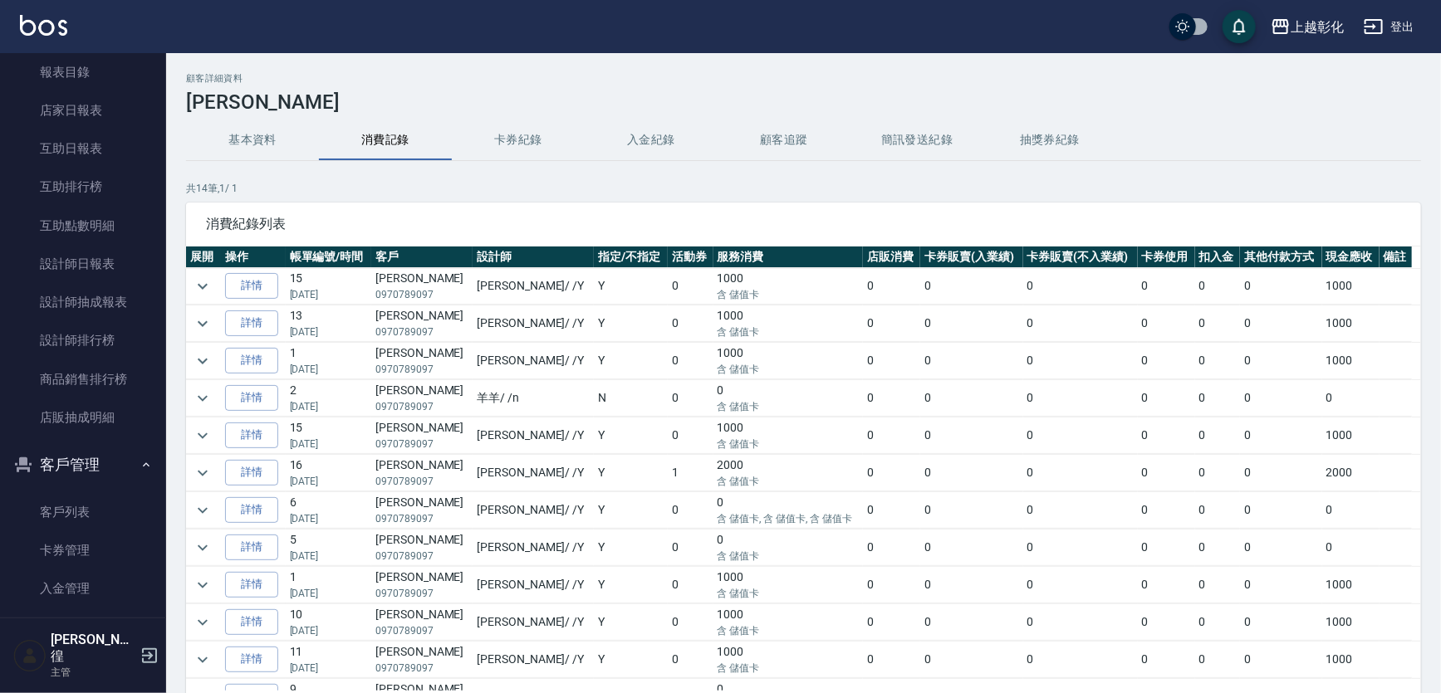
click at [638, 144] on button "入金紀錄" at bounding box center [651, 140] width 133 height 40
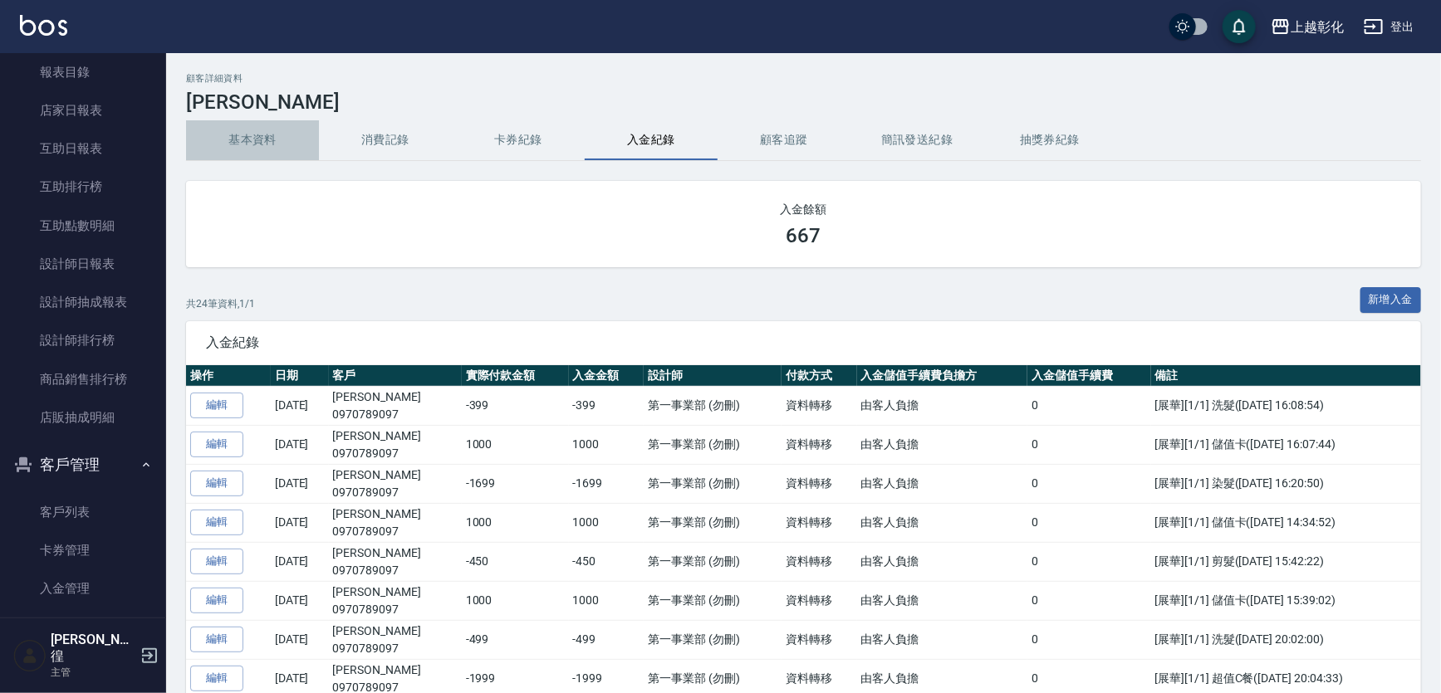
click at [242, 141] on button "基本資料" at bounding box center [252, 140] width 133 height 40
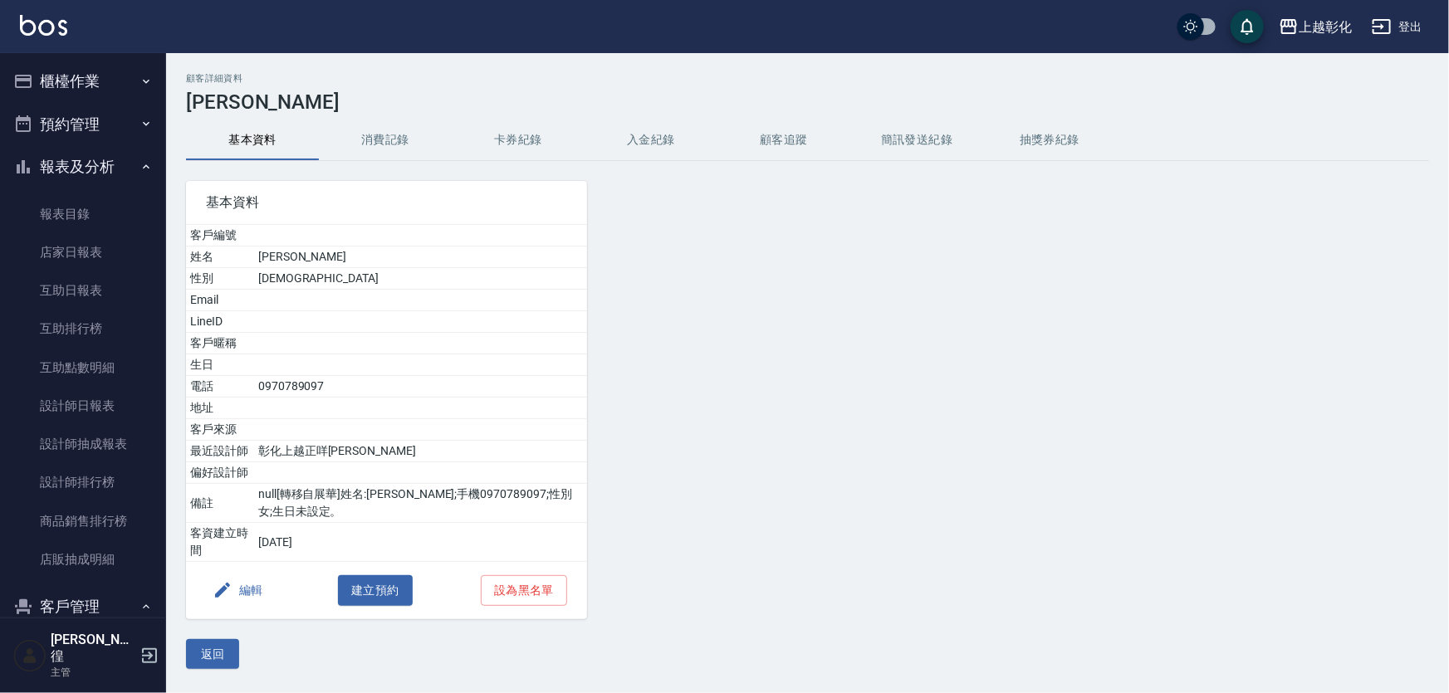
click at [119, 86] on button "櫃檯作業" at bounding box center [83, 81] width 153 height 43
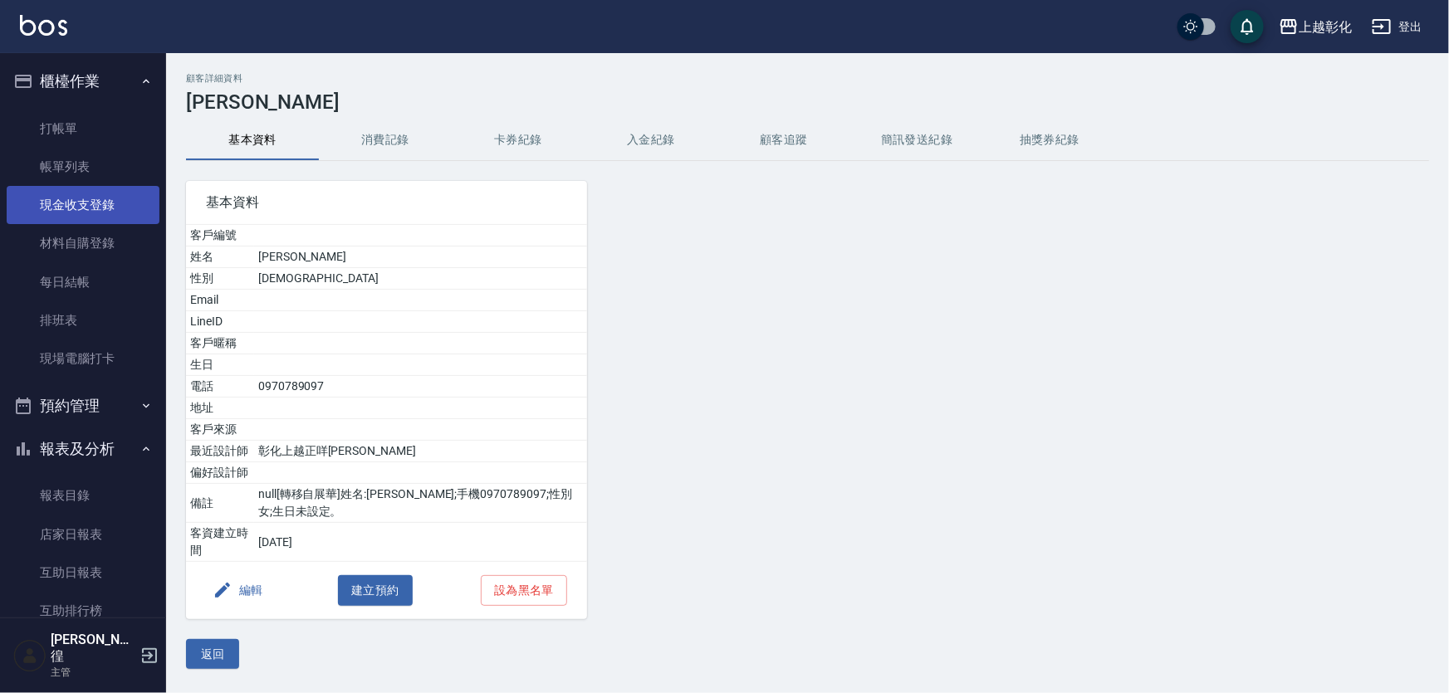
click at [113, 206] on link "現金收支登錄" at bounding box center [83, 205] width 153 height 38
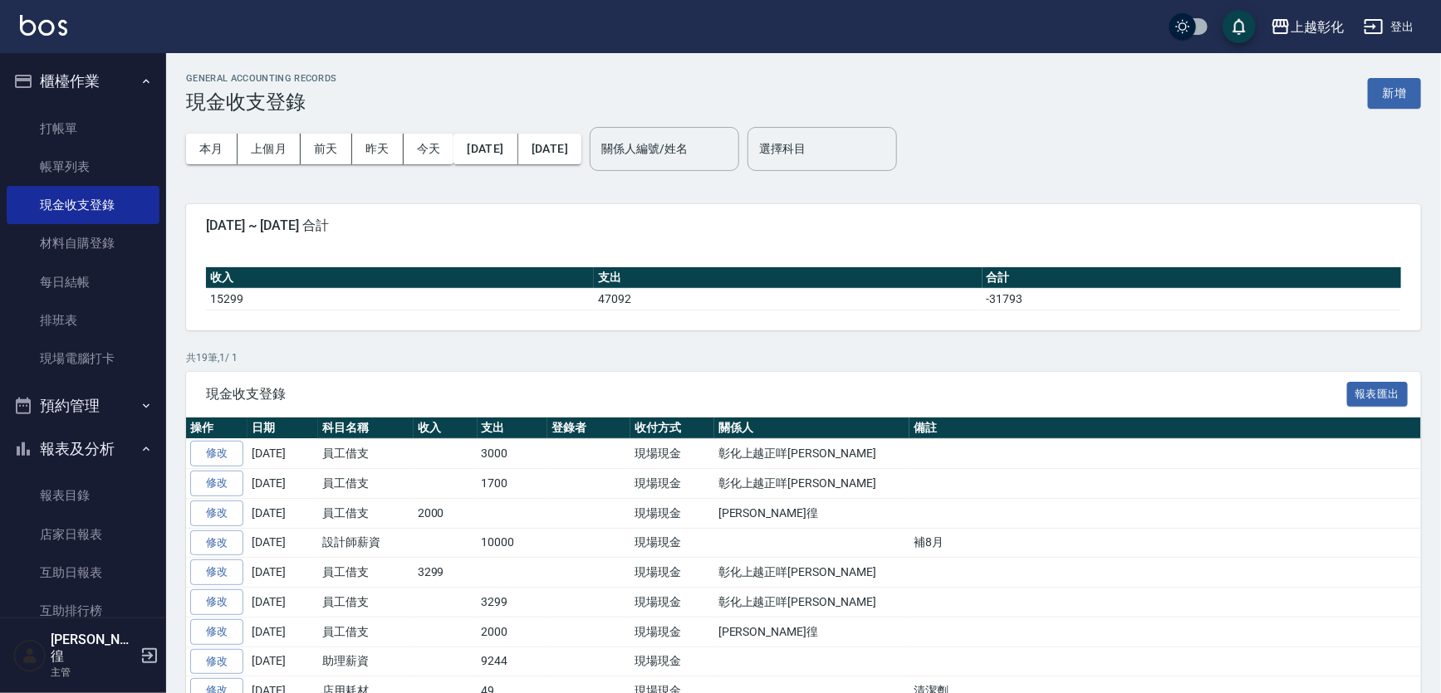
click at [1387, 117] on div "本月 上個月 [DATE] [DATE] [DATE] [DATE] [DATE] 關係人編號/姓名 關係人編號/姓名 選擇科目 選擇科目" at bounding box center [803, 149] width 1235 height 71
click at [1393, 91] on button "新增" at bounding box center [1393, 93] width 53 height 31
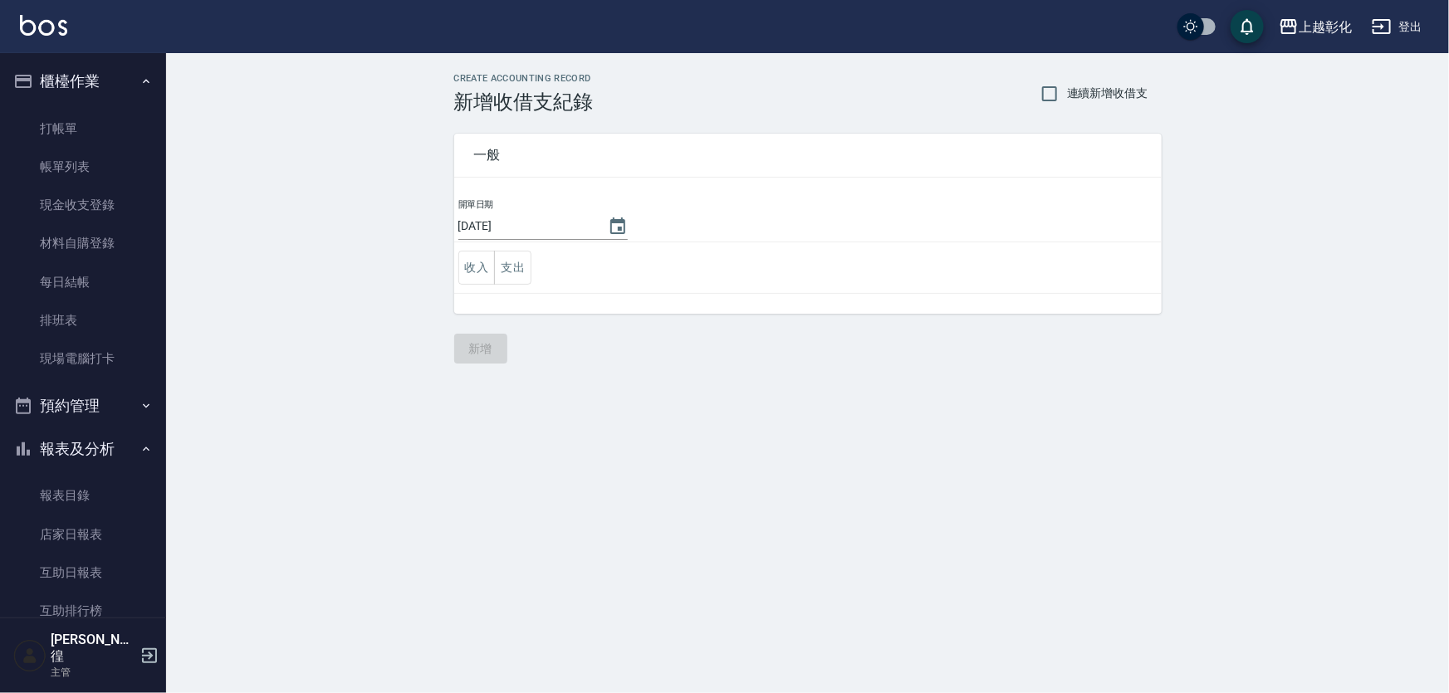
click at [534, 267] on td "收入 支出" at bounding box center [807, 267] width 707 height 51
click at [495, 276] on button "支出" at bounding box center [512, 268] width 37 height 34
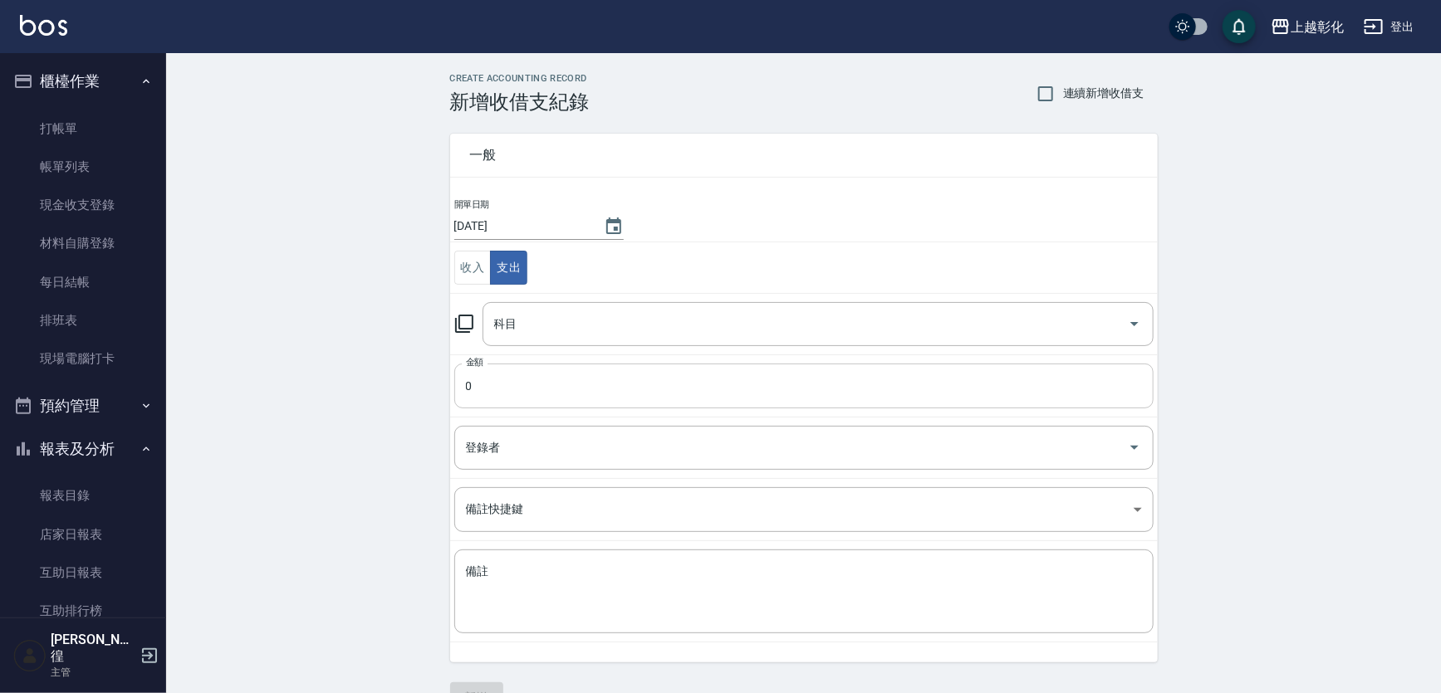
click at [468, 394] on input "0" at bounding box center [803, 386] width 699 height 45
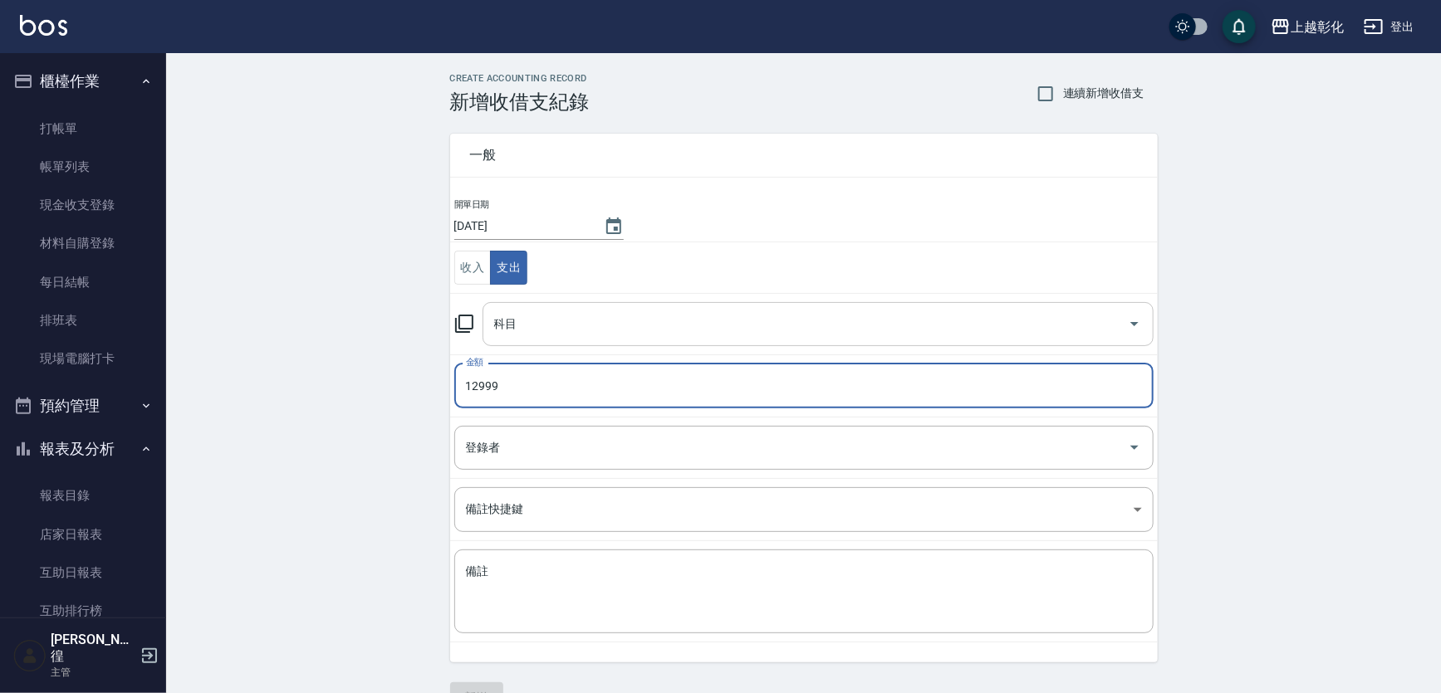
type input "12999"
click at [529, 318] on input "科目" at bounding box center [805, 324] width 631 height 29
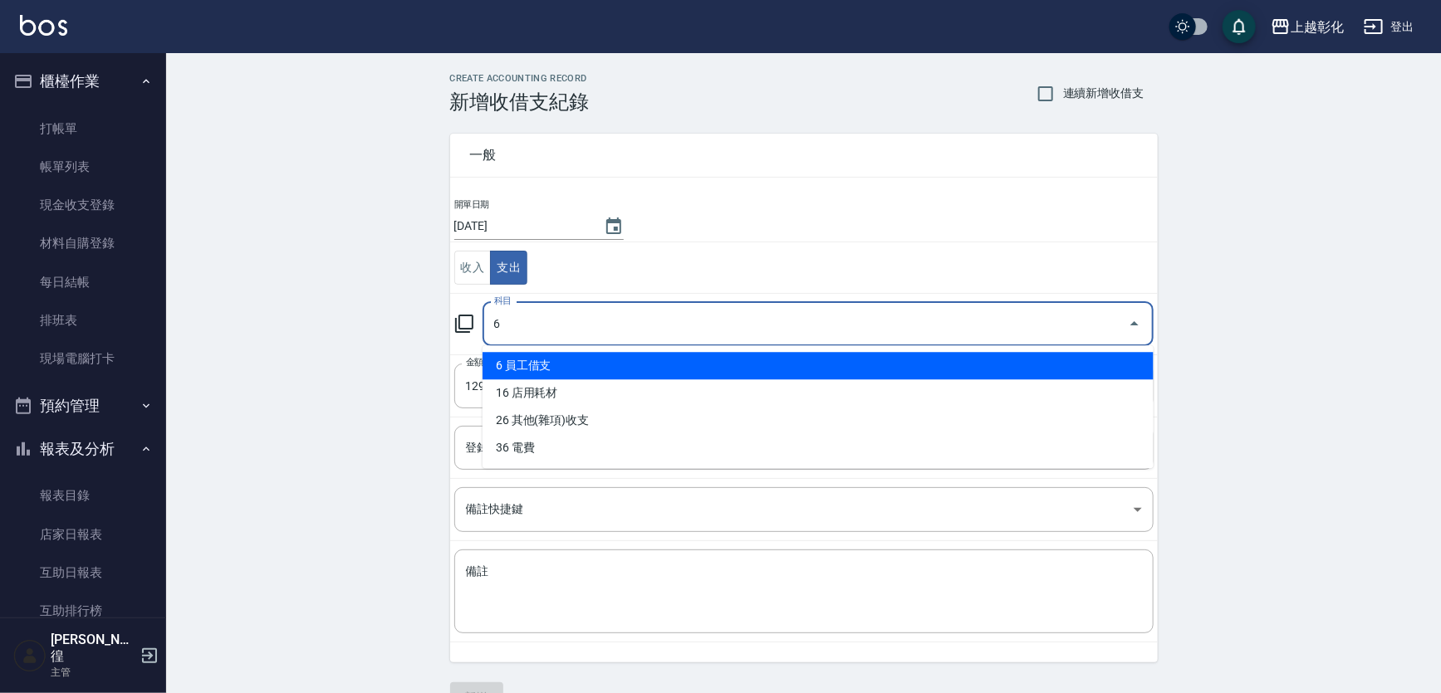
click at [571, 374] on li "6 員工借支" at bounding box center [817, 365] width 671 height 27
type input "6 員工借支"
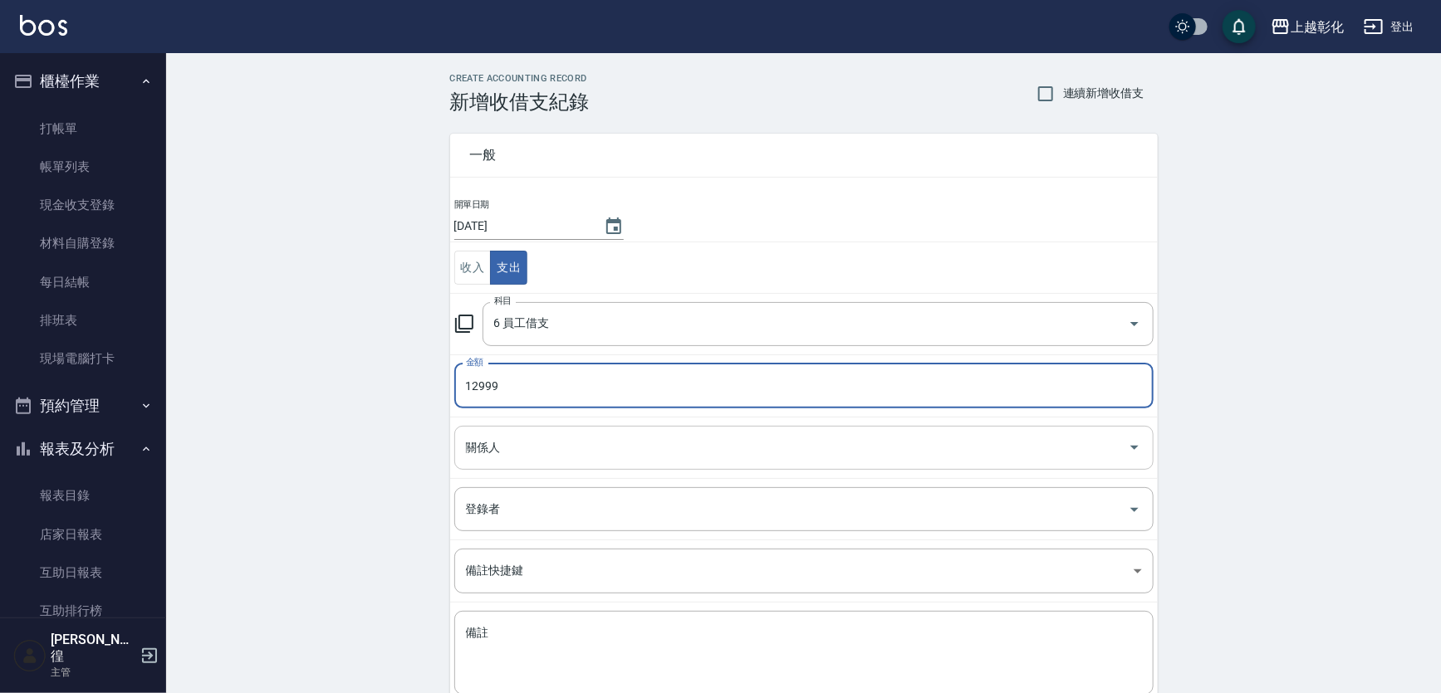
click at [543, 443] on input "關係人" at bounding box center [791, 447] width 659 height 29
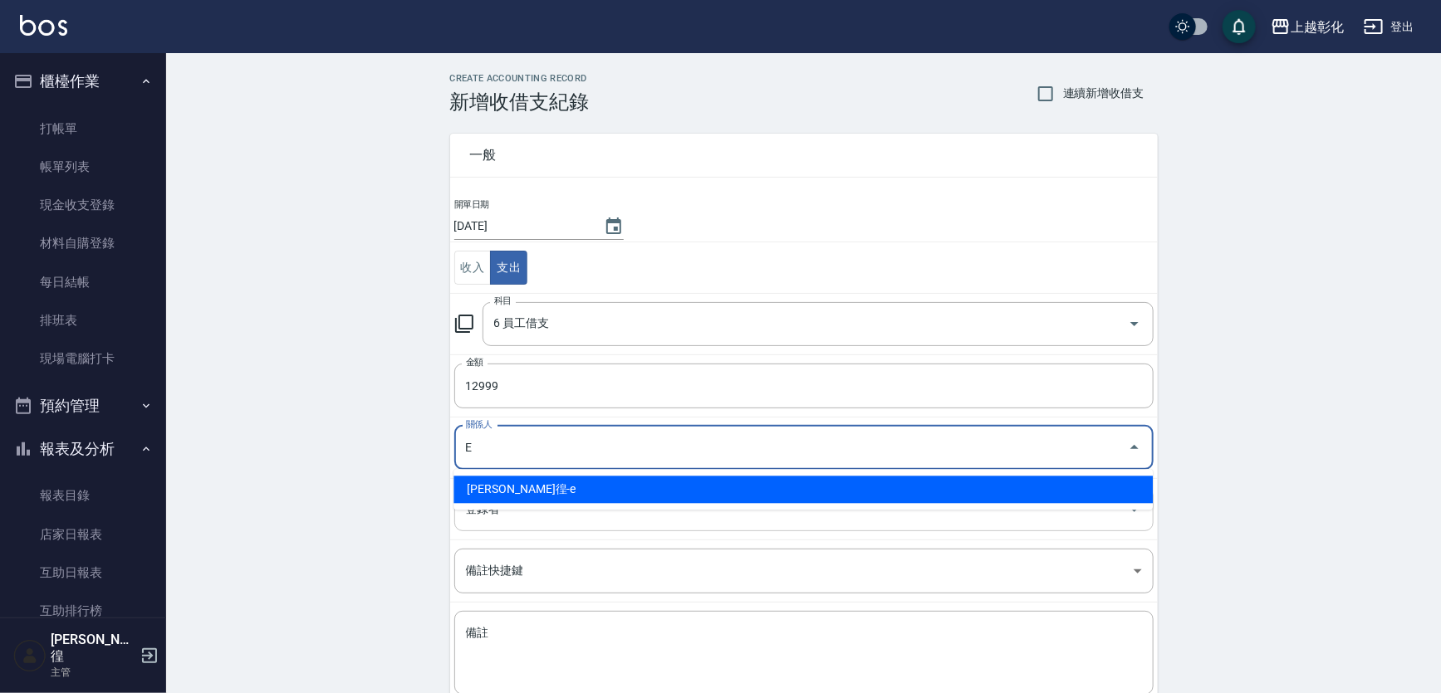
type input "[PERSON_NAME]徨-e"
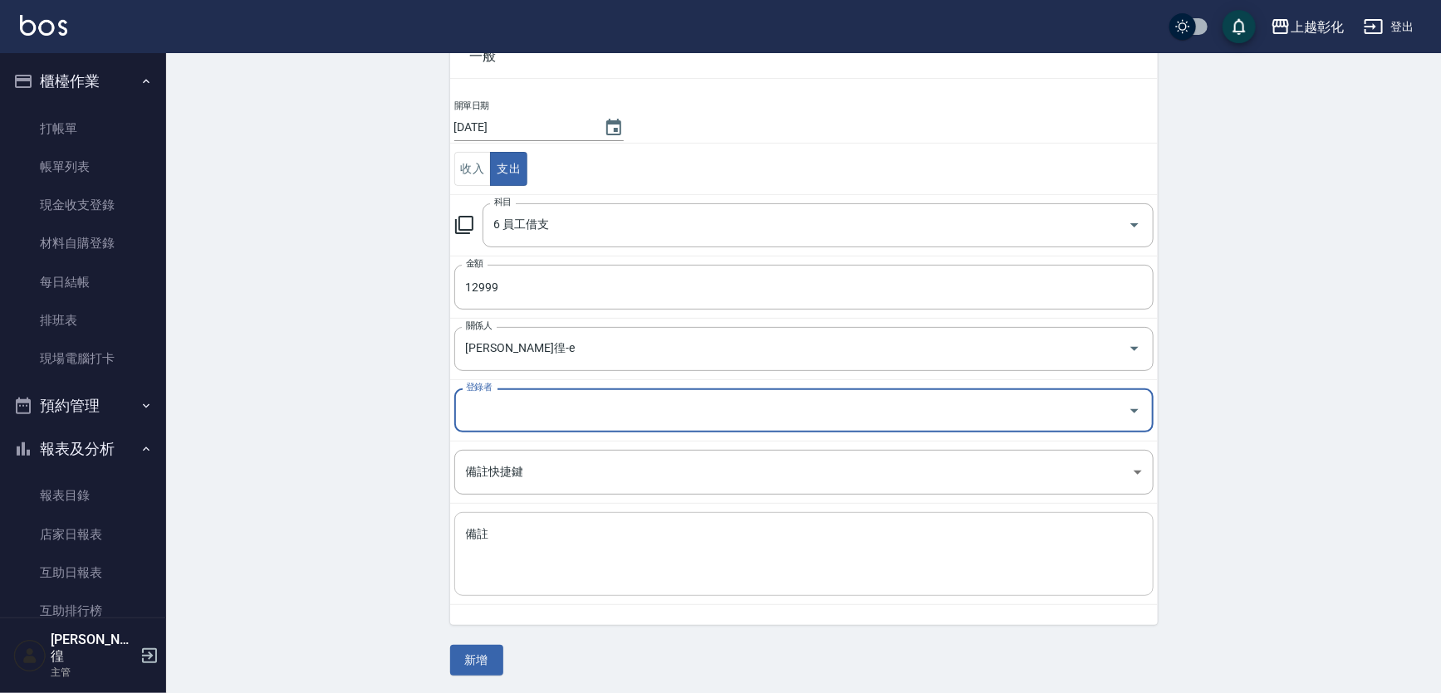
scroll to position [100, 0]
click at [477, 663] on button "新增" at bounding box center [476, 659] width 53 height 31
